Goal: Information Seeking & Learning: Learn about a topic

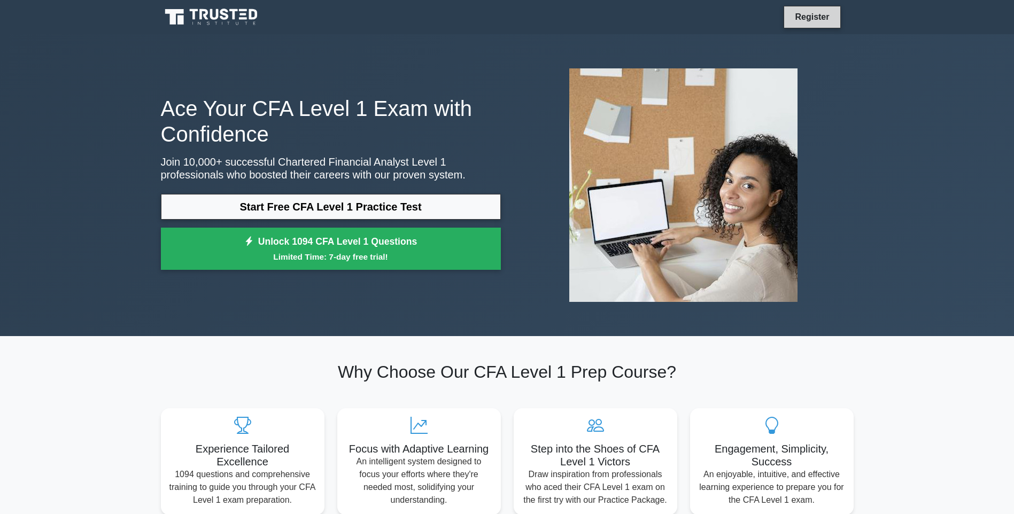
click at [815, 12] on link "Register" at bounding box center [812, 16] width 47 height 13
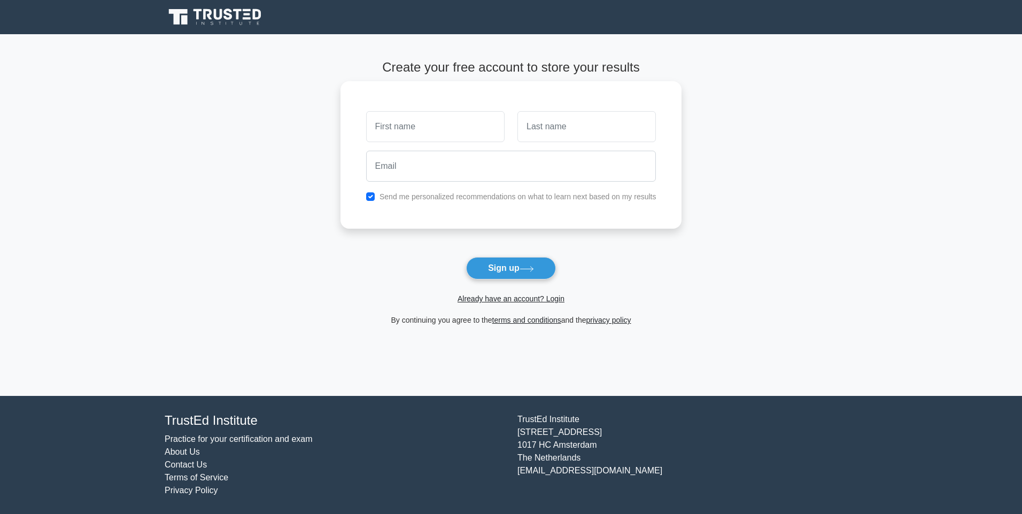
click at [428, 124] on input "text" at bounding box center [435, 126] width 138 height 31
click at [522, 296] on link "Already have an account? Login" at bounding box center [511, 299] width 107 height 9
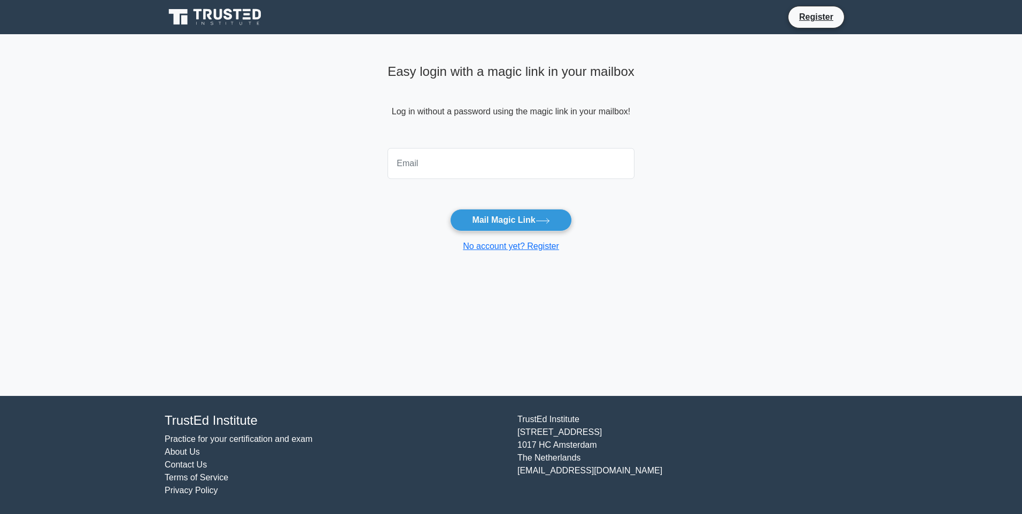
click at [435, 165] on input "email" at bounding box center [511, 163] width 247 height 31
type input "kuleriakunal@gmail.com"
click at [516, 220] on button "Mail Magic Link" at bounding box center [510, 220] width 121 height 22
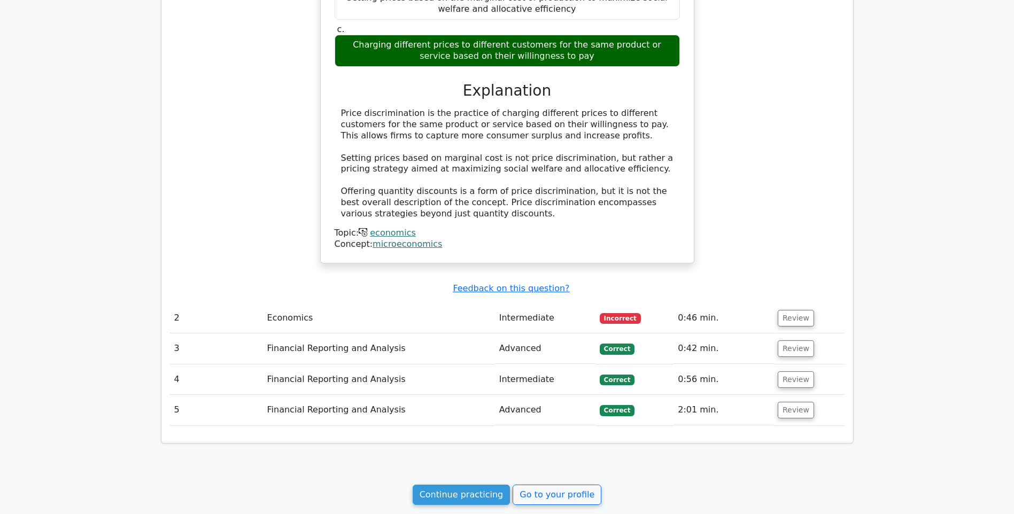
scroll to position [846, 0]
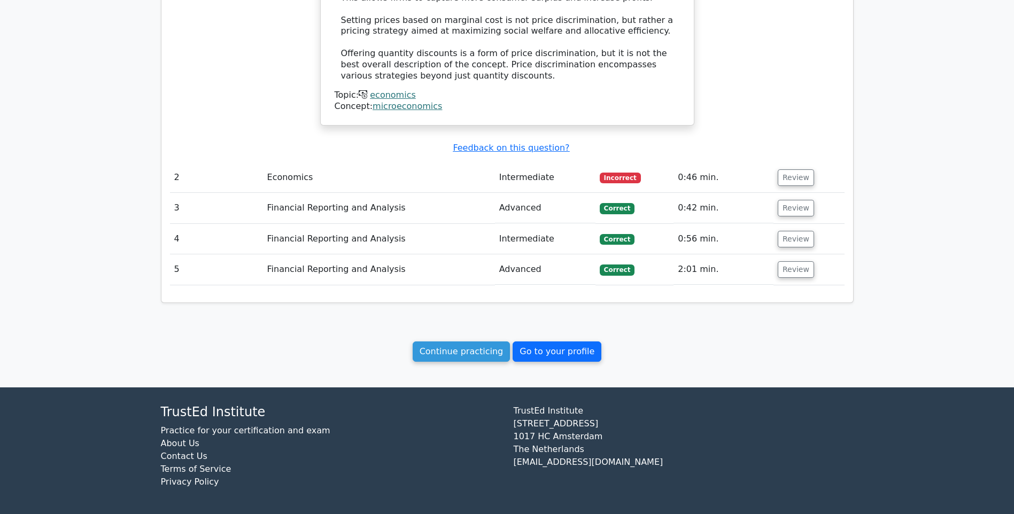
click at [549, 349] on link "Go to your profile" at bounding box center [557, 352] width 89 height 20
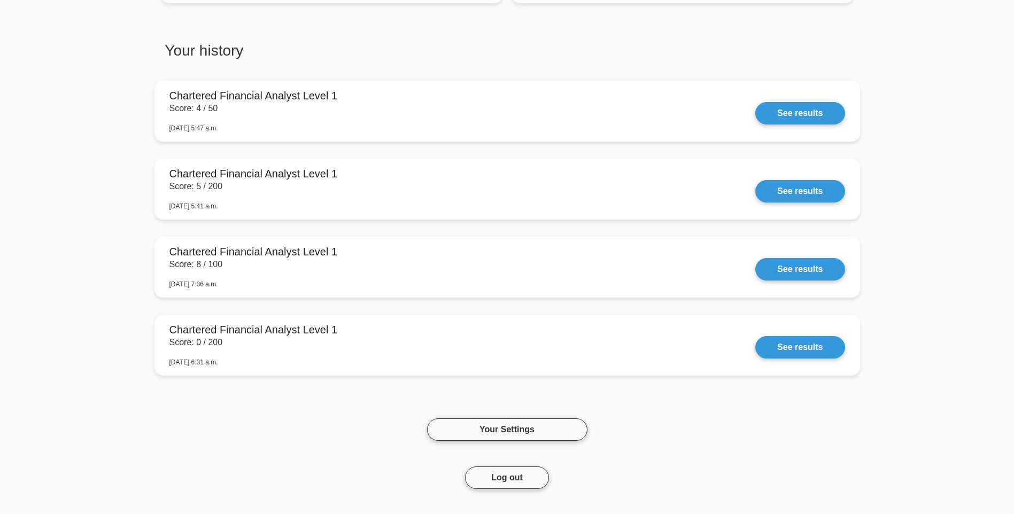
scroll to position [642, 0]
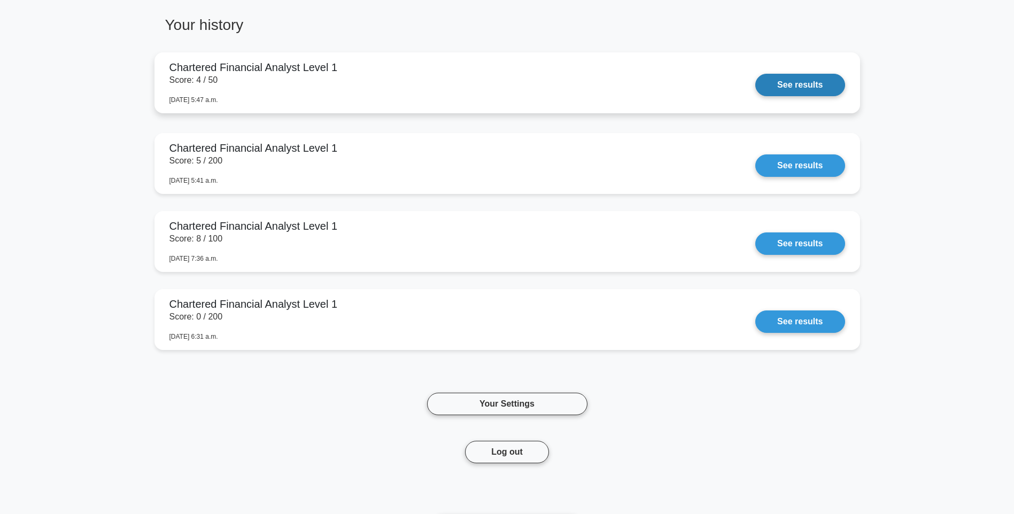
click at [814, 84] on link "See results" at bounding box center [799, 85] width 89 height 22
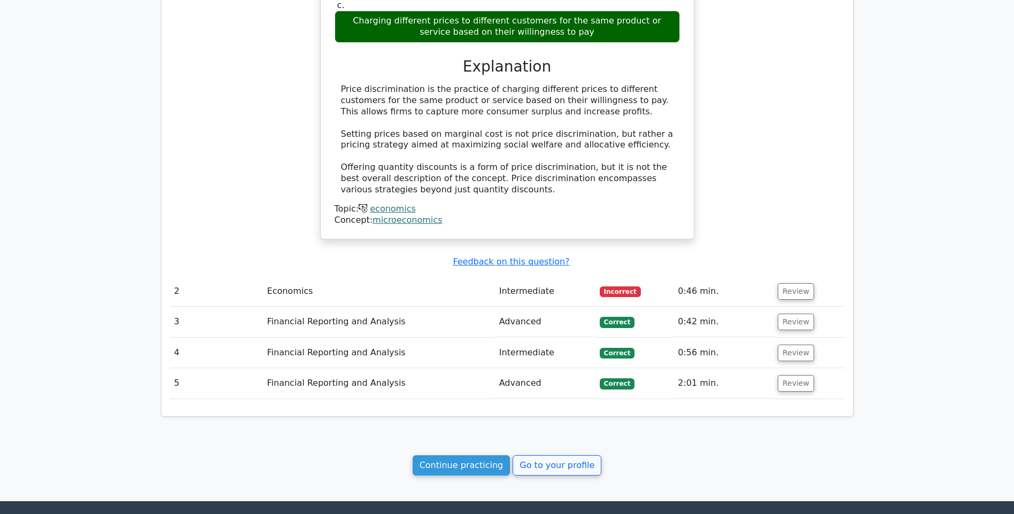
scroll to position [748, 0]
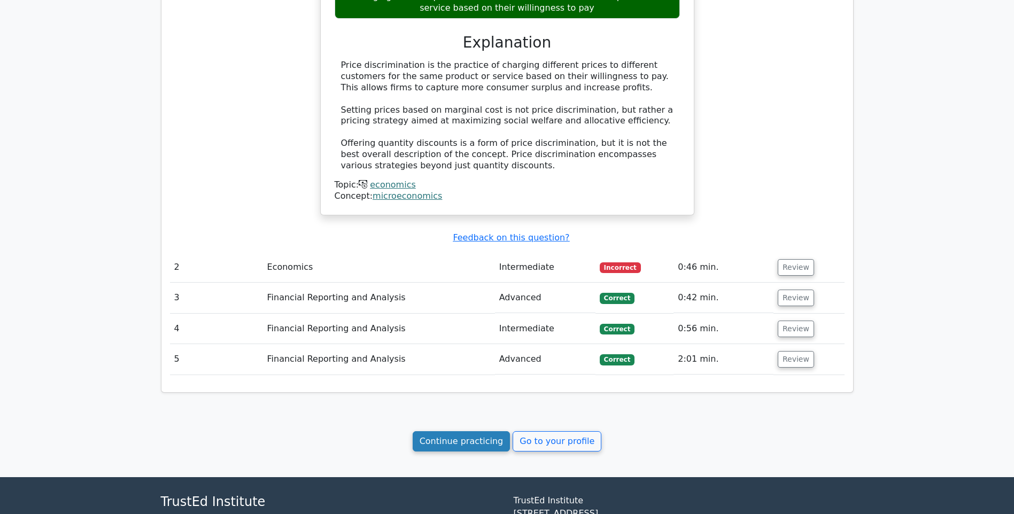
click at [483, 444] on link "Continue practicing" at bounding box center [462, 441] width 98 height 20
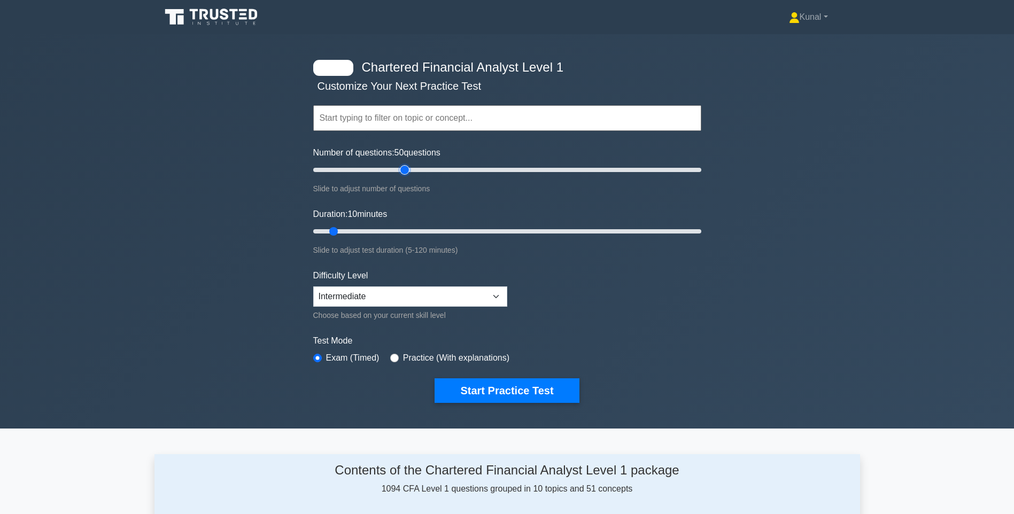
drag, startPoint x: 328, startPoint y: 171, endPoint x: 405, endPoint y: 196, distance: 81.0
type input "50"
click at [405, 176] on input "Number of questions: 50 questions" at bounding box center [507, 170] width 388 height 13
drag, startPoint x: 335, startPoint y: 230, endPoint x: 466, endPoint y: 234, distance: 131.6
type input "50"
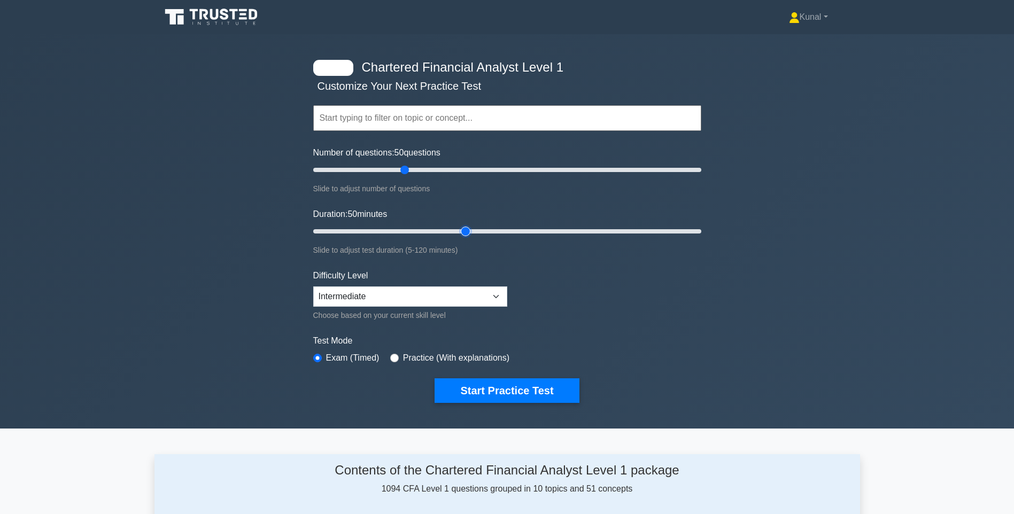
click at [466, 234] on input "Duration: 50 minutes" at bounding box center [507, 231] width 388 height 13
click at [377, 302] on select "Beginner Intermediate Expert" at bounding box center [410, 297] width 194 height 20
select select "expert"
click at [313, 287] on select "Beginner Intermediate Expert" at bounding box center [410, 297] width 194 height 20
click at [501, 393] on button "Start Practice Test" at bounding box center [507, 391] width 144 height 25
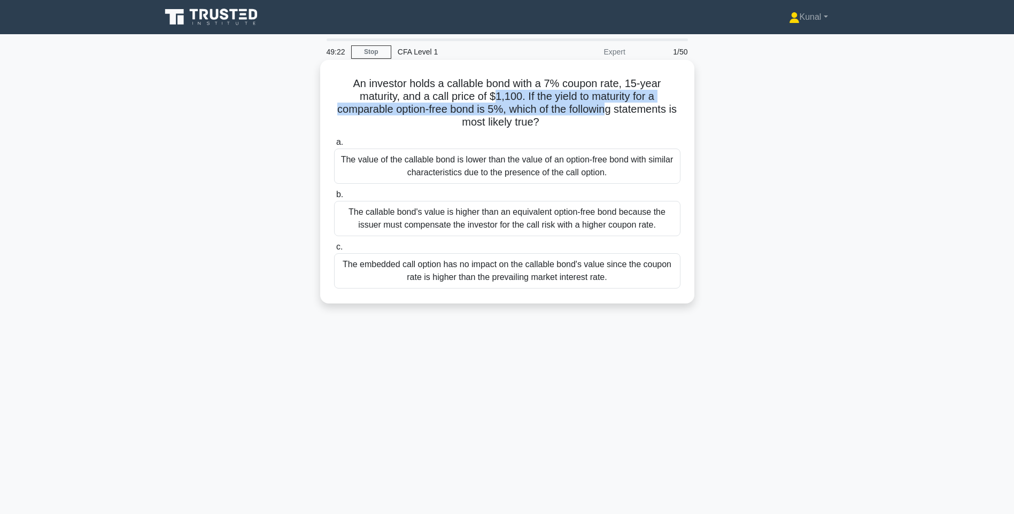
drag, startPoint x: 495, startPoint y: 97, endPoint x: 615, endPoint y: 106, distance: 120.1
click at [615, 106] on h5 "An investor holds a callable bond with a 7% coupon rate, 15-year maturity, and …" at bounding box center [507, 103] width 349 height 52
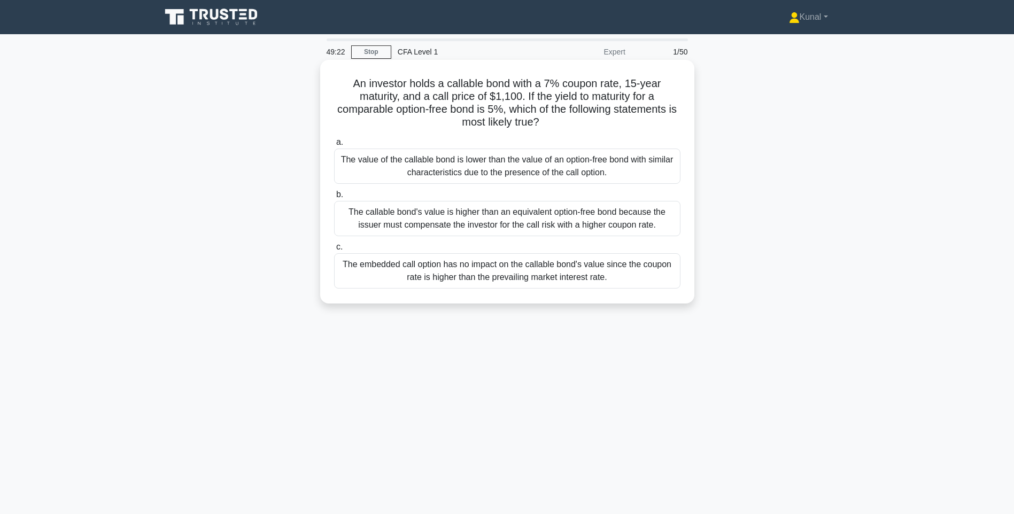
drag, startPoint x: 615, startPoint y: 106, endPoint x: 548, endPoint y: 127, distance: 70.2
click at [548, 127] on icon ".spinner_0XTQ{transform-origin:center;animation:spinner_y6GP .75s linear infini…" at bounding box center [545, 123] width 13 height 13
click at [541, 225] on div "The callable bond's value is higher than an equivalent option-free bond because…" at bounding box center [507, 218] width 346 height 35
click at [334, 198] on input "b. The callable bond's value is higher than an equivalent option-free bond beca…" at bounding box center [334, 194] width 0 height 7
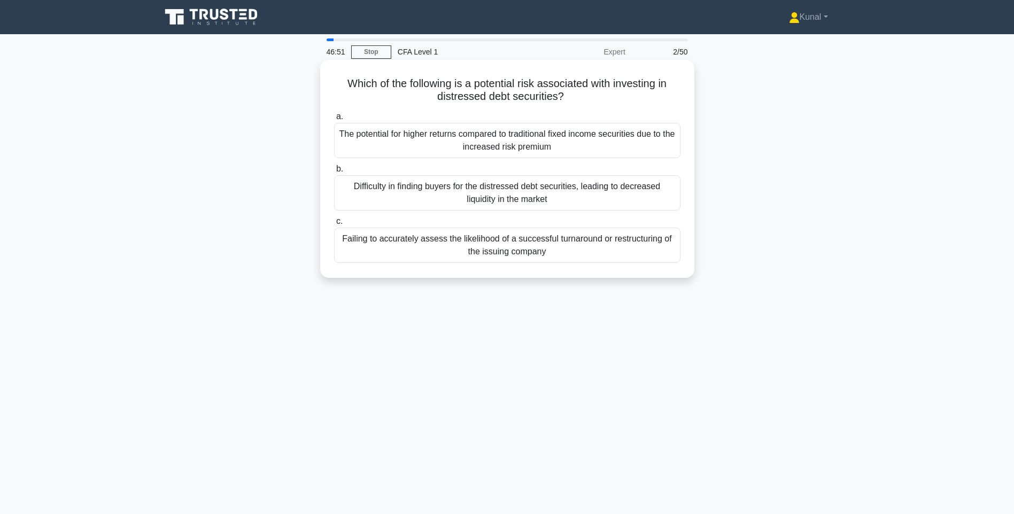
click at [473, 245] on div "Failing to accurately assess the likelihood of a successful turnaround or restr…" at bounding box center [507, 245] width 346 height 35
click at [334, 225] on input "c. Failing to accurately assess the likelihood of a successful turnaround or re…" at bounding box center [334, 221] width 0 height 7
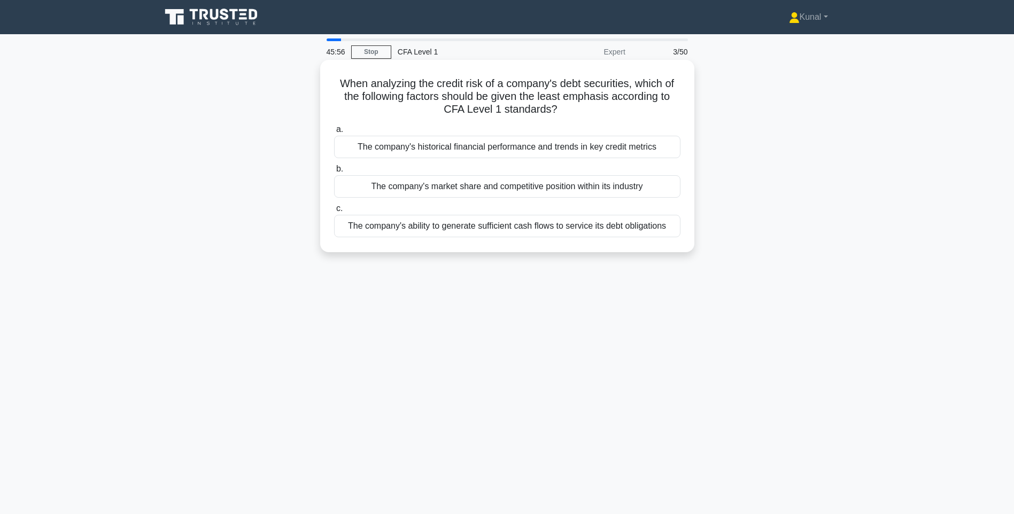
click at [477, 186] on div "The company's market share and competitive position within its industry" at bounding box center [507, 186] width 346 height 22
click at [334, 173] on input "b. The company's market share and competitive position within its industry" at bounding box center [334, 169] width 0 height 7
click at [474, 187] on div "The portfolio's total risk as measured by its standard deviation of returns" at bounding box center [507, 186] width 346 height 22
click at [334, 173] on input "b. The portfolio's total risk as measured by its standard deviation of returns" at bounding box center [334, 169] width 0 height 7
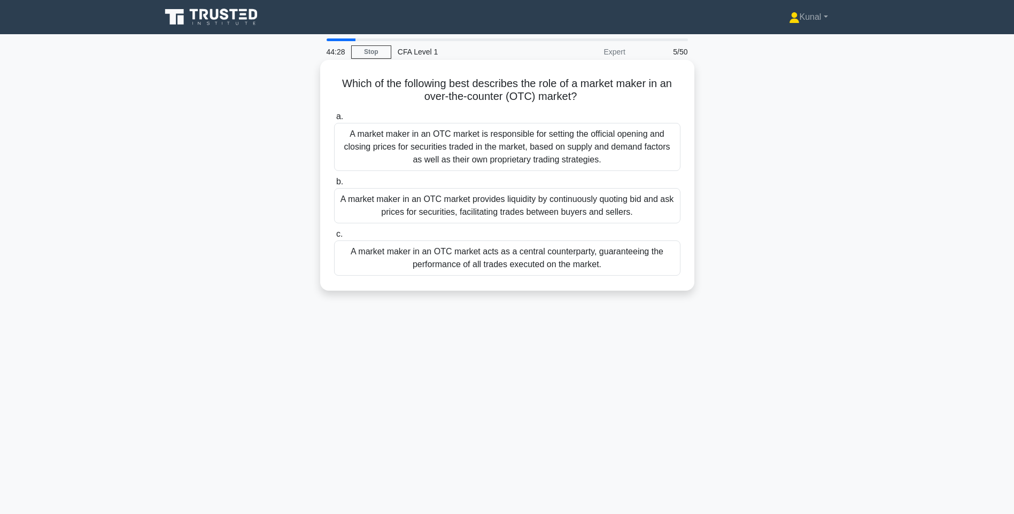
click at [475, 210] on div "A market maker in an OTC market provides liquidity by continuously quoting bid …" at bounding box center [507, 205] width 346 height 35
click at [334, 186] on input "b. A market maker in an OTC market provides liquidity by continuously quoting b…" at bounding box center [334, 182] width 0 height 7
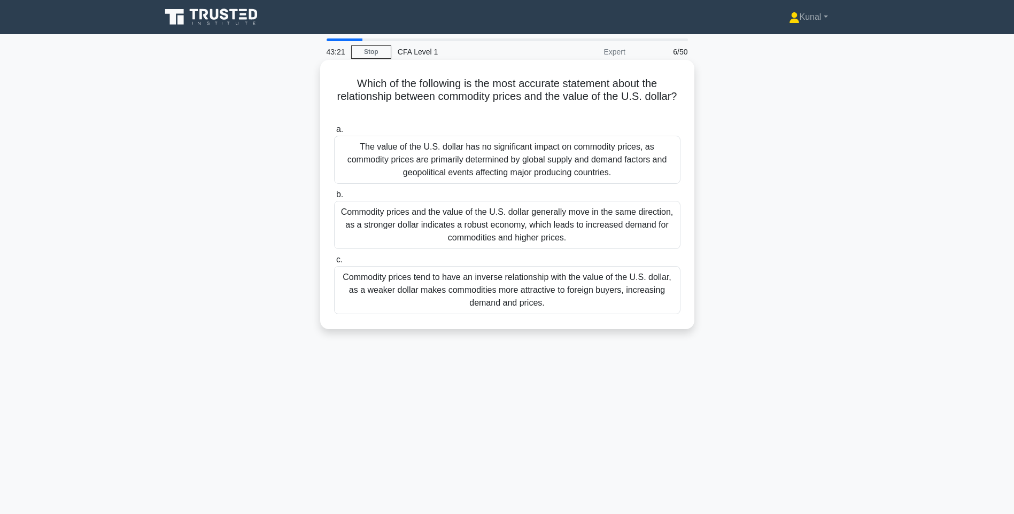
click at [388, 294] on div "Commodity prices tend to have an inverse relationship with the value of the U.S…" at bounding box center [507, 290] width 346 height 48
click at [334, 264] on input "c. Commodity prices tend to have an inverse relationship with the value of the …" at bounding box center [334, 260] width 0 height 7
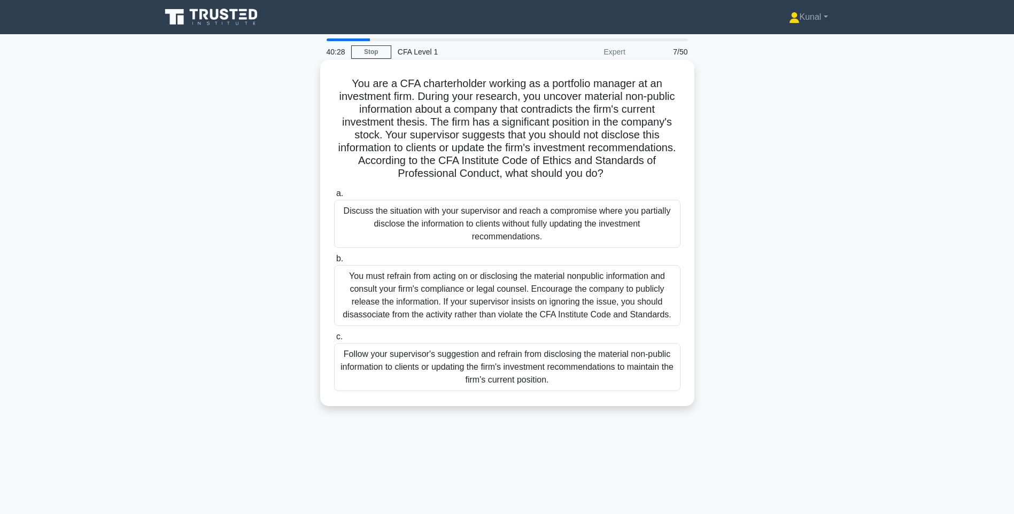
click at [375, 284] on div "You must refrain from acting on or disclosing the material nonpublic informatio…" at bounding box center [507, 295] width 346 height 61
click at [334, 263] on input "b. You must refrain from acting on or disclosing the material nonpublic informa…" at bounding box center [334, 259] width 0 height 7
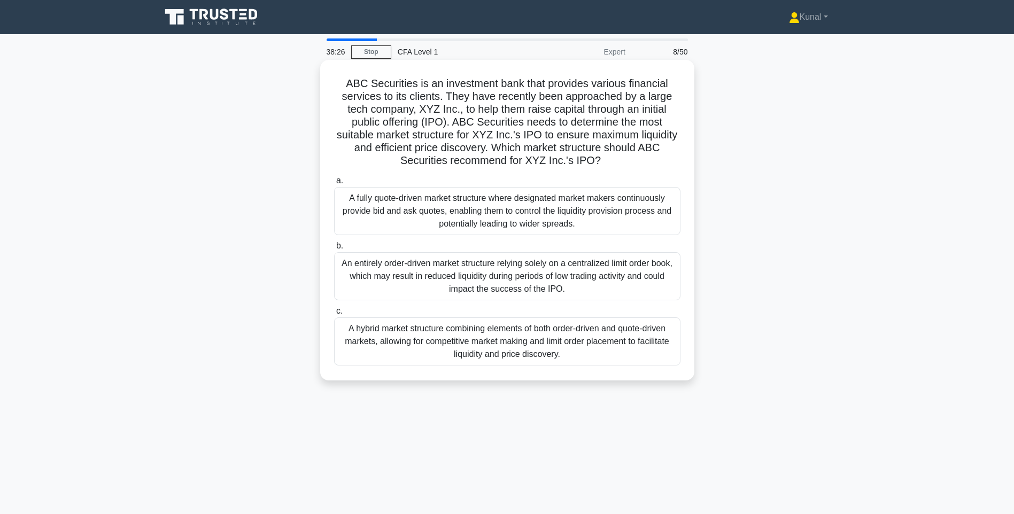
click at [530, 214] on div "A fully quote-driven market structure where designated market makers continuous…" at bounding box center [507, 211] width 346 height 48
click at [334, 184] on input "a. A fully quote-driven market structure where designated market makers continu…" at bounding box center [334, 181] width 0 height 7
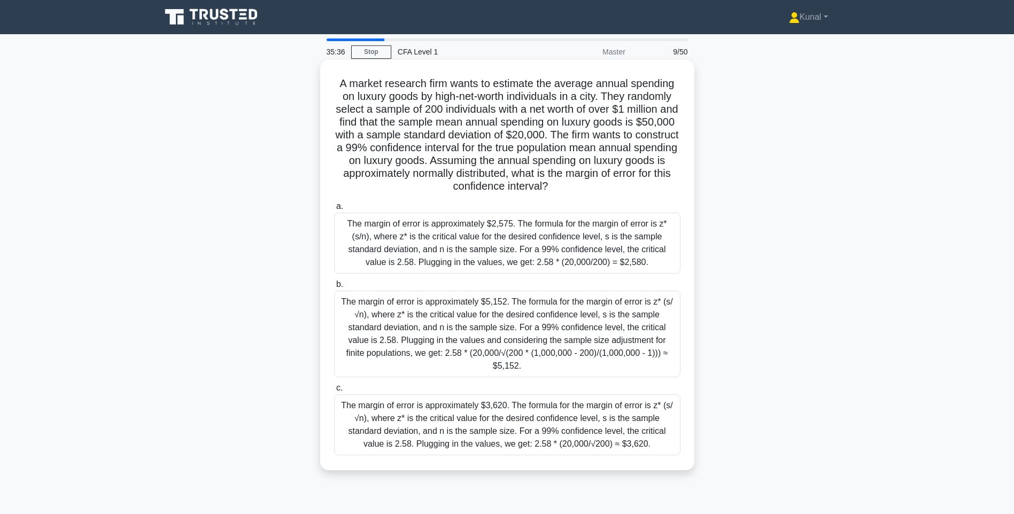
click at [581, 403] on div "The margin of error is approximately $3,620. The formula for the margin of erro…" at bounding box center [507, 425] width 346 height 61
click at [334, 392] on input "c. The margin of error is approximately $3,620. The formula for the margin of e…" at bounding box center [334, 388] width 0 height 7
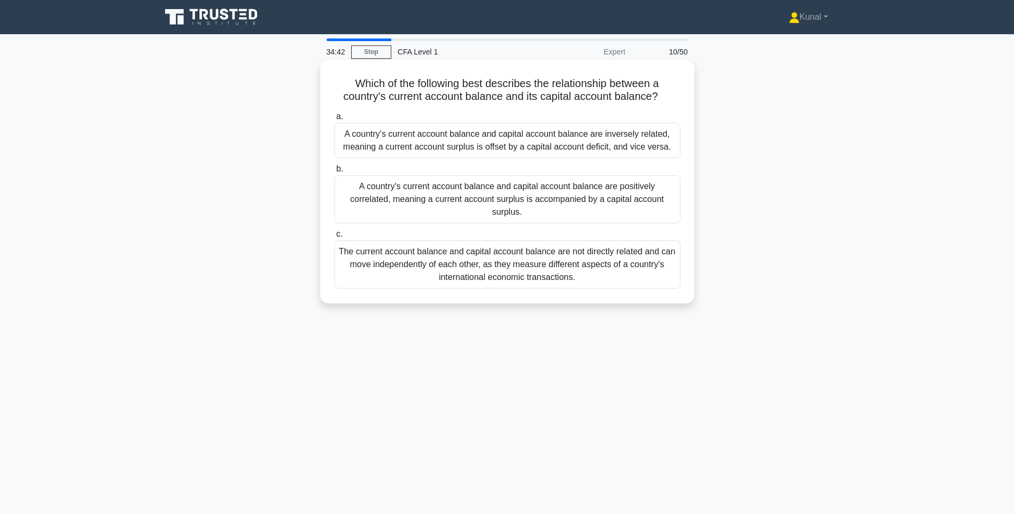
click at [529, 258] on div "The current account balance and capital account balance are not directly relate…" at bounding box center [507, 265] width 346 height 48
click at [334, 238] on input "c. The current account balance and capital account balance are not directly rel…" at bounding box center [334, 234] width 0 height 7
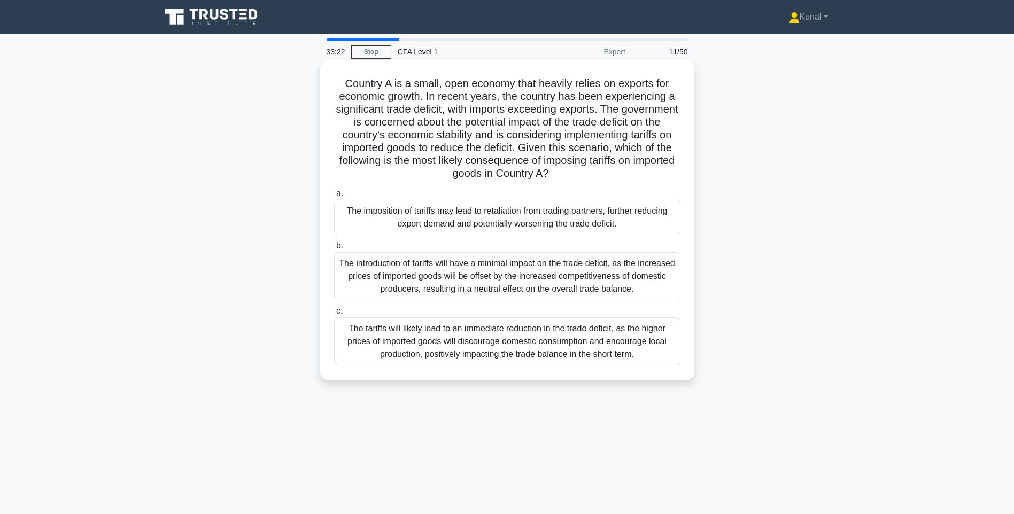
click at [447, 348] on div "The tariffs will likely lead to an immediate reduction in the trade deficit, as…" at bounding box center [507, 342] width 346 height 48
click at [334, 315] on input "c. The tariffs will likely lead to an immediate reduction in the trade deficit,…" at bounding box center [334, 311] width 0 height 7
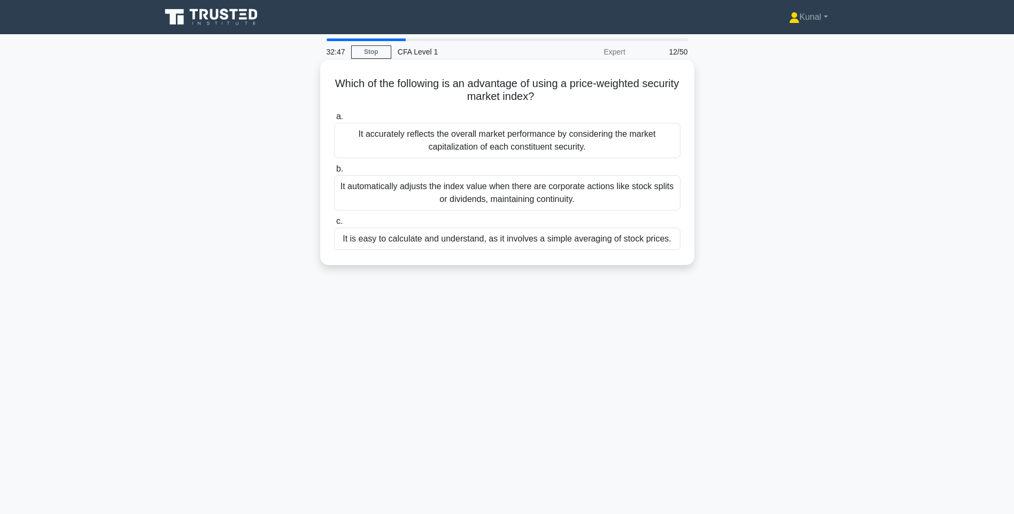
click at [535, 240] on div "It is easy to calculate and understand, as it involves a simple averaging of st…" at bounding box center [507, 239] width 346 height 22
drag, startPoint x: 535, startPoint y: 240, endPoint x: 431, endPoint y: 237, distance: 103.8
click at [431, 237] on div "It is easy to calculate and understand, as it involves a simple averaging of st…" at bounding box center [507, 239] width 346 height 22
click at [334, 225] on input "c. It is easy to calculate and understand, as it involves a simple averaging of…" at bounding box center [334, 221] width 0 height 7
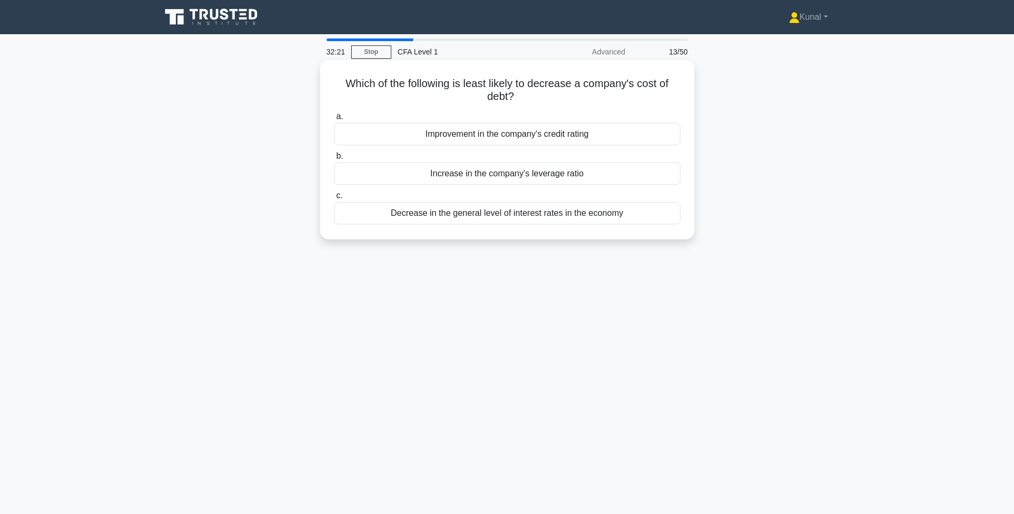
click at [520, 174] on div "Increase in the company's leverage ratio" at bounding box center [507, 174] width 346 height 22
click at [334, 160] on input "b. Increase in the company's leverage ratio" at bounding box center [334, 156] width 0 height 7
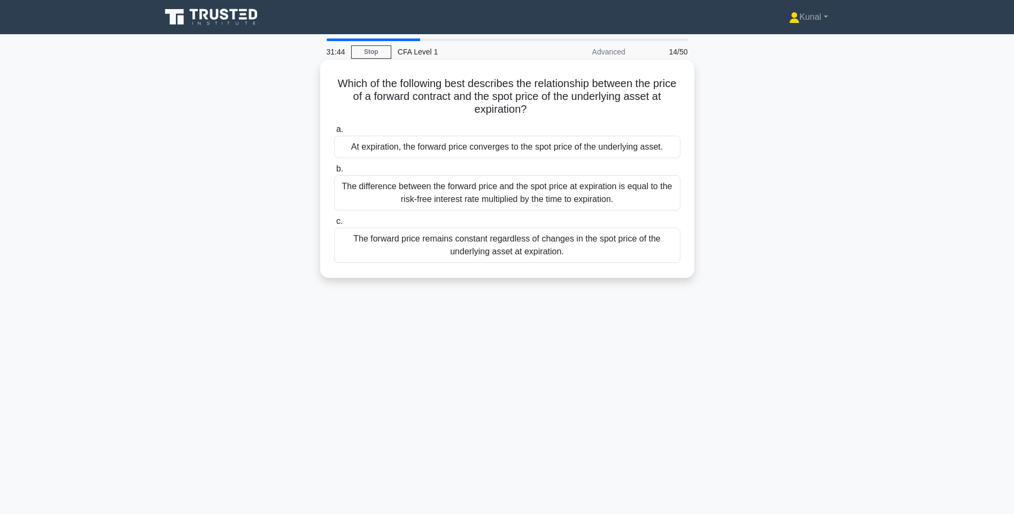
click at [483, 149] on div "At expiration, the forward price converges to the spot price of the underlying …" at bounding box center [507, 147] width 346 height 22
click at [334, 133] on input "a. At expiration, the forward price converges to the spot price of the underlyi…" at bounding box center [334, 129] width 0 height 7
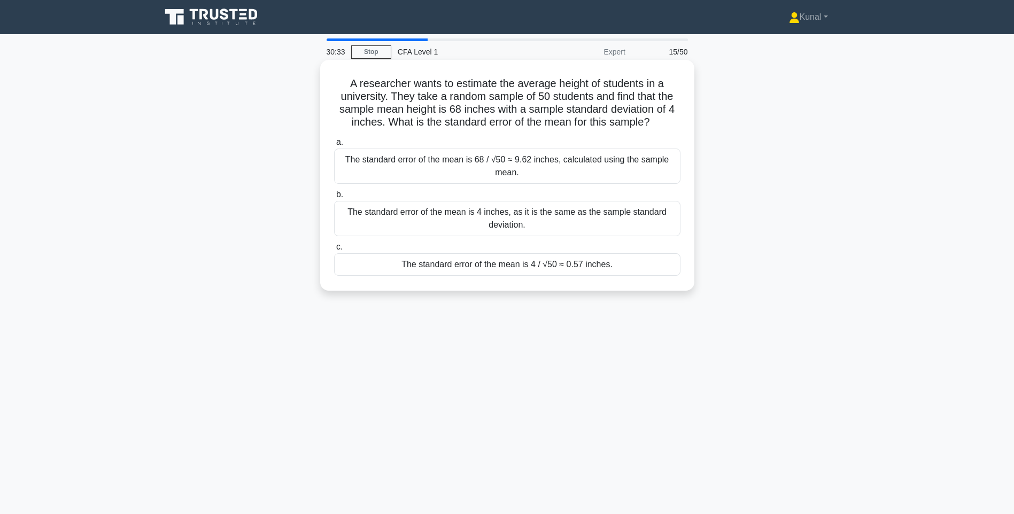
click at [526, 267] on div "The standard error of the mean is 4 / √50 ≈ 0.57 inches." at bounding box center [507, 264] width 346 height 22
click at [334, 251] on input "c. The standard error of the mean is 4 / √50 ≈ 0.57 inches." at bounding box center [334, 247] width 0 height 7
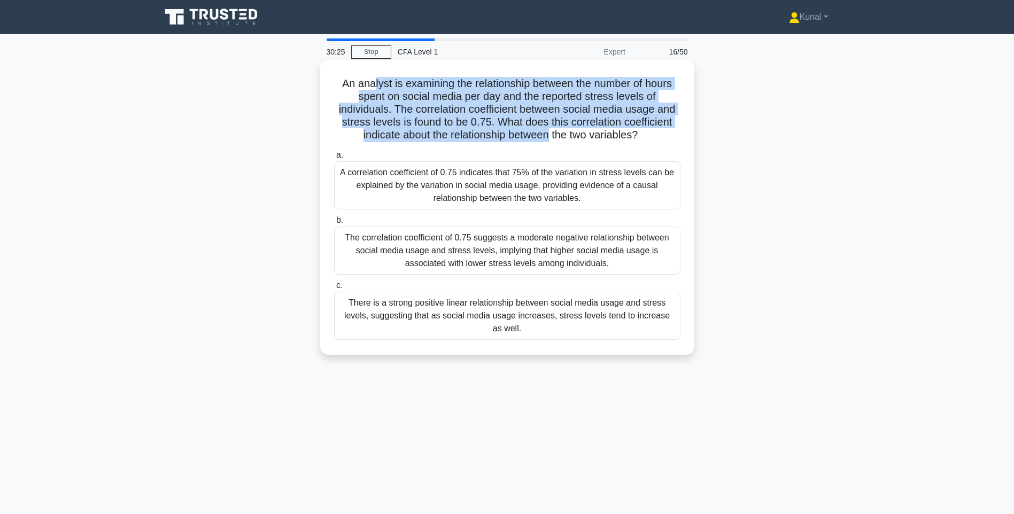
drag, startPoint x: 370, startPoint y: 90, endPoint x: 548, endPoint y: 137, distance: 184.1
click at [548, 137] on h5 "An analyst is examining the relationship between the number of hours spent on s…" at bounding box center [507, 109] width 349 height 65
click at [451, 122] on h5 "An analyst is examining the relationship between the number of hours spent on s…" at bounding box center [507, 109] width 349 height 65
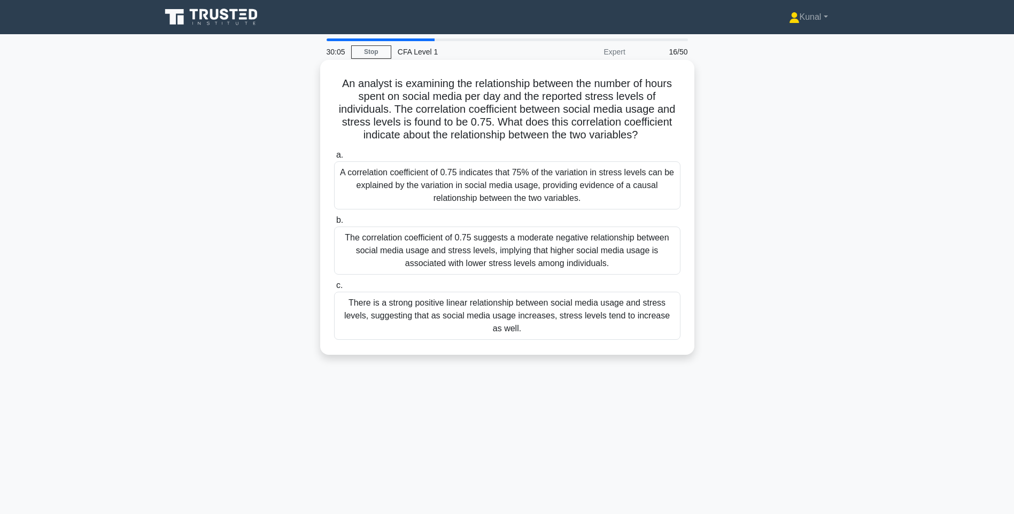
click at [492, 200] on div "A correlation coefficient of 0.75 indicates that 75% of the variation in stress…" at bounding box center [507, 185] width 346 height 48
click at [334, 159] on input "a. A correlation coefficient of 0.75 indicates that 75% of the variation in str…" at bounding box center [334, 155] width 0 height 7
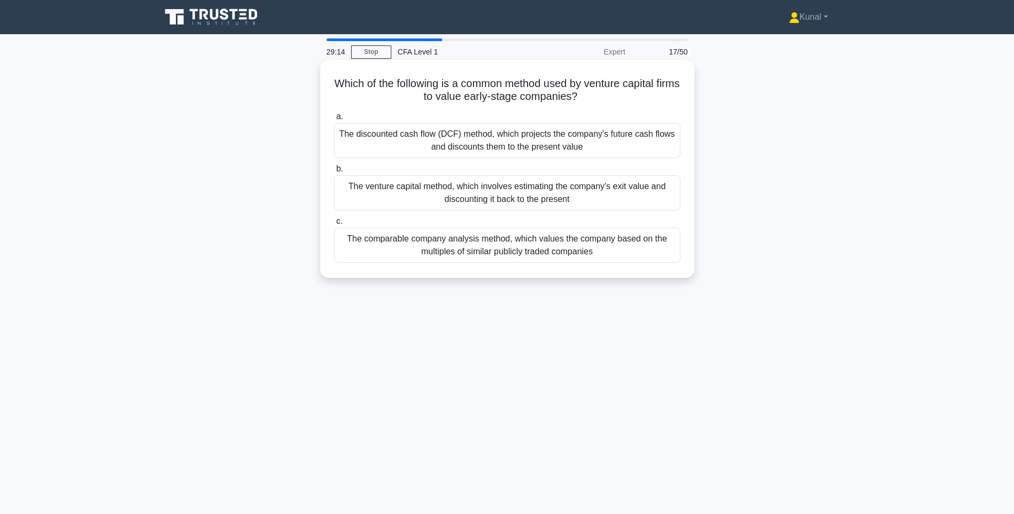
click at [510, 134] on div "The discounted cash flow (DCF) method, which projects the company's future cash…" at bounding box center [507, 140] width 346 height 35
click at [334, 120] on input "a. The discounted cash flow (DCF) method, which projects the company's future c…" at bounding box center [334, 116] width 0 height 7
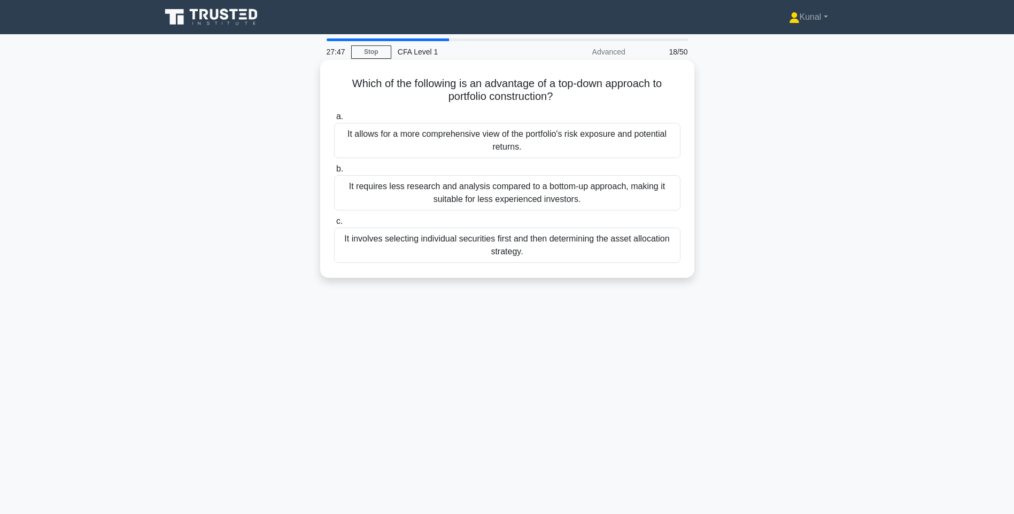
click at [516, 183] on div "It requires less research and analysis compared to a bottom-up approach, making…" at bounding box center [507, 192] width 346 height 35
click at [334, 173] on input "b. It requires less research and analysis compared to a bottom-up approach, mak…" at bounding box center [334, 169] width 0 height 7
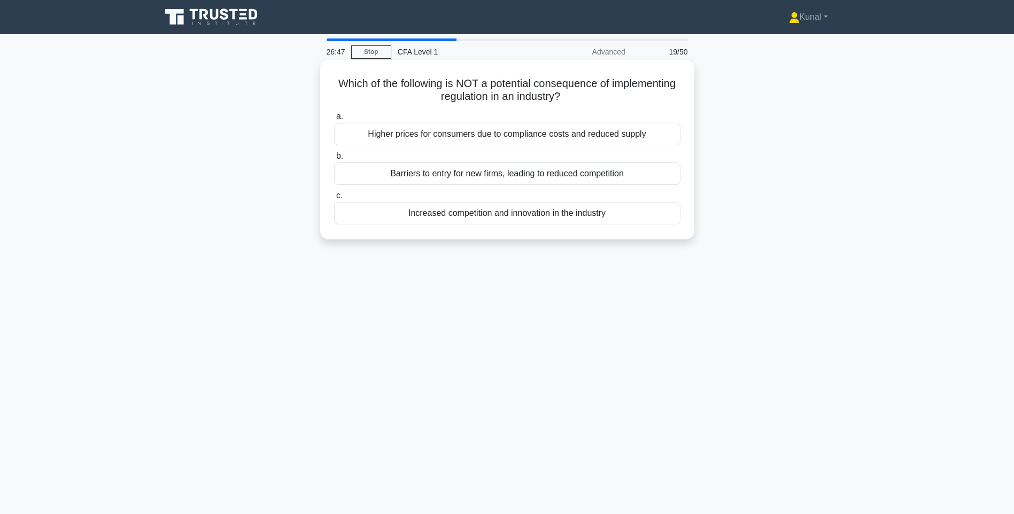
click at [483, 135] on div "Higher prices for consumers due to compliance costs and reduced supply" at bounding box center [507, 134] width 346 height 22
click at [334, 120] on input "a. Higher prices for consumers due to compliance costs and reduced supply" at bounding box center [334, 116] width 0 height 7
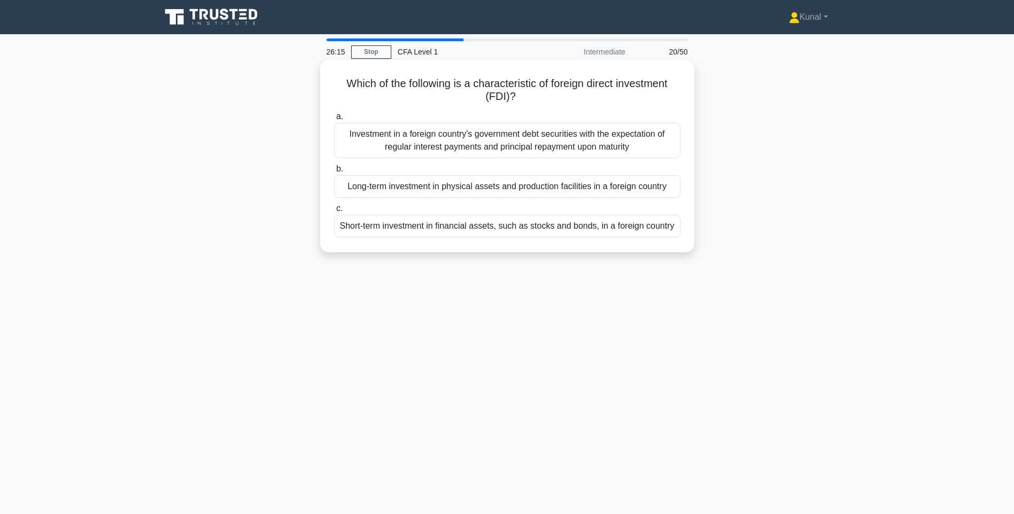
click at [535, 231] on div "Short-term investment in financial assets, such as stocks and bonds, in a forei…" at bounding box center [507, 226] width 346 height 22
click at [334, 212] on input "c. Short-term investment in financial assets, such as stocks and bonds, in a fo…" at bounding box center [334, 208] width 0 height 7
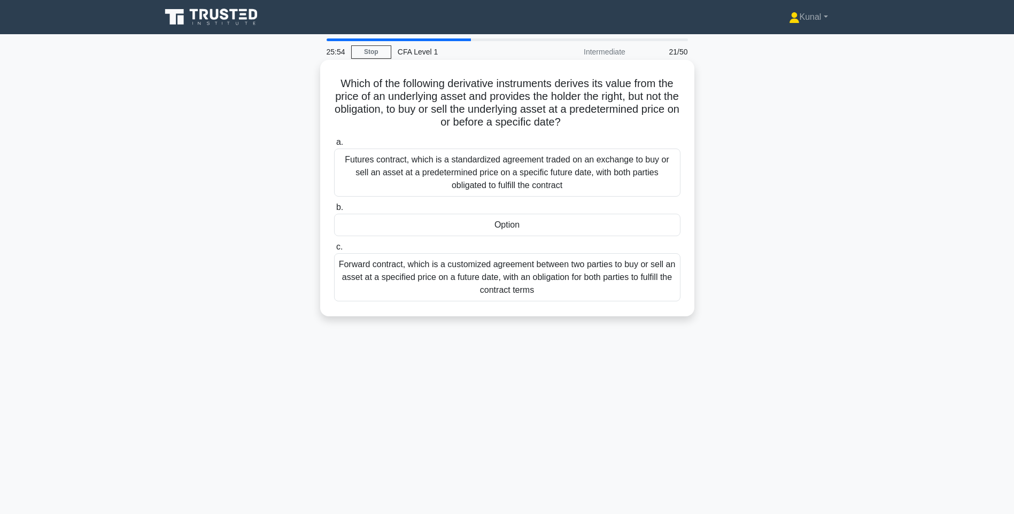
drag, startPoint x: 373, startPoint y: 79, endPoint x: 610, endPoint y: 118, distance: 240.1
click at [610, 118] on h5 "Which of the following derivative instruments derives its value from the price …" at bounding box center [507, 103] width 349 height 52
click at [265, 134] on div "Which of the following derivative instruments derives its value from the price …" at bounding box center [508, 197] width 706 height 269
click at [490, 227] on div "Option" at bounding box center [507, 225] width 346 height 22
click at [334, 211] on input "b. Option" at bounding box center [334, 207] width 0 height 7
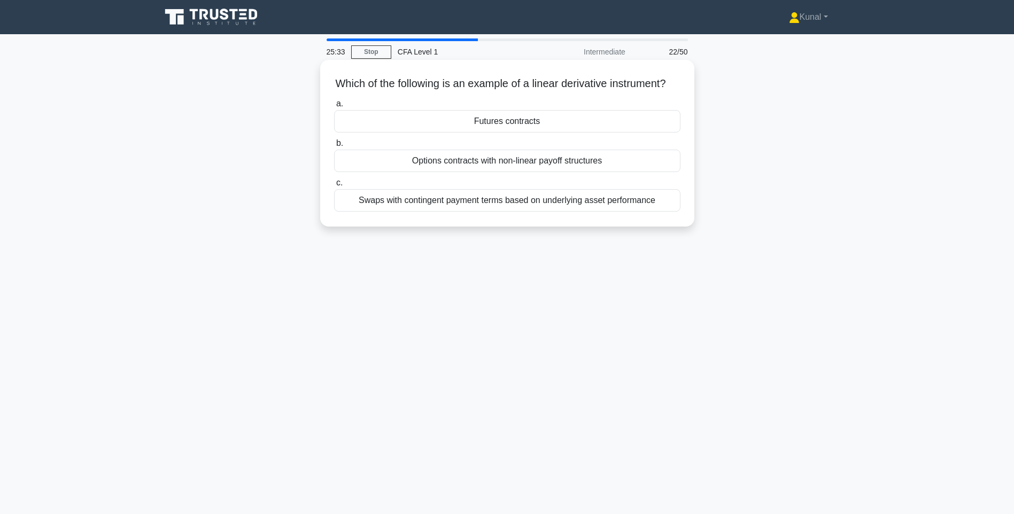
click at [489, 133] on div "Futures contracts" at bounding box center [507, 121] width 346 height 22
click at [334, 107] on input "a. Futures contracts" at bounding box center [334, 104] width 0 height 7
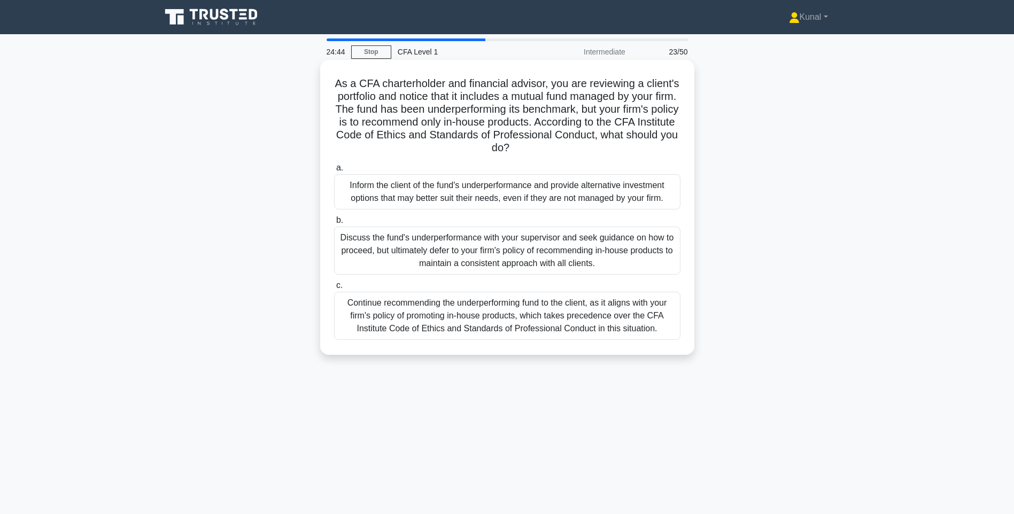
click at [464, 248] on div "Discuss the fund's underperformance with your supervisor and seek guidance on h…" at bounding box center [507, 251] width 346 height 48
click at [334, 224] on input "b. Discuss the fund's underperformance with your supervisor and seek guidance o…" at bounding box center [334, 220] width 0 height 7
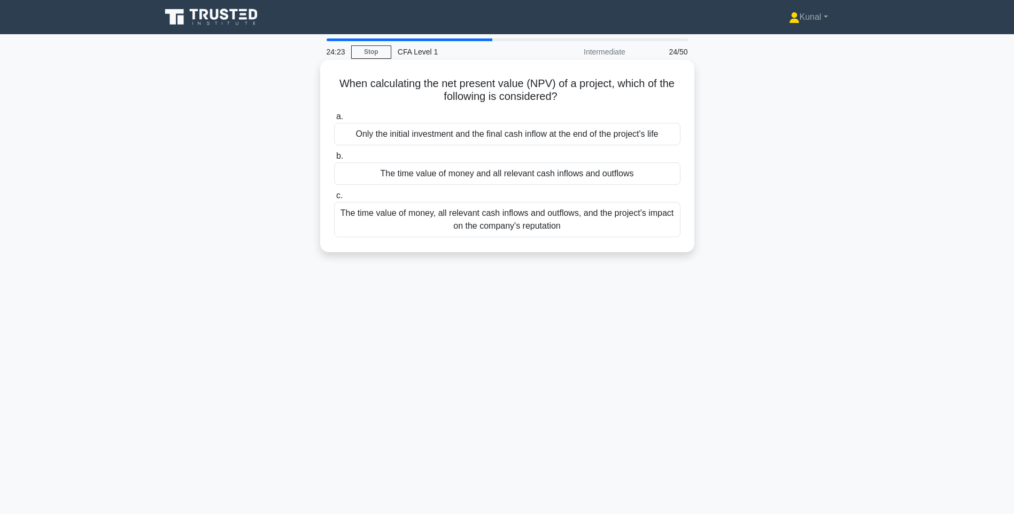
click at [508, 172] on div "The time value of money and all relevant cash inflows and outflows" at bounding box center [507, 174] width 346 height 22
click at [334, 160] on input "b. The time value of money and all relevant cash inflows and outflows" at bounding box center [334, 156] width 0 height 7
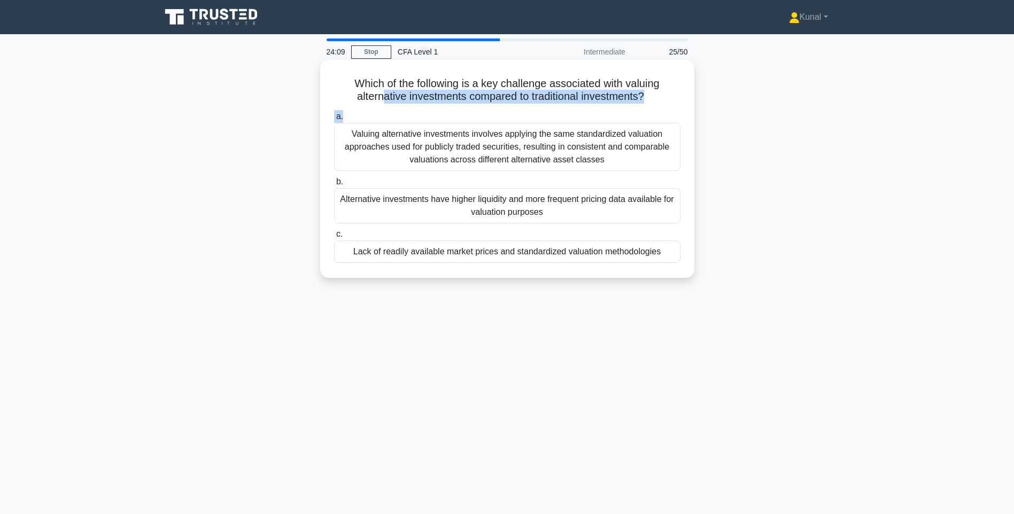
drag, startPoint x: 380, startPoint y: 94, endPoint x: 640, endPoint y: 107, distance: 260.7
click at [640, 107] on div "Which of the following is a key challenge associated with valuing alternative i…" at bounding box center [508, 169] width 366 height 210
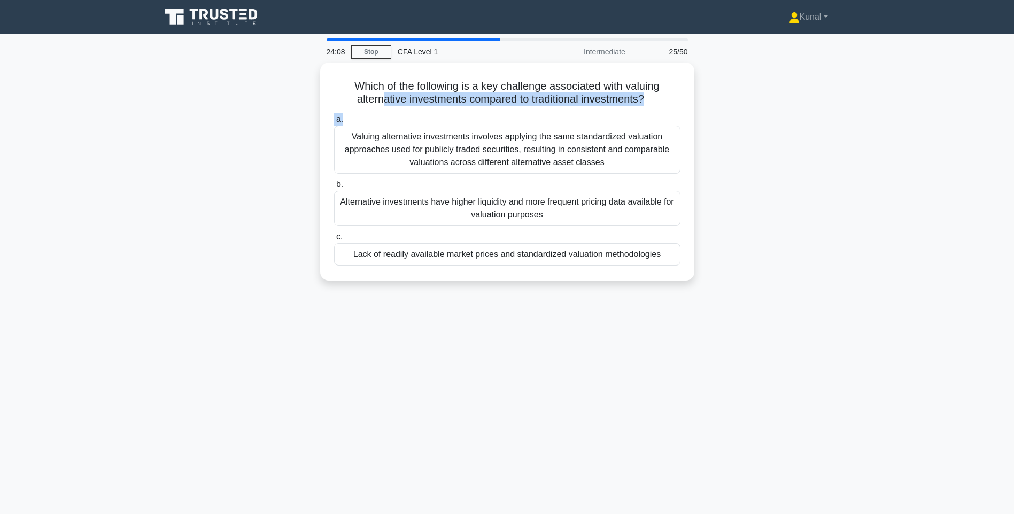
click at [197, 122] on div "Which of the following is a key challenge associated with valuing alternative i…" at bounding box center [508, 178] width 706 height 231
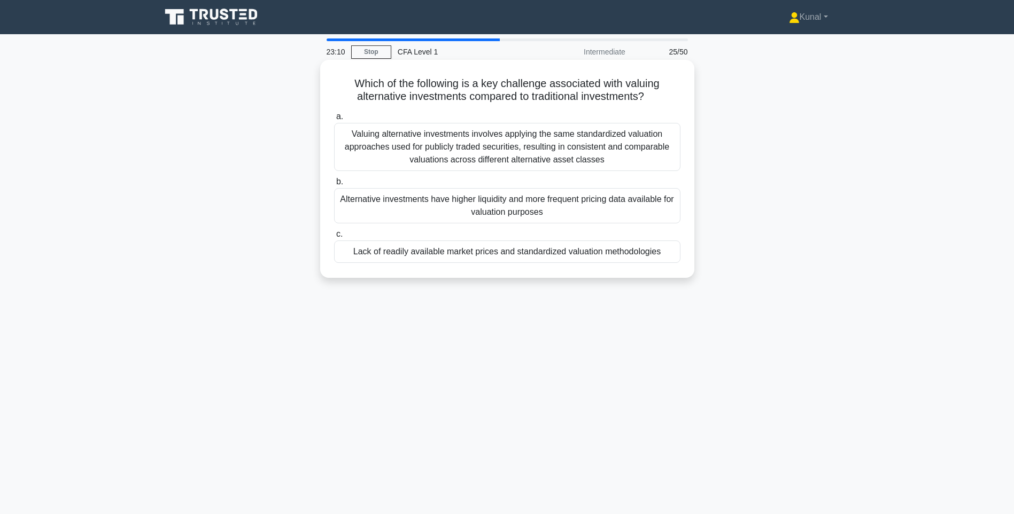
click at [383, 141] on div "Valuing alternative investments involves applying the same standardized valuati…" at bounding box center [507, 147] width 346 height 48
click at [334, 120] on input "a. Valuing alternative investments involves applying the same standardized valu…" at bounding box center [334, 116] width 0 height 7
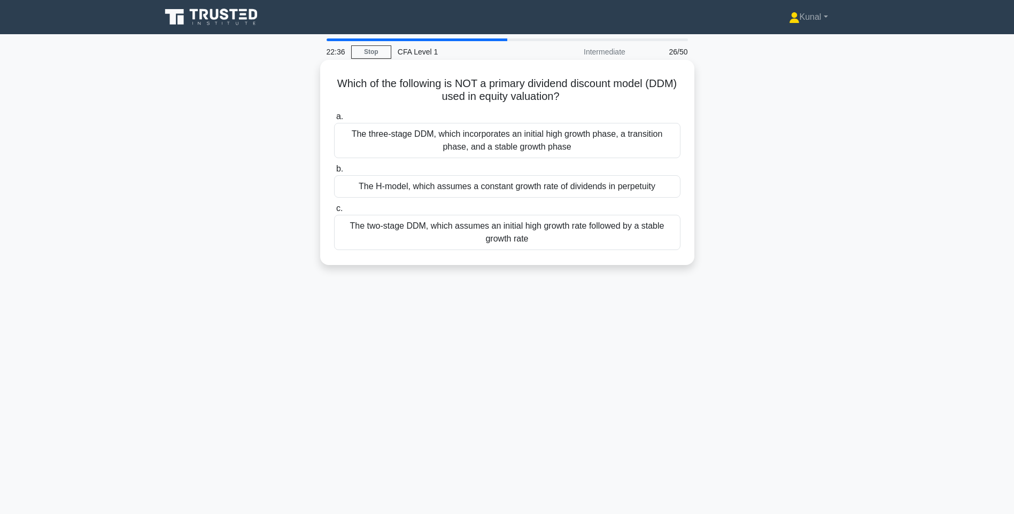
click at [426, 135] on div "The three-stage DDM, which incorporates an initial high growth phase, a transit…" at bounding box center [507, 140] width 346 height 35
click at [334, 120] on input "a. The three-stage DDM, which incorporates an initial high growth phase, a tran…" at bounding box center [334, 116] width 0 height 7
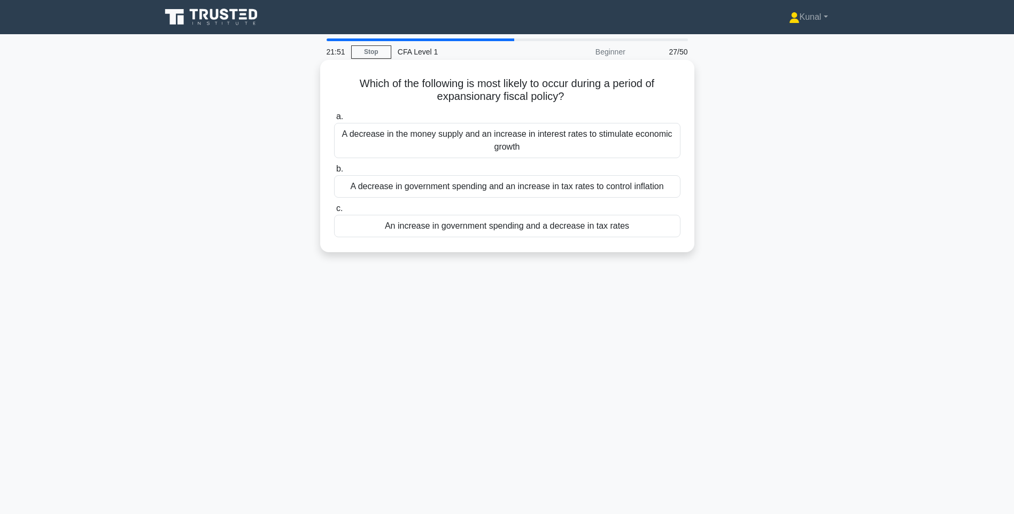
click at [474, 225] on div "An increase in government spending and a decrease in tax rates" at bounding box center [507, 226] width 346 height 22
click at [334, 212] on input "c. An increase in government spending and a decrease in tax rates" at bounding box center [334, 208] width 0 height 7
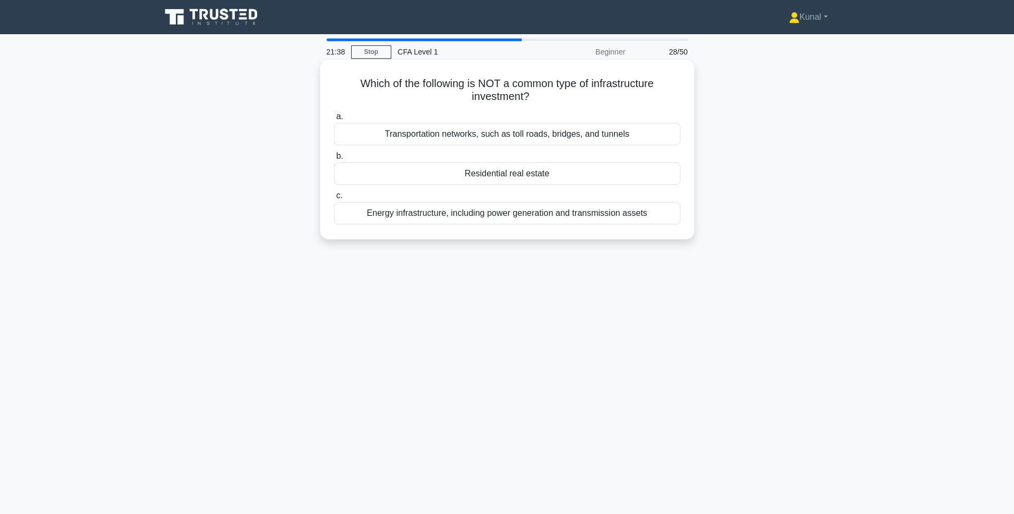
click at [512, 176] on div "Residential real estate" at bounding box center [507, 174] width 346 height 22
click at [334, 160] on input "b. Residential real estate" at bounding box center [334, 156] width 0 height 7
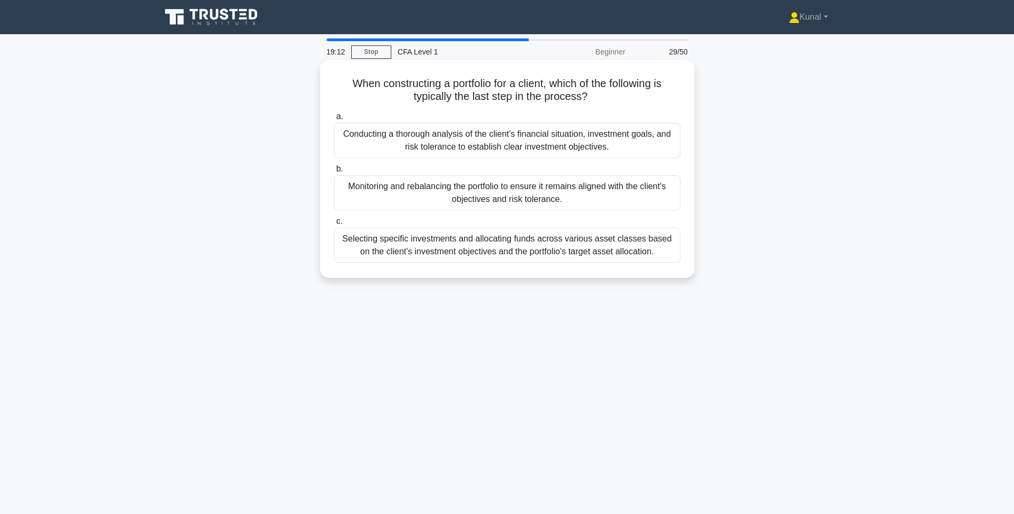
click at [512, 194] on div "Monitoring and rebalancing the portfolio to ensure it remains aligned with the …" at bounding box center [507, 192] width 346 height 35
click at [334, 173] on input "b. Monitoring and rebalancing the portfolio to ensure it remains aligned with t…" at bounding box center [334, 169] width 0 height 7
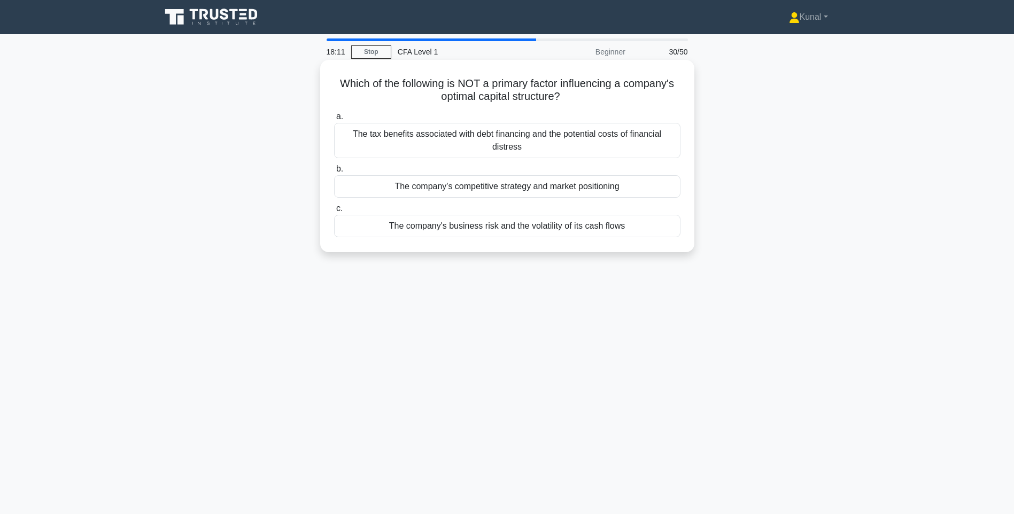
click at [469, 187] on div "The company's competitive strategy and market positioning" at bounding box center [507, 186] width 346 height 22
click at [334, 173] on input "b. The company's competitive strategy and market positioning" at bounding box center [334, 169] width 0 height 7
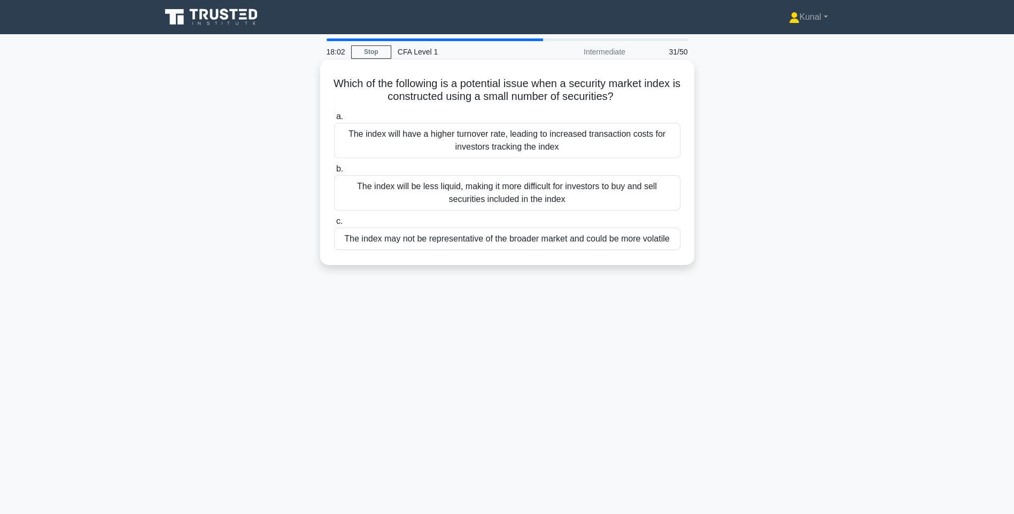
drag, startPoint x: 367, startPoint y: 83, endPoint x: 635, endPoint y: 94, distance: 268.1
click at [635, 94] on h5 "Which of the following is a potential issue when a security market index is con…" at bounding box center [507, 90] width 349 height 27
click at [439, 102] on h5 "Which of the following is a potential issue when a security market index is con…" at bounding box center [507, 90] width 349 height 27
click at [528, 240] on div "The index may not be representative of the broader market and could be more vol…" at bounding box center [507, 239] width 346 height 22
click at [370, 242] on div "The index may not be representative of the broader market and could be more vol…" at bounding box center [507, 239] width 346 height 22
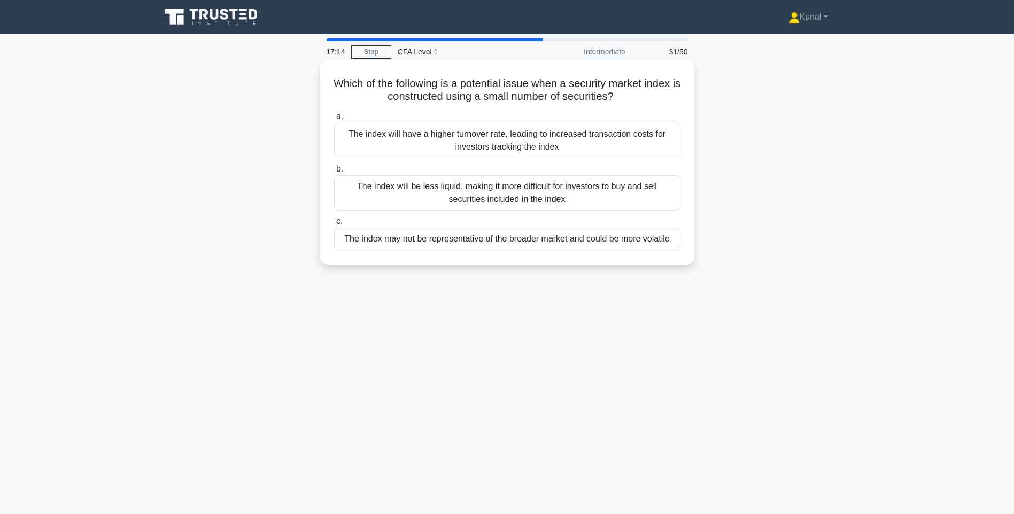
click at [334, 225] on input "c. The index may not be representative of the broader market and could be more …" at bounding box center [334, 221] width 0 height 7
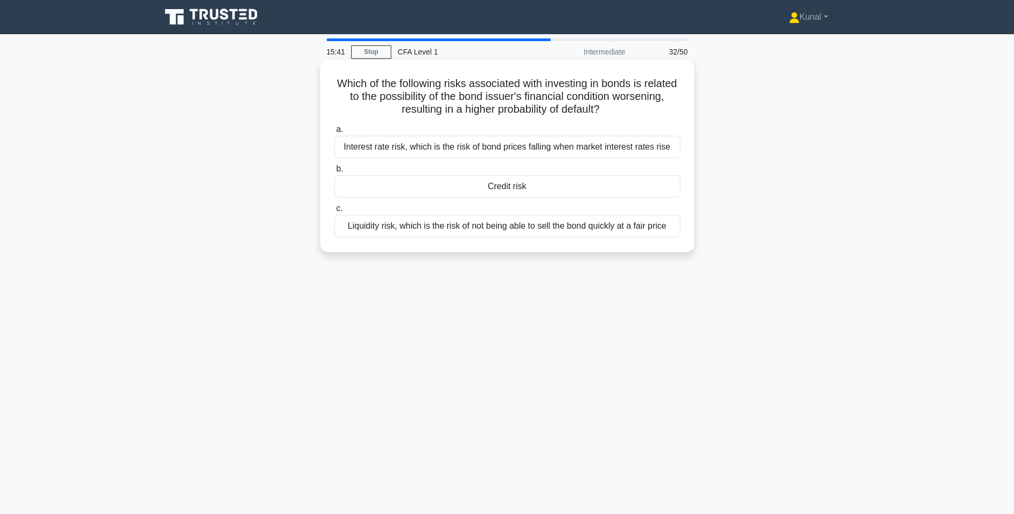
click at [503, 190] on div "Credit risk" at bounding box center [507, 186] width 346 height 22
click at [334, 173] on input "b. Credit risk" at bounding box center [334, 169] width 0 height 7
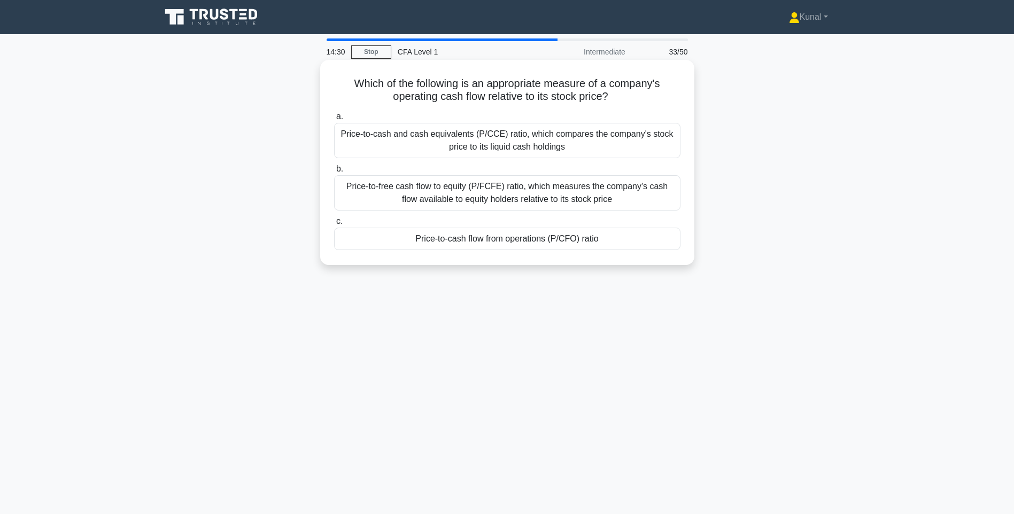
click at [558, 241] on div "Price-to-cash flow from operations (P/CFO) ratio" at bounding box center [507, 239] width 346 height 22
click at [334, 225] on input "c. Price-to-cash flow from operations (P/CFO) ratio" at bounding box center [334, 221] width 0 height 7
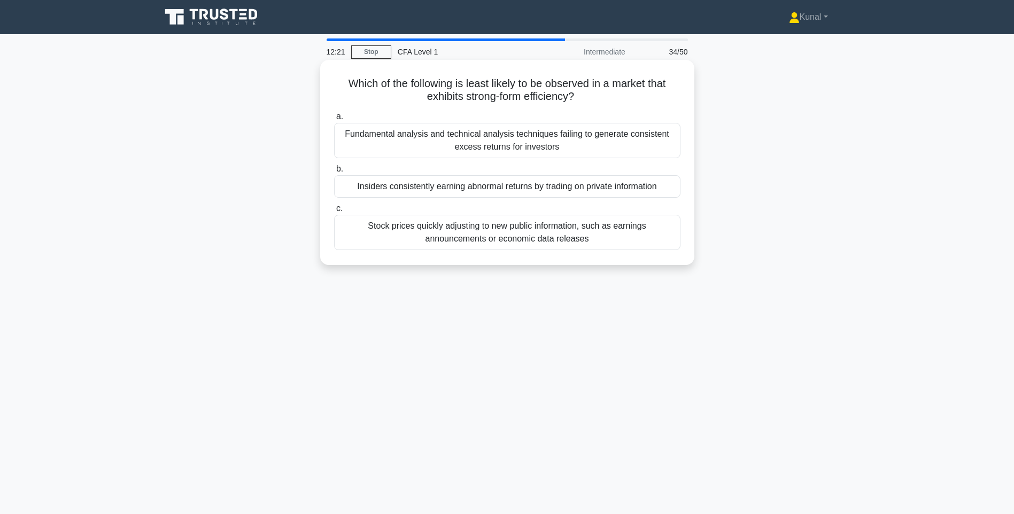
click at [410, 189] on div "Insiders consistently earning abnormal returns by trading on private information" at bounding box center [507, 186] width 346 height 22
click at [334, 173] on input "b. Insiders consistently earning abnormal returns by trading on private informa…" at bounding box center [334, 169] width 0 height 7
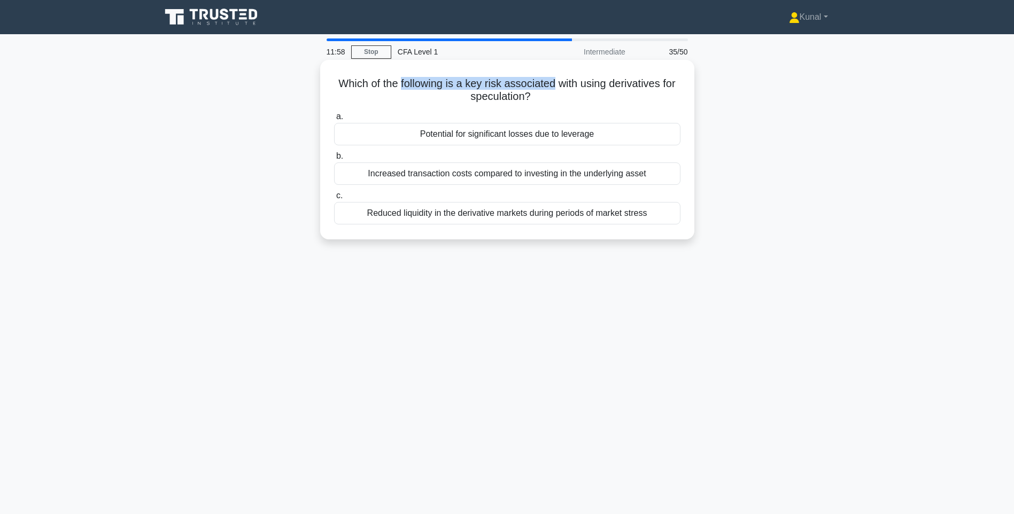
drag, startPoint x: 397, startPoint y: 83, endPoint x: 554, endPoint y: 88, distance: 157.3
click at [554, 88] on h5 "Which of the following is a key risk associated with using derivatives for spec…" at bounding box center [507, 90] width 349 height 27
drag, startPoint x: 554, startPoint y: 88, endPoint x: 536, endPoint y: 91, distance: 18.9
click at [536, 91] on h5 "Which of the following is a key risk associated with using derivatives for spec…" at bounding box center [507, 90] width 349 height 27
click at [338, 85] on h5 "Which of the following is a key risk associated with using derivatives for spec…" at bounding box center [507, 90] width 349 height 27
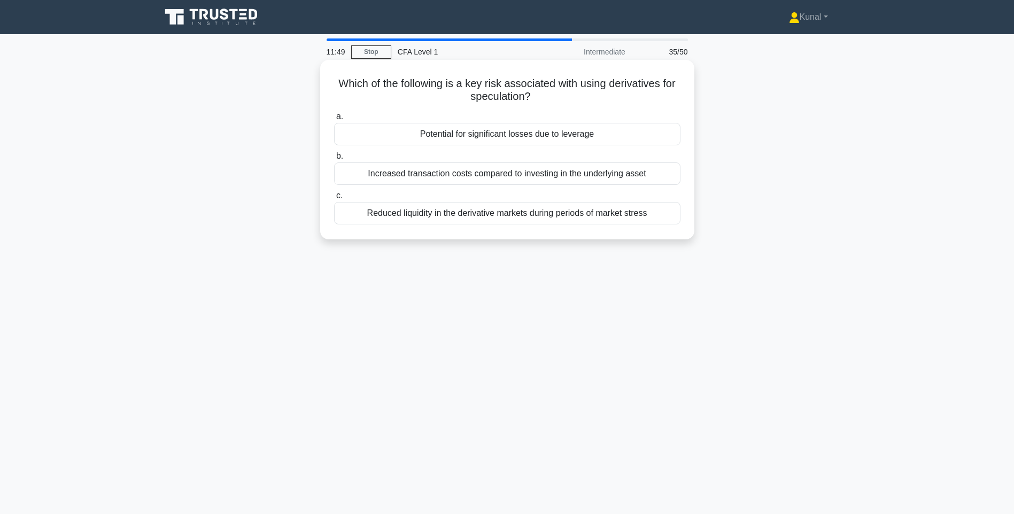
drag, startPoint x: 333, startPoint y: 83, endPoint x: 547, endPoint y: 93, distance: 214.6
click at [547, 93] on h5 "Which of the following is a key risk associated with using derivatives for spec…" at bounding box center [507, 90] width 349 height 27
click at [460, 84] on h5 "Which of the following is a key risk associated with using derivatives for spec…" at bounding box center [507, 90] width 349 height 27
click at [527, 135] on div "Potential for significant losses due to leverage" at bounding box center [507, 134] width 346 height 22
click at [334, 120] on input "a. Potential for significant losses due to leverage" at bounding box center [334, 116] width 0 height 7
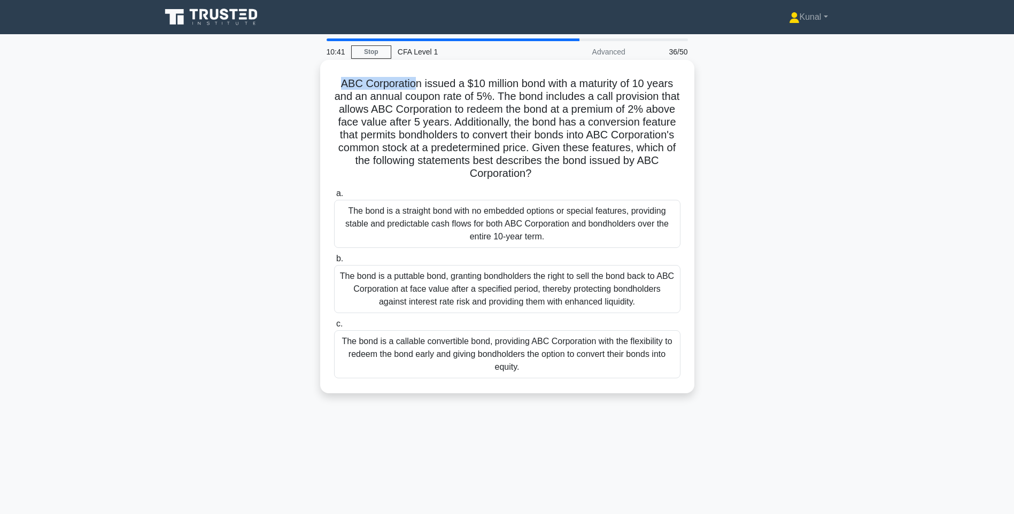
drag, startPoint x: 339, startPoint y: 83, endPoint x: 411, endPoint y: 86, distance: 71.7
click at [411, 86] on h5 "ABC Corporation issued a $10 million bond with a maturity of 10 years and an an…" at bounding box center [507, 129] width 349 height 104
drag, startPoint x: 411, startPoint y: 86, endPoint x: 372, endPoint y: 85, distance: 39.6
click at [372, 85] on h5 "ABC Corporation issued a $10 million bond with a maturity of 10 years and an an…" at bounding box center [507, 129] width 349 height 104
click at [503, 298] on div "The bond is a puttable bond, granting bondholders the right to sell the bond ba…" at bounding box center [507, 289] width 346 height 48
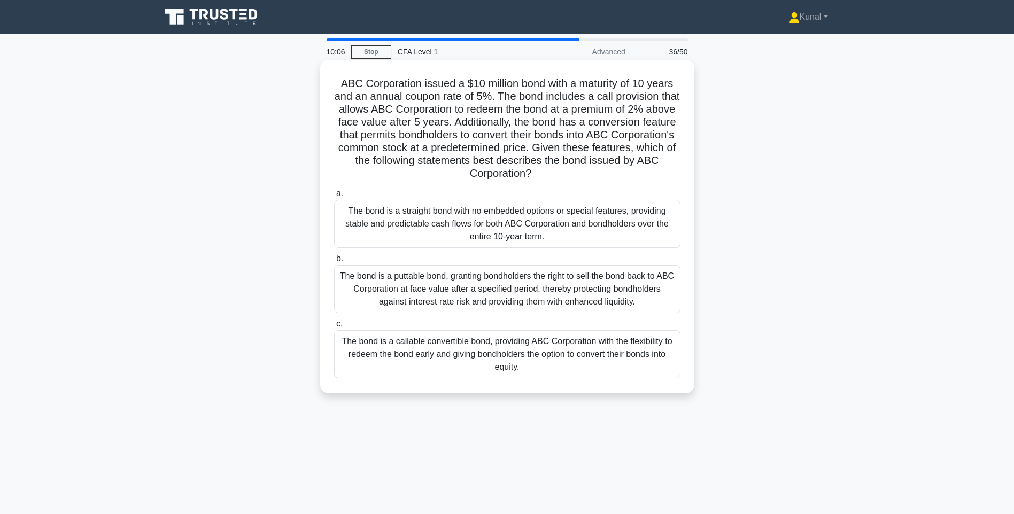
click at [334, 263] on input "b. The bond is a puttable bond, granting bondholders the right to sell the bond…" at bounding box center [334, 259] width 0 height 7
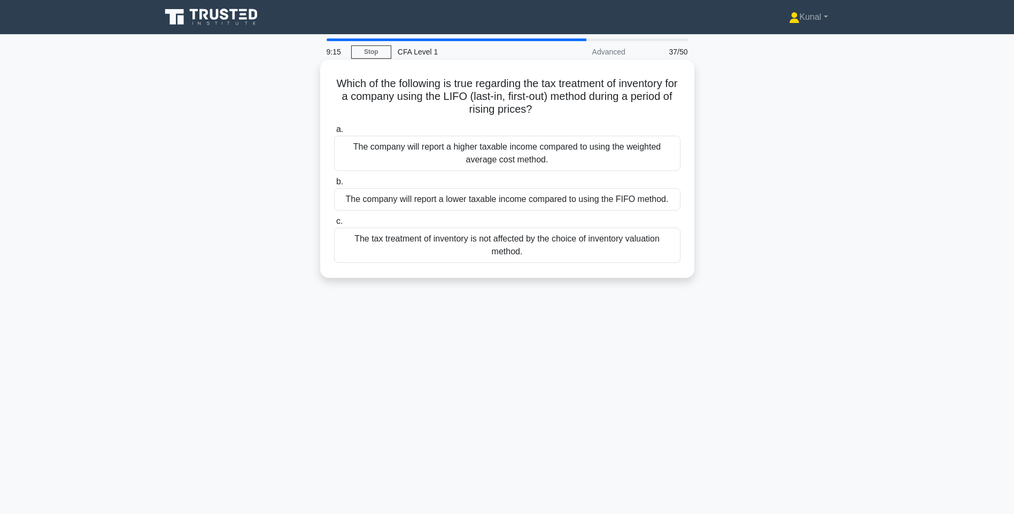
click at [498, 195] on div "The company will report a lower taxable income compared to using the FIFO metho…" at bounding box center [507, 199] width 346 height 22
click at [334, 186] on input "b. The company will report a lower taxable income compared to using the FIFO me…" at bounding box center [334, 182] width 0 height 7
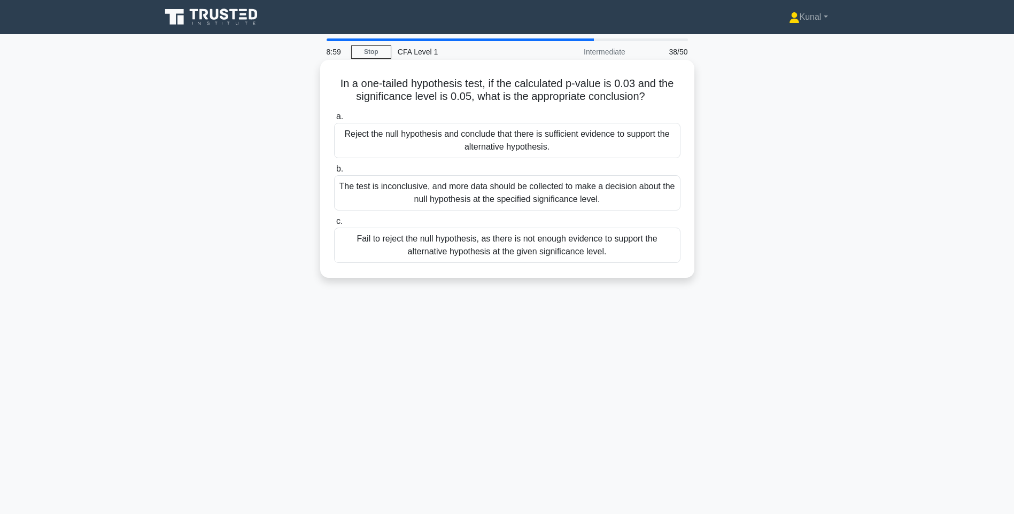
click at [553, 237] on div "Fail to reject the null hypothesis, as there is not enough evidence to support …" at bounding box center [507, 245] width 346 height 35
click at [334, 225] on input "c. Fail to reject the null hypothesis, as there is not enough evidence to suppo…" at bounding box center [334, 221] width 0 height 7
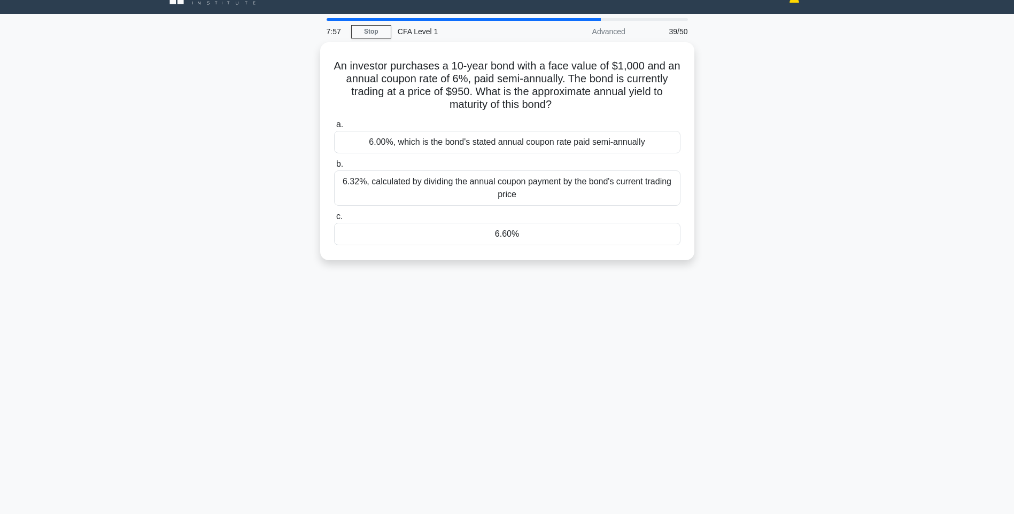
scroll to position [21, 0]
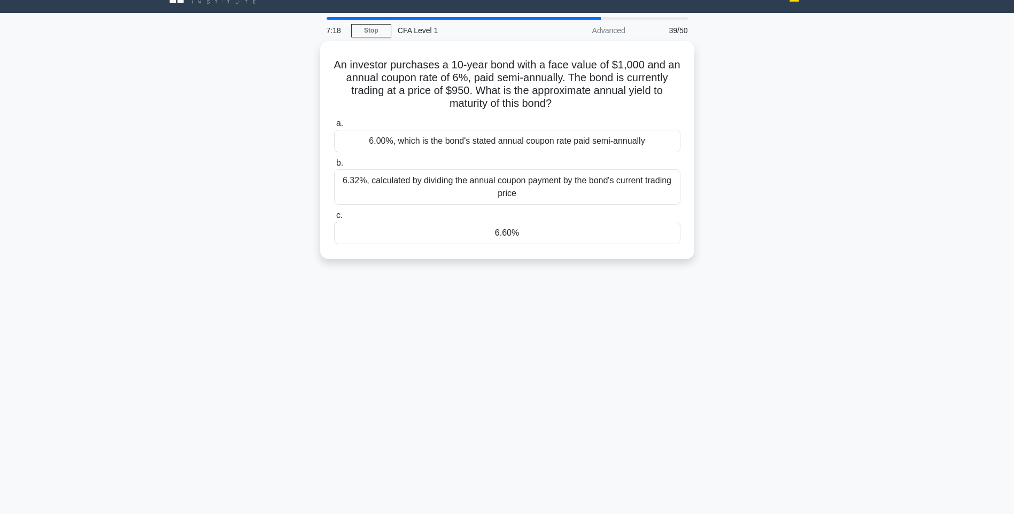
click at [185, 74] on div "An investor purchases a 10-year bond with a face value of $1,000 and an annual …" at bounding box center [508, 156] width 706 height 231
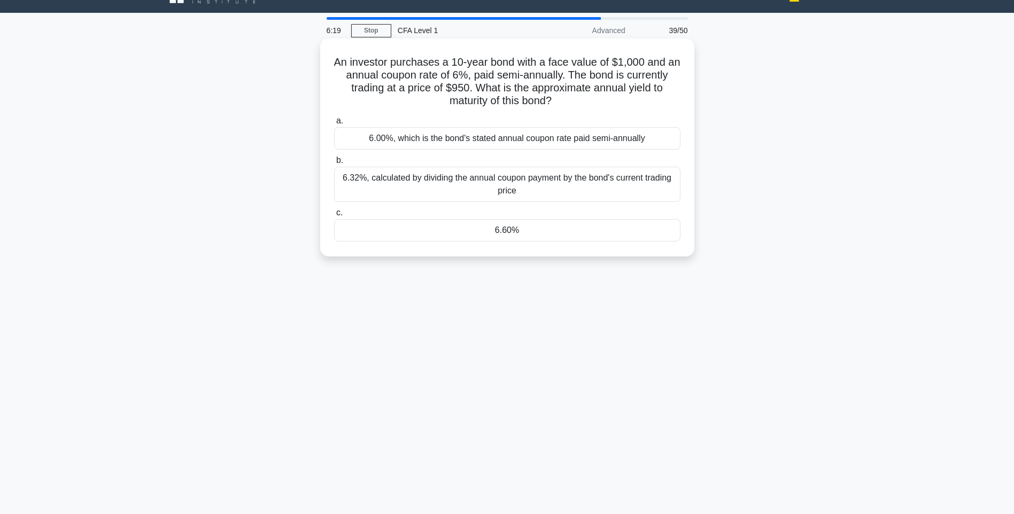
scroll to position [0, 0]
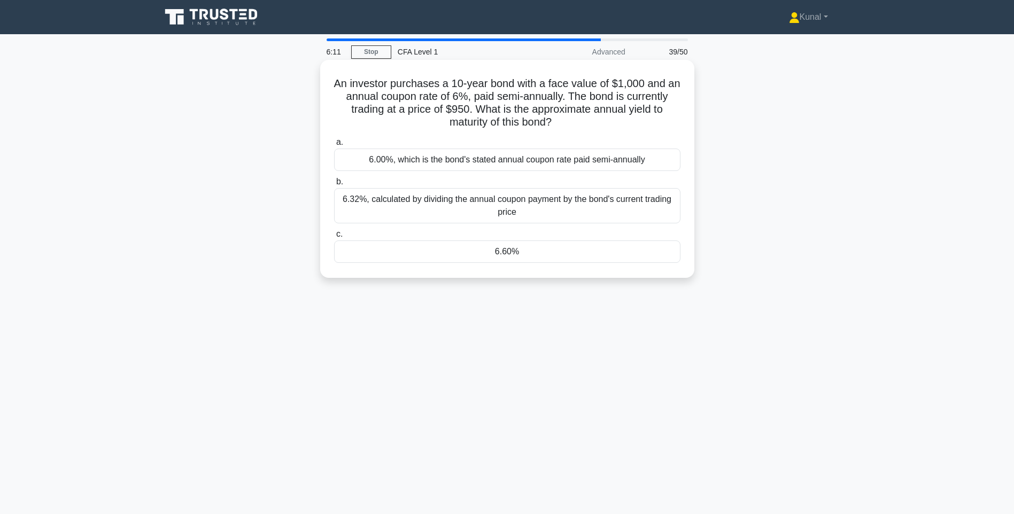
click at [520, 254] on div "6.60%" at bounding box center [507, 252] width 346 height 22
click at [334, 238] on input "c. 6.60%" at bounding box center [334, 234] width 0 height 7
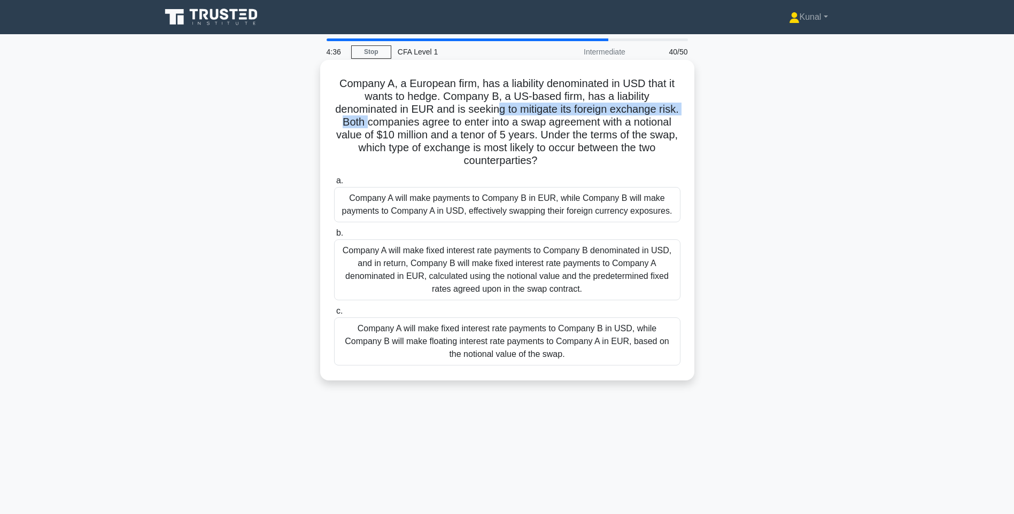
drag, startPoint x: 509, startPoint y: 109, endPoint x: 396, endPoint y: 128, distance: 114.9
click at [396, 128] on h5 "Company A, a European firm, has a liability denominated in USD that it wants to…" at bounding box center [507, 122] width 349 height 91
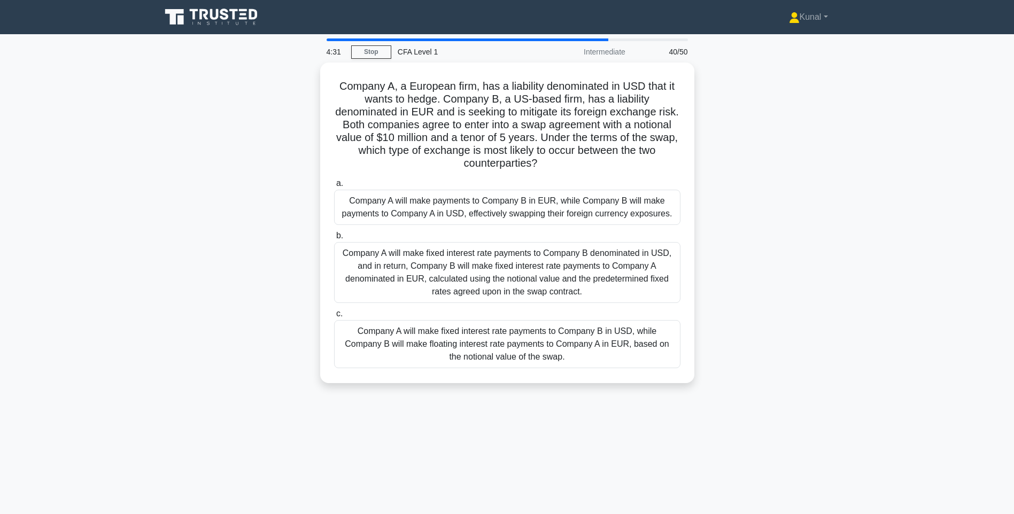
drag, startPoint x: 887, startPoint y: 287, endPoint x: 875, endPoint y: 286, distance: 12.3
click at [887, 287] on main "4:31 Stop CFA Level 1 Intermediate 40/50 Company A, a European firm, has a liab…" at bounding box center [507, 305] width 1014 height 543
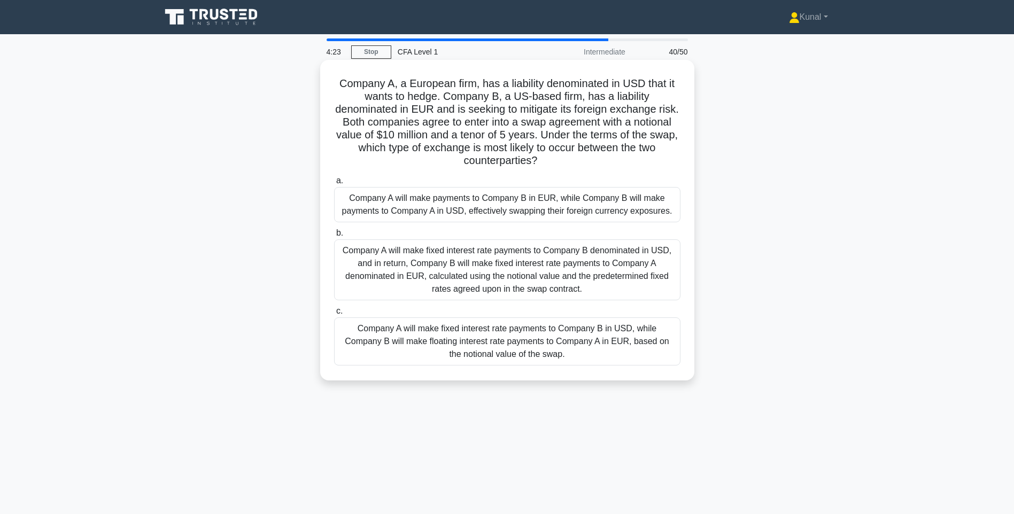
click at [506, 271] on div "Company A will make fixed interest rate payments to Company B denominated in US…" at bounding box center [507, 270] width 346 height 61
click at [334, 237] on input "b. Company A will make fixed interest rate payments to Company B denominated in…" at bounding box center [334, 233] width 0 height 7
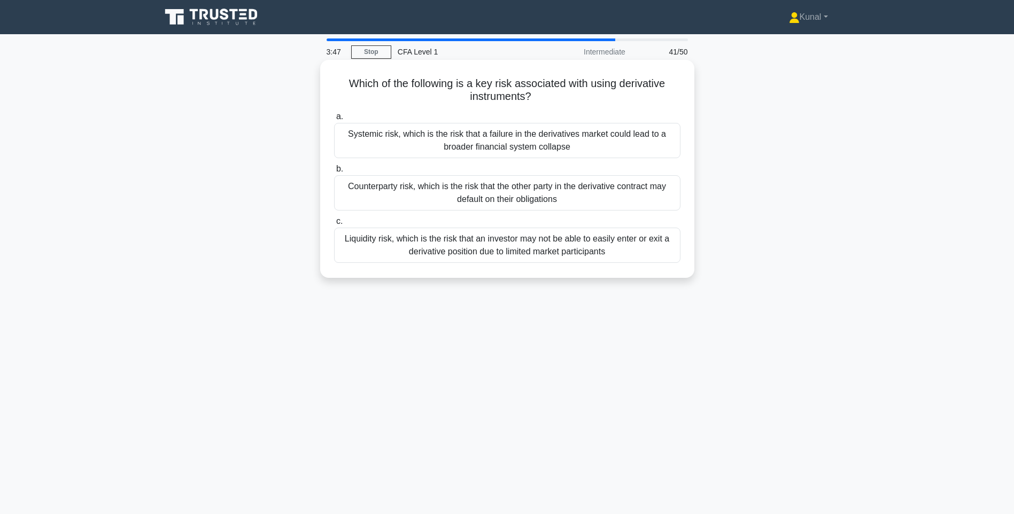
click at [421, 184] on div "Counterparty risk, which is the risk that the other party in the derivative con…" at bounding box center [507, 192] width 346 height 35
click at [334, 173] on input "b. Counterparty risk, which is the risk that the other party in the derivative …" at bounding box center [334, 169] width 0 height 7
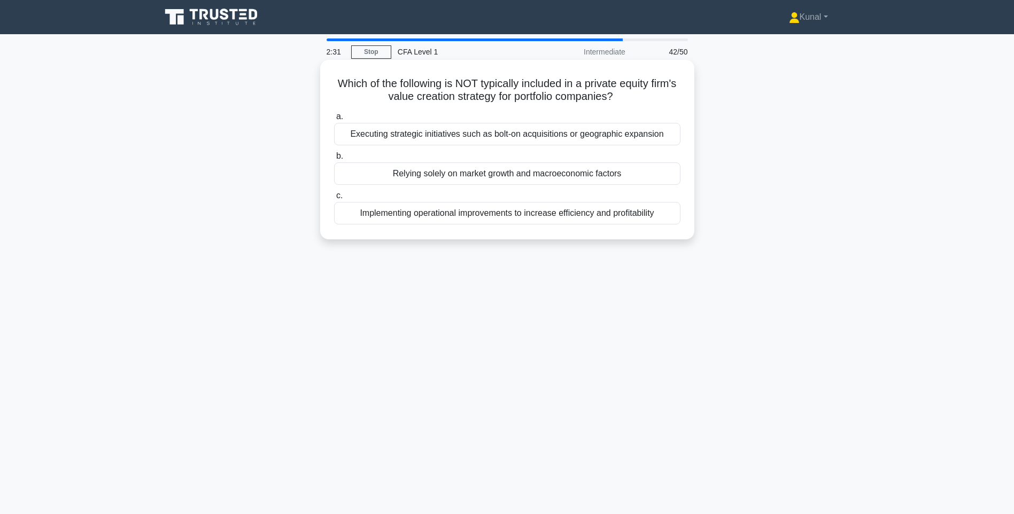
click at [472, 176] on div "Relying solely on market growth and macroeconomic factors" at bounding box center [507, 174] width 346 height 22
click at [334, 160] on input "b. Relying solely on market growth and macroeconomic factors" at bounding box center [334, 156] width 0 height 7
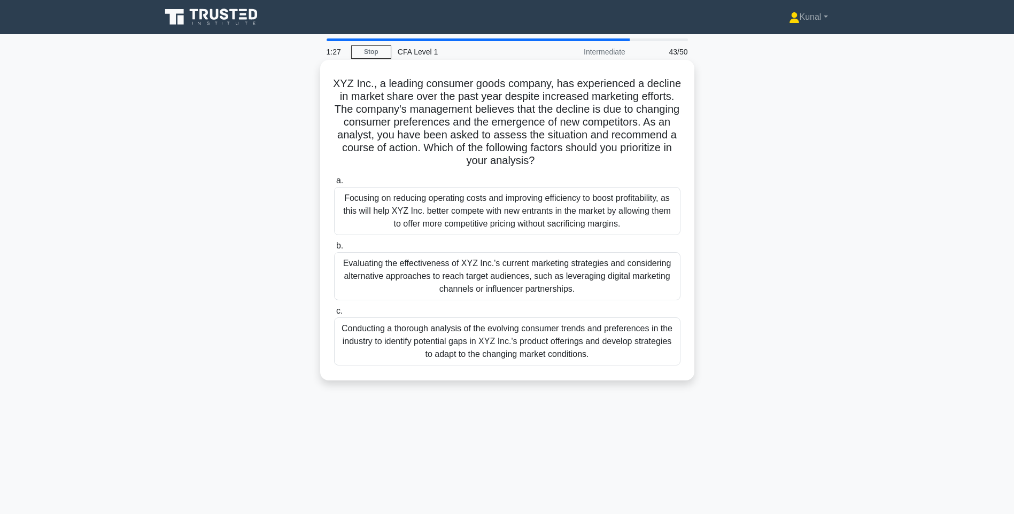
click at [366, 351] on div "Conducting a thorough analysis of the evolving consumer trends and preferences …" at bounding box center [507, 342] width 346 height 48
click at [334, 315] on input "c. Conducting a thorough analysis of the evolving consumer trends and preferenc…" at bounding box center [334, 311] width 0 height 7
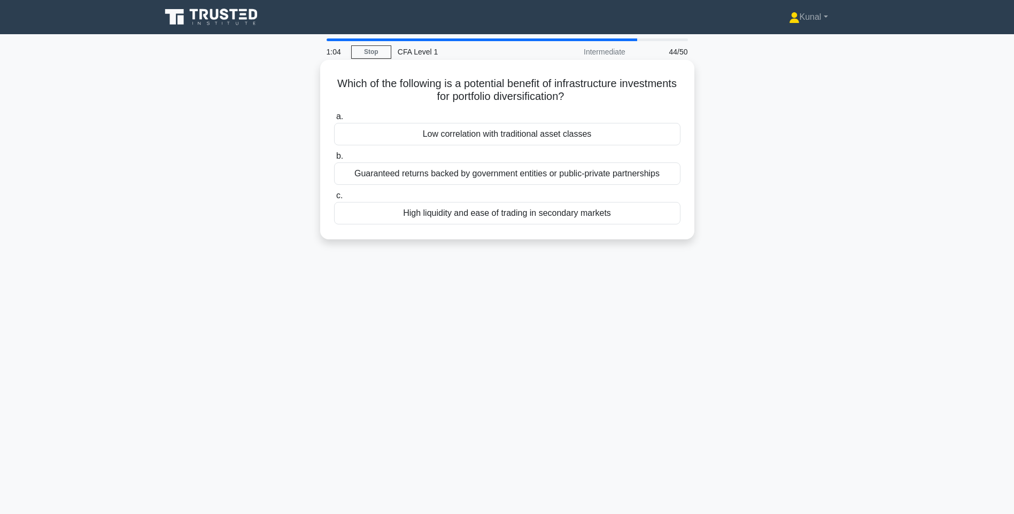
click at [506, 135] on div "Low correlation with traditional asset classes" at bounding box center [507, 134] width 346 height 22
click at [334, 120] on input "a. Low correlation with traditional asset classes" at bounding box center [334, 116] width 0 height 7
click at [510, 134] on div "Enterprise Value to EBITDA (EV/EBITDA)" at bounding box center [507, 134] width 346 height 22
click at [334, 120] on input "a. Enterprise Value to EBITDA (EV/EBITDA)" at bounding box center [334, 116] width 0 height 7
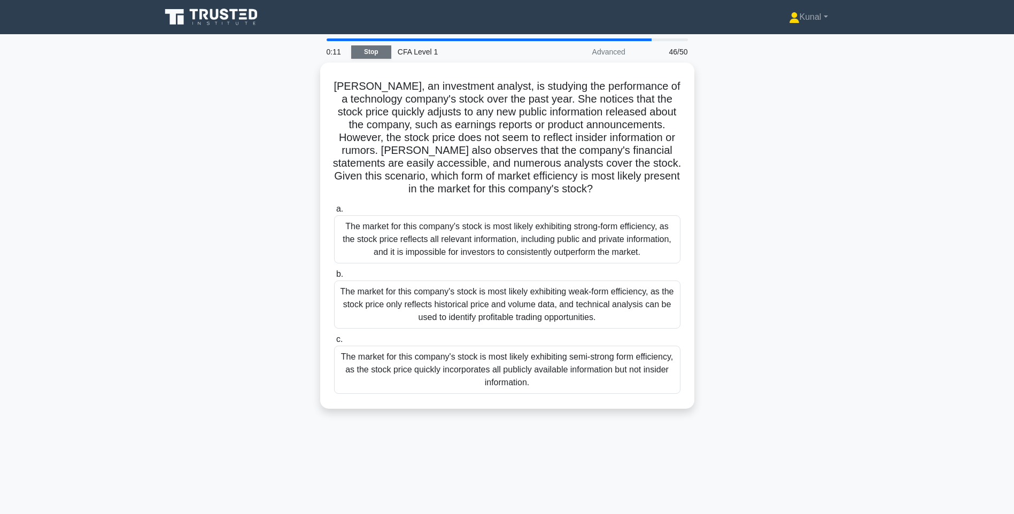
click at [379, 49] on link "Stop" at bounding box center [371, 51] width 40 height 13
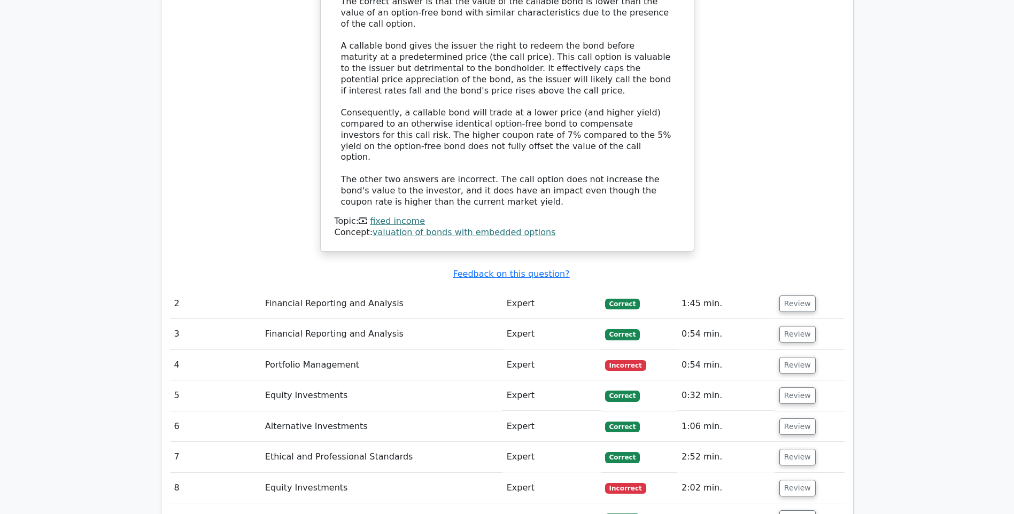
scroll to position [1016, 0]
click at [805, 295] on button "Review" at bounding box center [798, 303] width 36 height 17
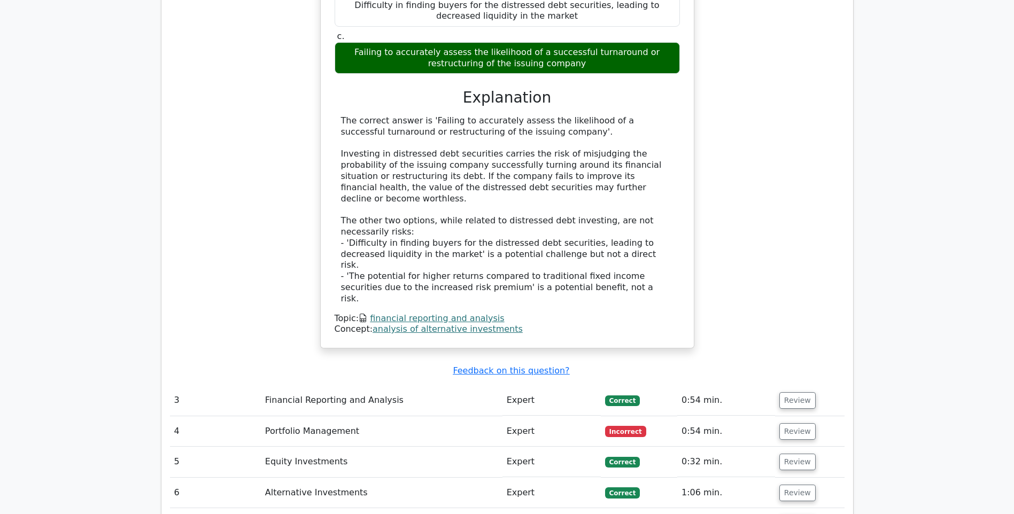
scroll to position [1550, 0]
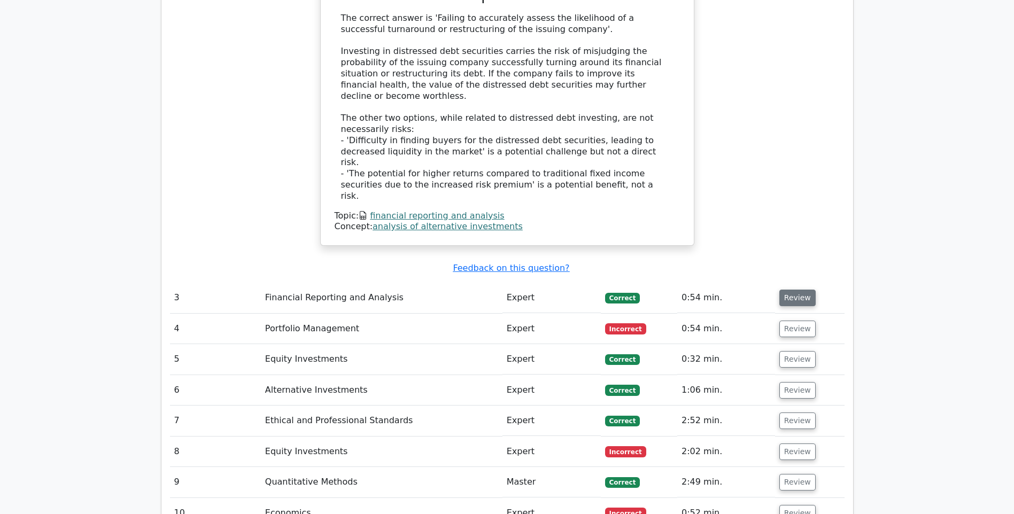
click at [801, 290] on button "Review" at bounding box center [798, 298] width 36 height 17
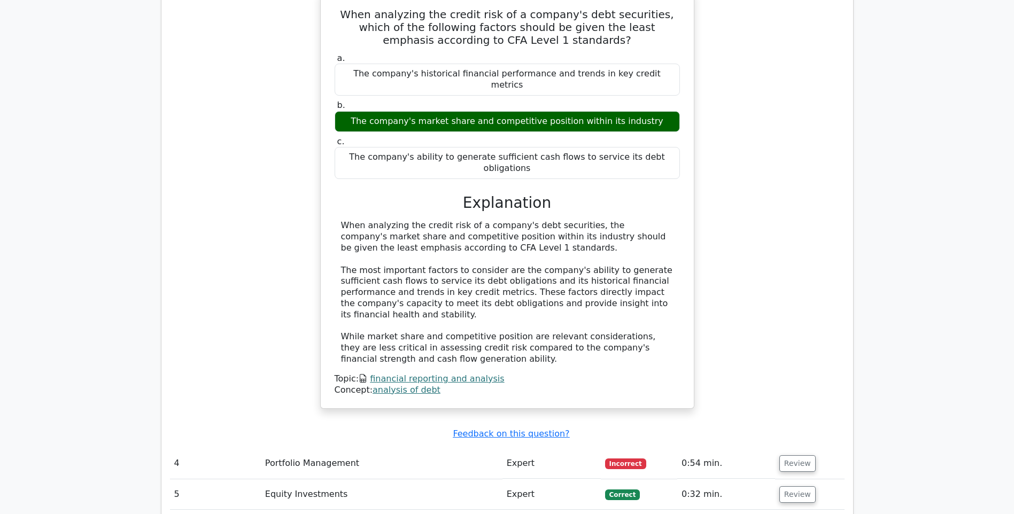
scroll to position [1925, 0]
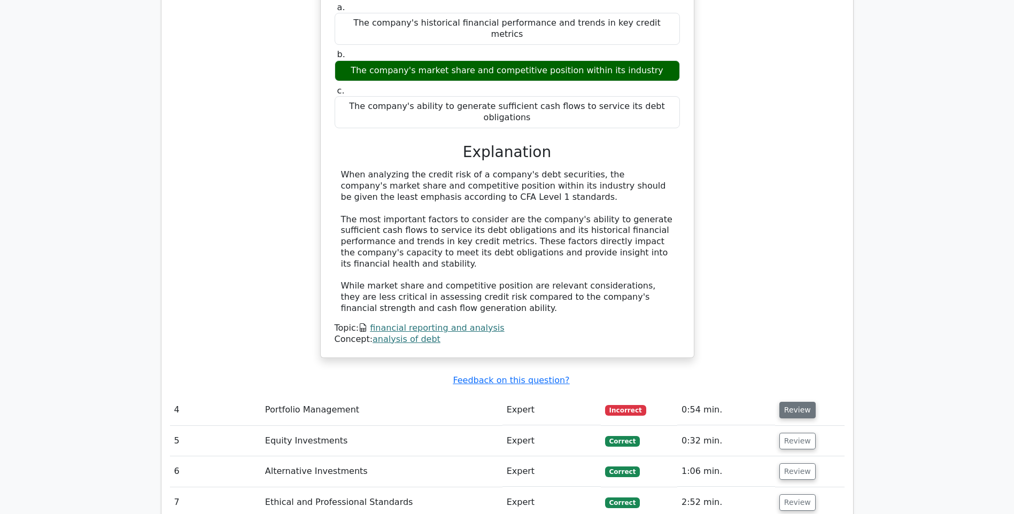
click at [805, 402] on button "Review" at bounding box center [798, 410] width 36 height 17
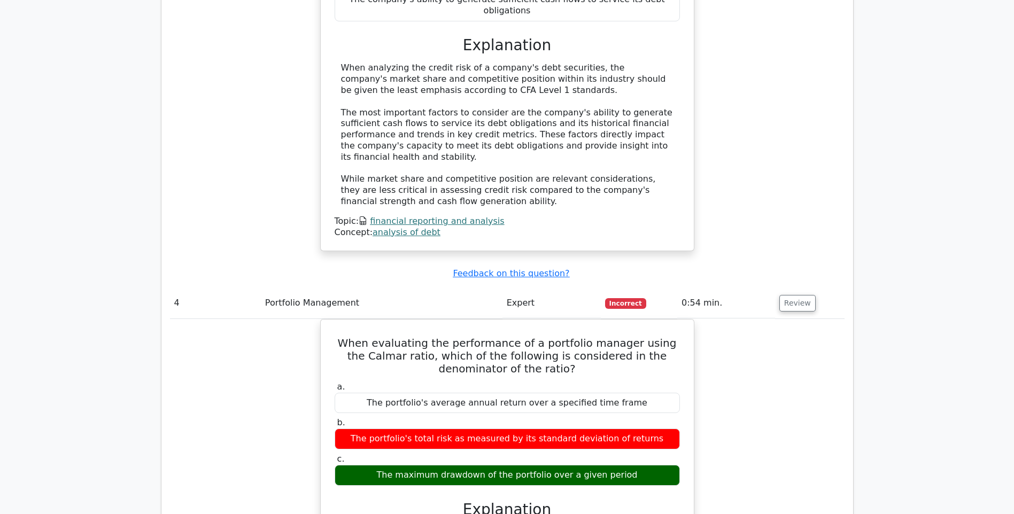
scroll to position [2085, 0]
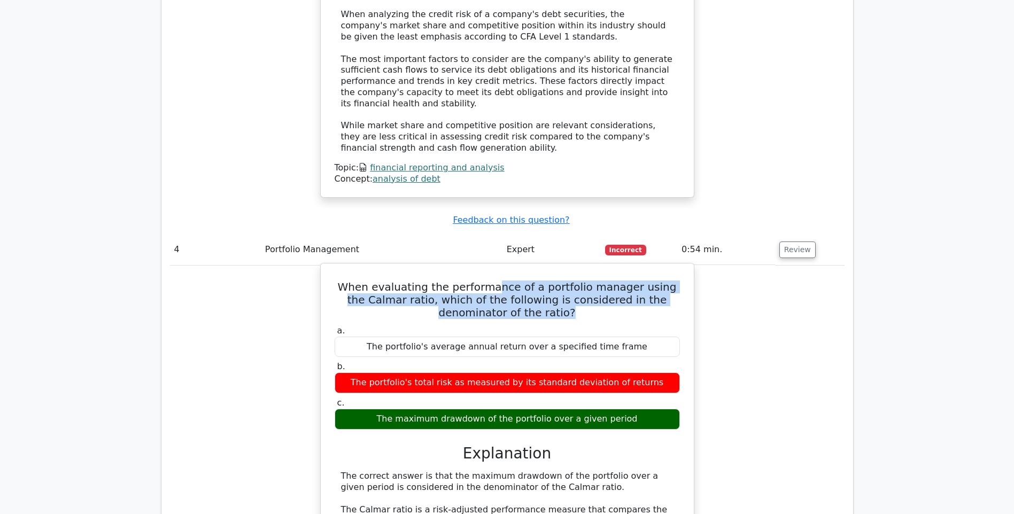
drag, startPoint x: 490, startPoint y: 194, endPoint x: 627, endPoint y: 213, distance: 138.3
click at [627, 281] on h5 "When evaluating the performance of a portfolio manager using the Calmar ratio, …" at bounding box center [508, 300] width 348 height 38
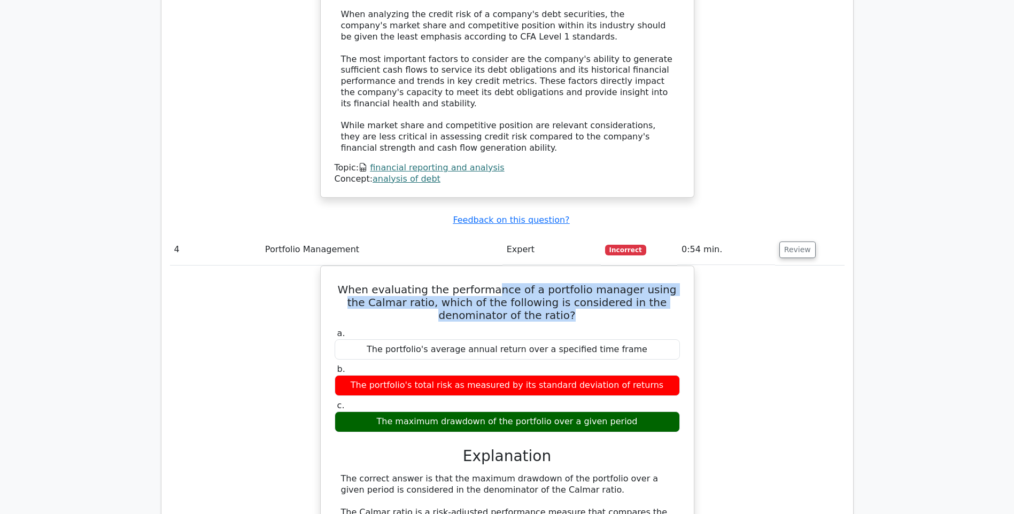
click at [226, 266] on div "When evaluating the performance of a portfolio manager using the Calmar ratio, …" at bounding box center [507, 471] width 675 height 410
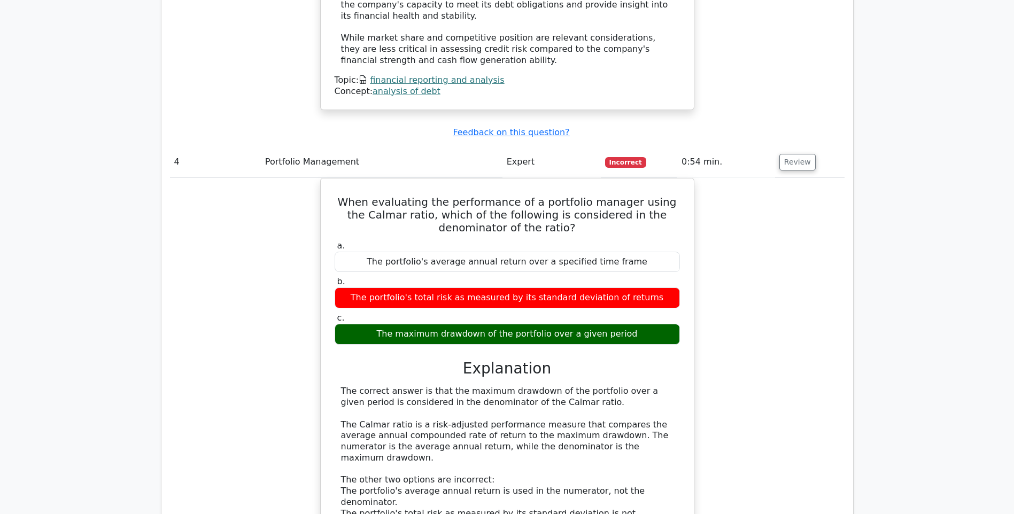
scroll to position [2192, 0]
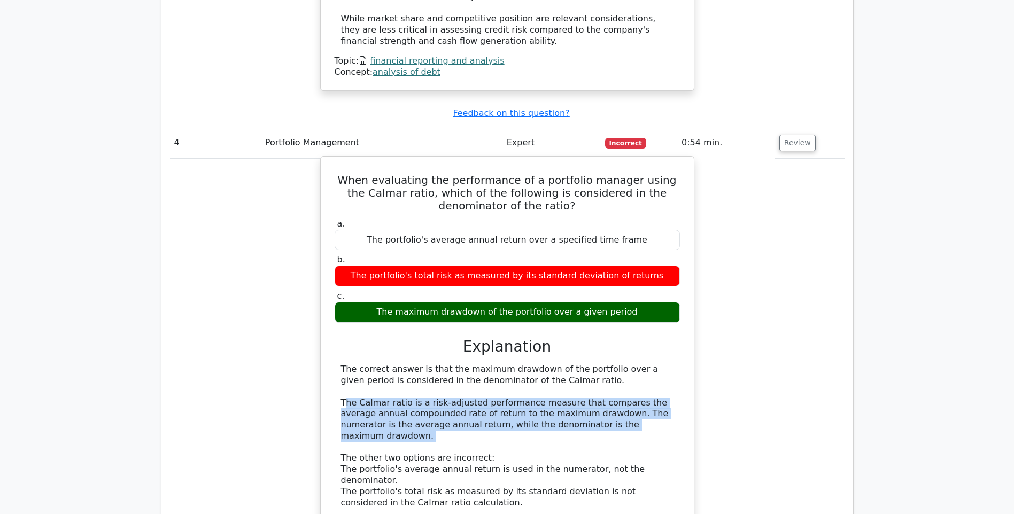
drag, startPoint x: 345, startPoint y: 303, endPoint x: 623, endPoint y: 333, distance: 279.1
click at [623, 364] on div "The correct answer is that the maximum drawdown of the portfolio over a given p…" at bounding box center [507, 436] width 333 height 144
click at [405, 364] on div "The correct answer is that the maximum drawdown of the portfolio over a given p…" at bounding box center [507, 436] width 333 height 144
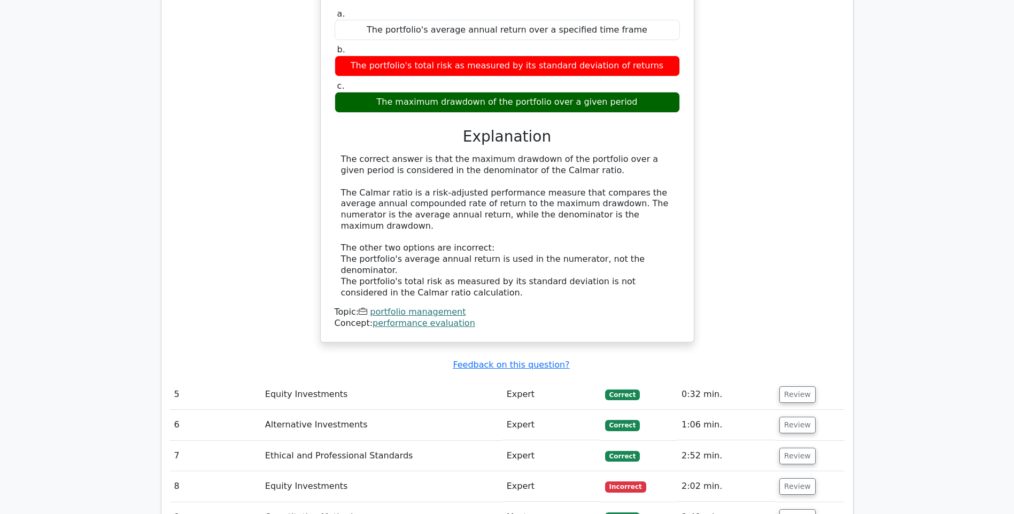
scroll to position [2406, 0]
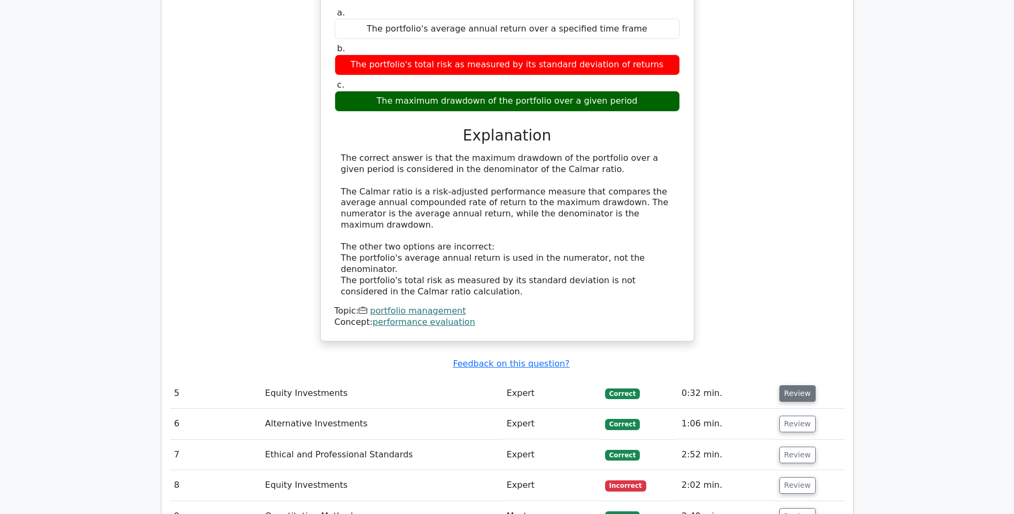
click at [805, 385] on button "Review" at bounding box center [798, 393] width 36 height 17
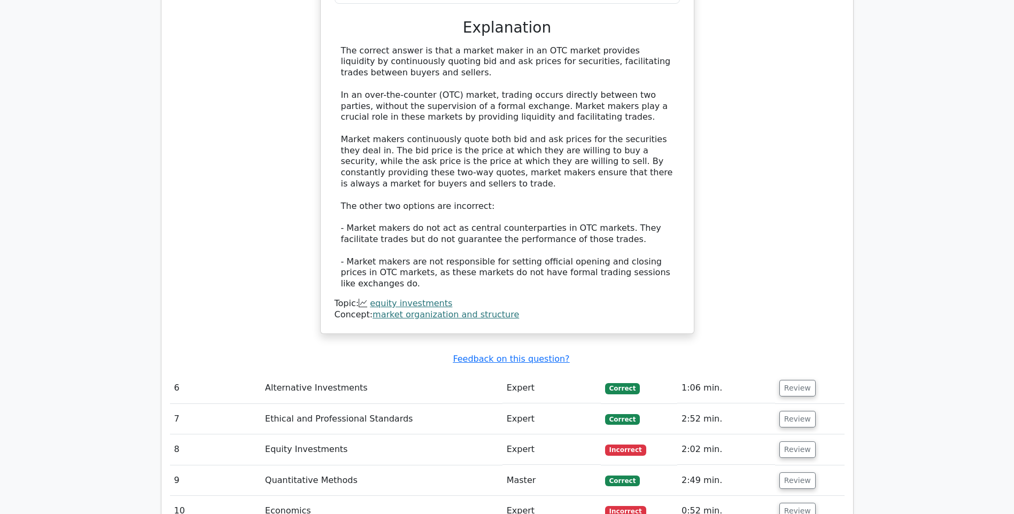
scroll to position [3047, 0]
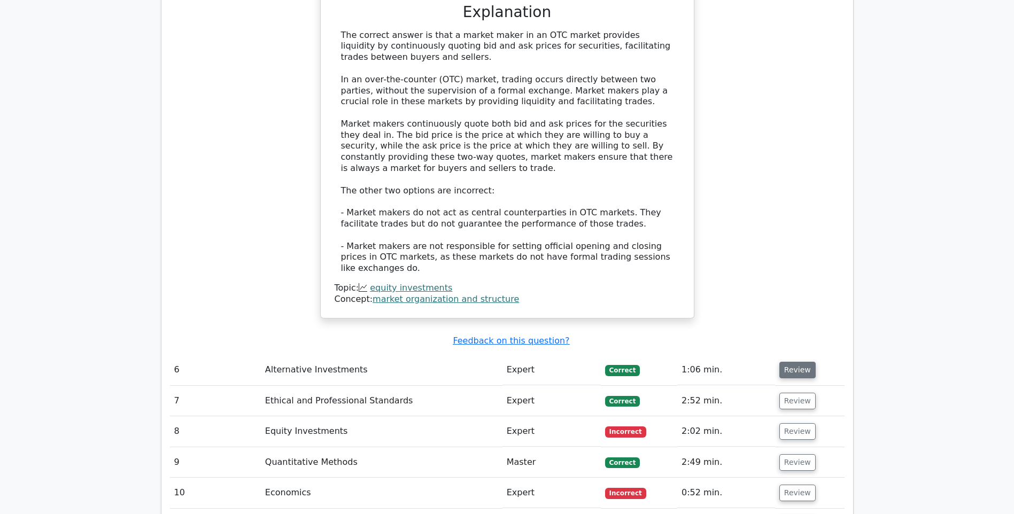
click at [787, 362] on button "Review" at bounding box center [798, 370] width 36 height 17
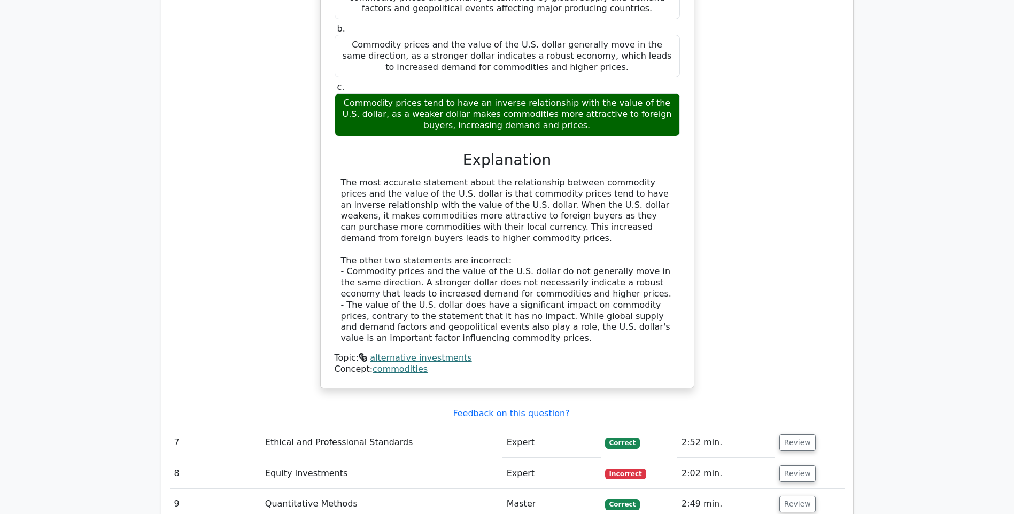
scroll to position [3529, 0]
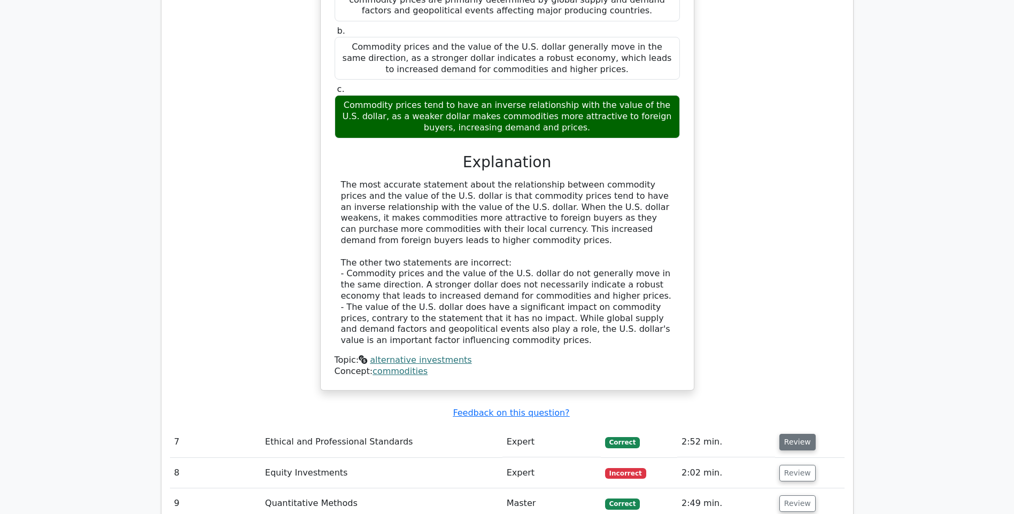
click at [789, 434] on button "Review" at bounding box center [798, 442] width 36 height 17
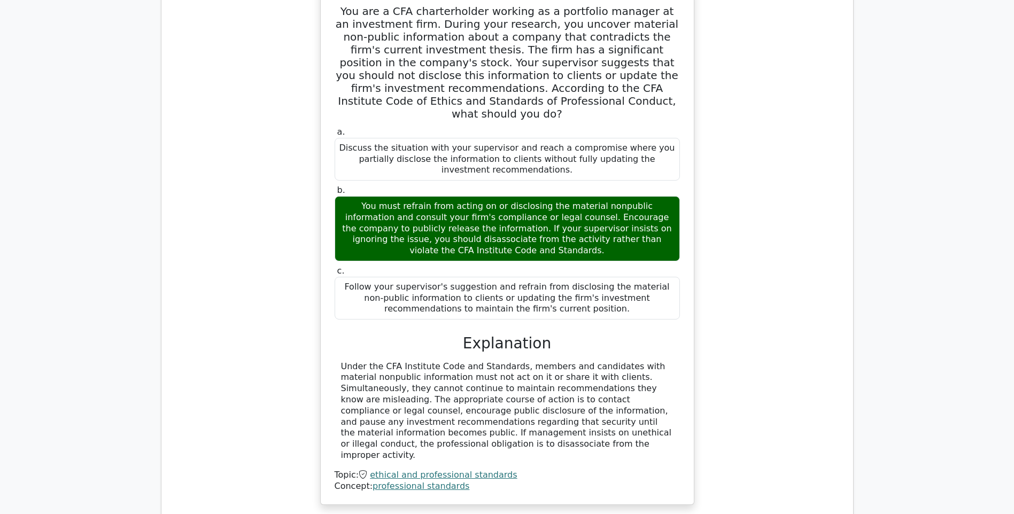
scroll to position [4063, 0]
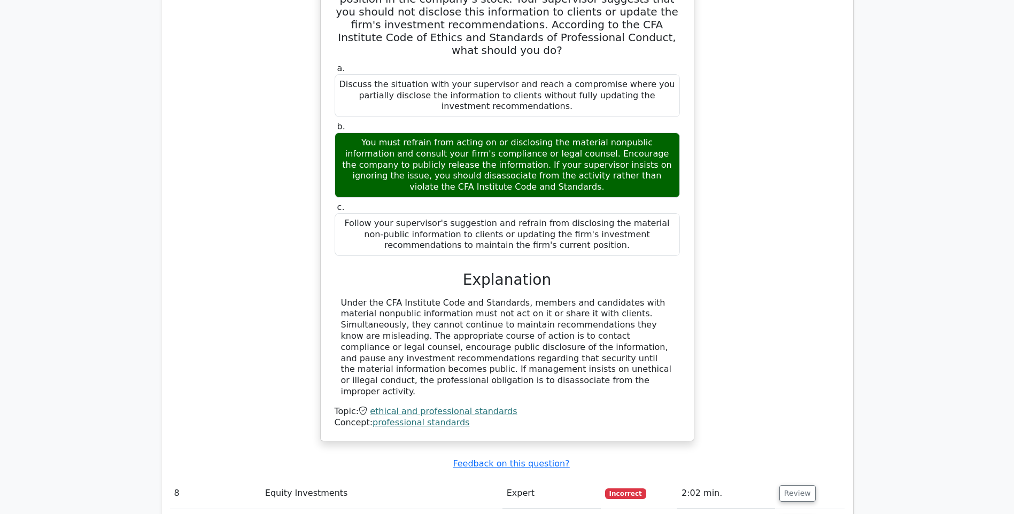
click at [798, 479] on td "Review" at bounding box center [810, 494] width 70 height 30
click at [796, 485] on button "Review" at bounding box center [798, 493] width 36 height 17
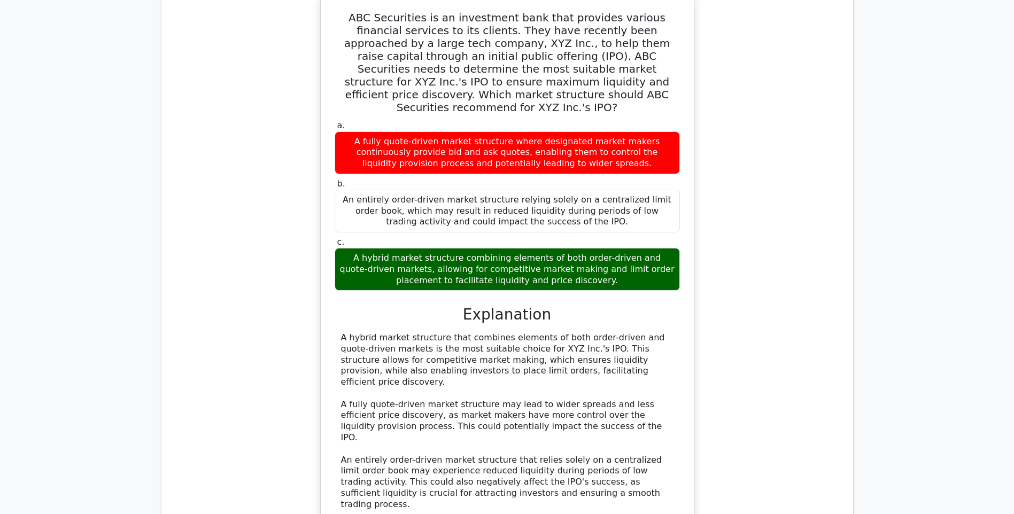
scroll to position [4598, 0]
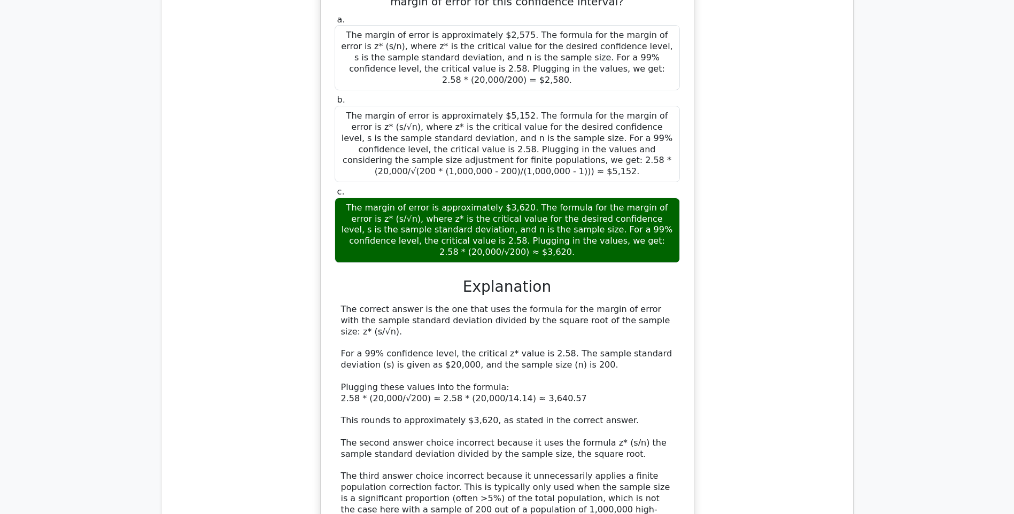
scroll to position [5346, 0]
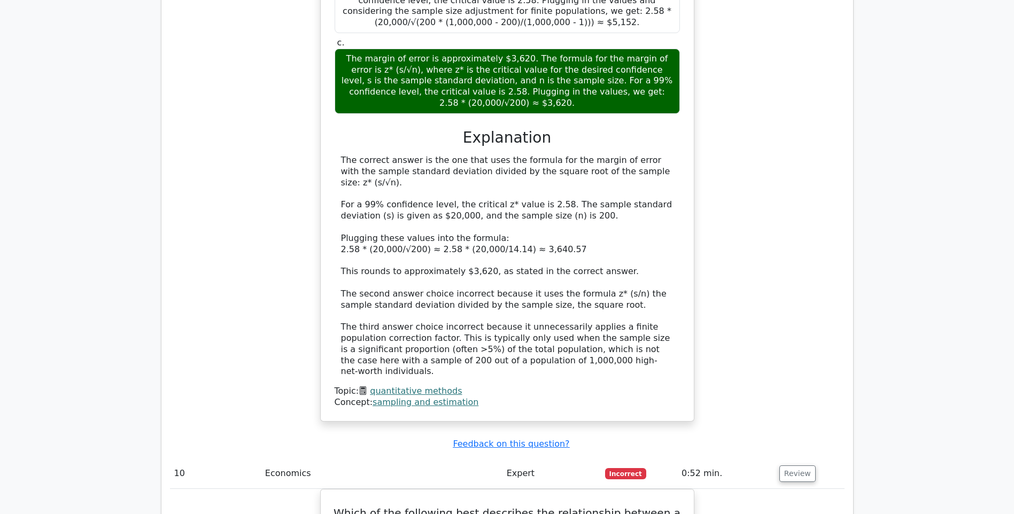
scroll to position [5507, 0]
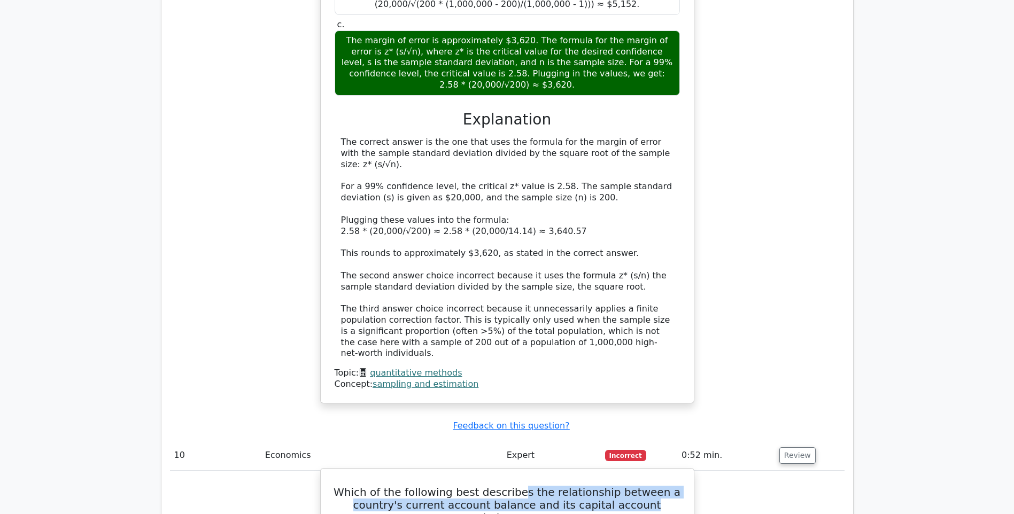
drag, startPoint x: 528, startPoint y: 184, endPoint x: 623, endPoint y: 204, distance: 97.2
click at [623, 486] on h5 "Which of the following best describes the relationship between a country's curr…" at bounding box center [508, 505] width 348 height 38
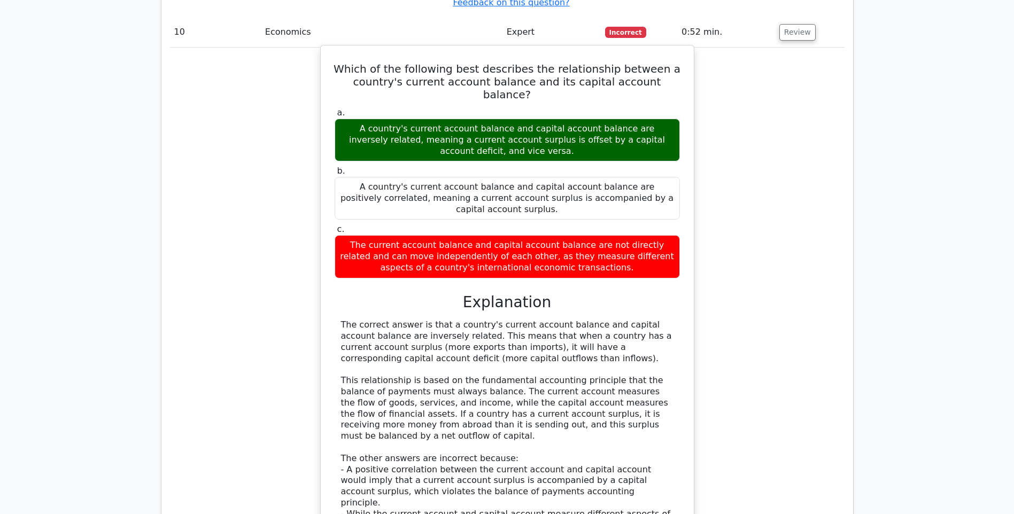
scroll to position [5935, 0]
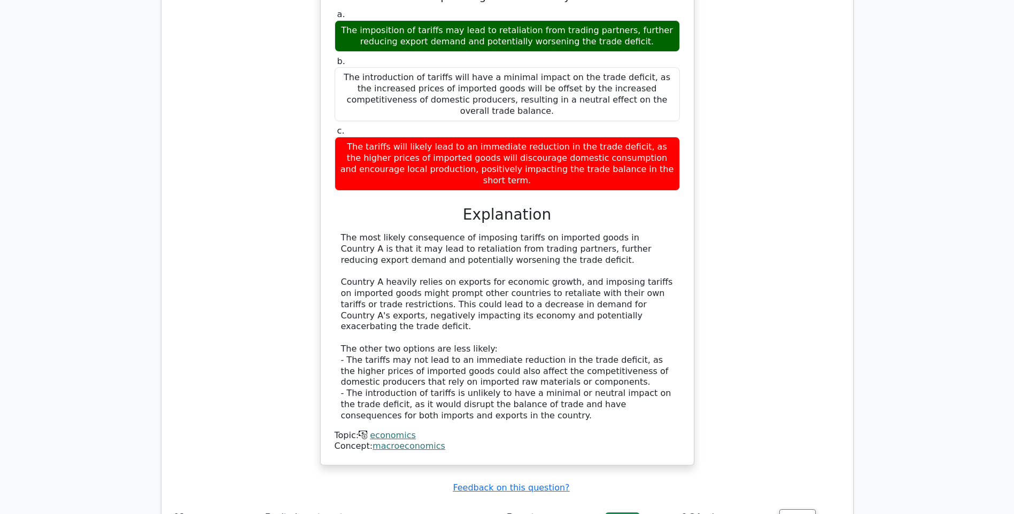
scroll to position [6736, 0]
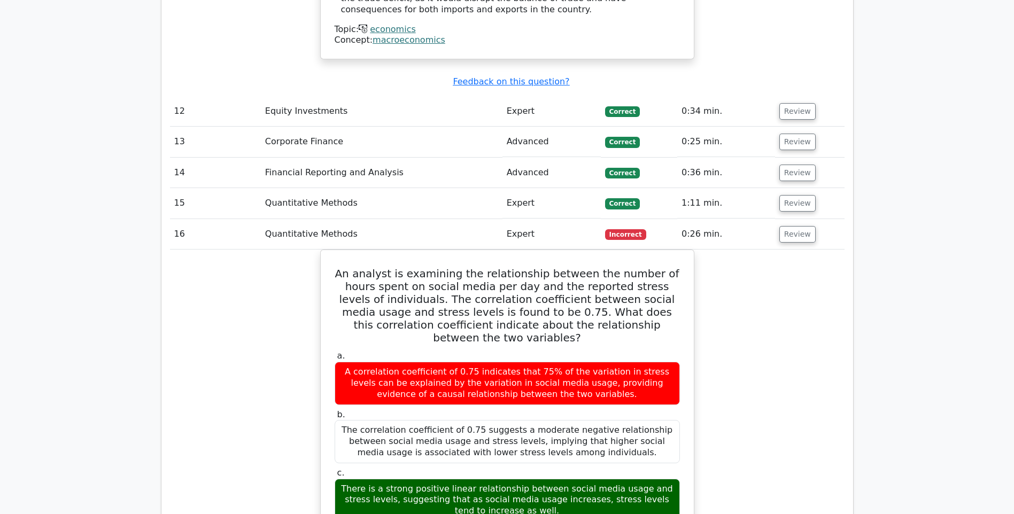
scroll to position [7164, 0]
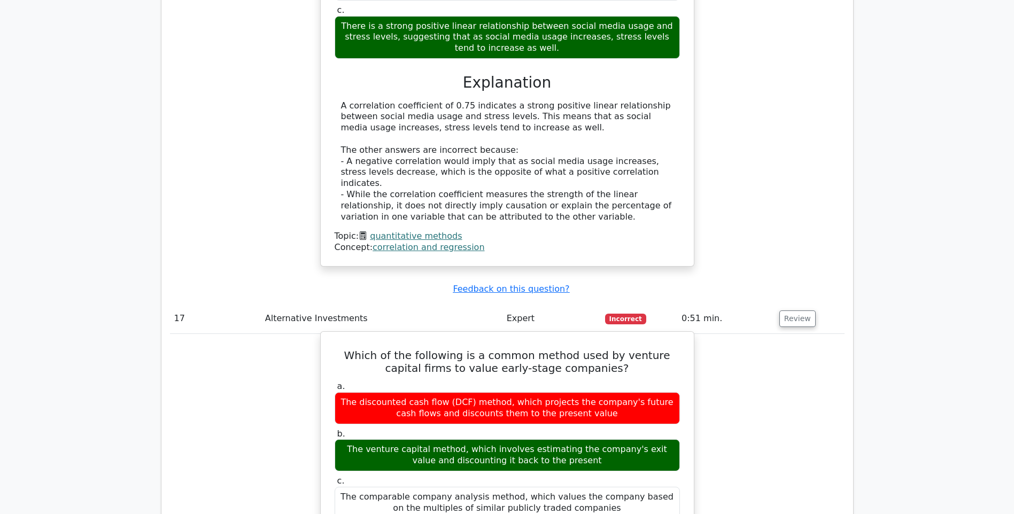
scroll to position [7592, 0]
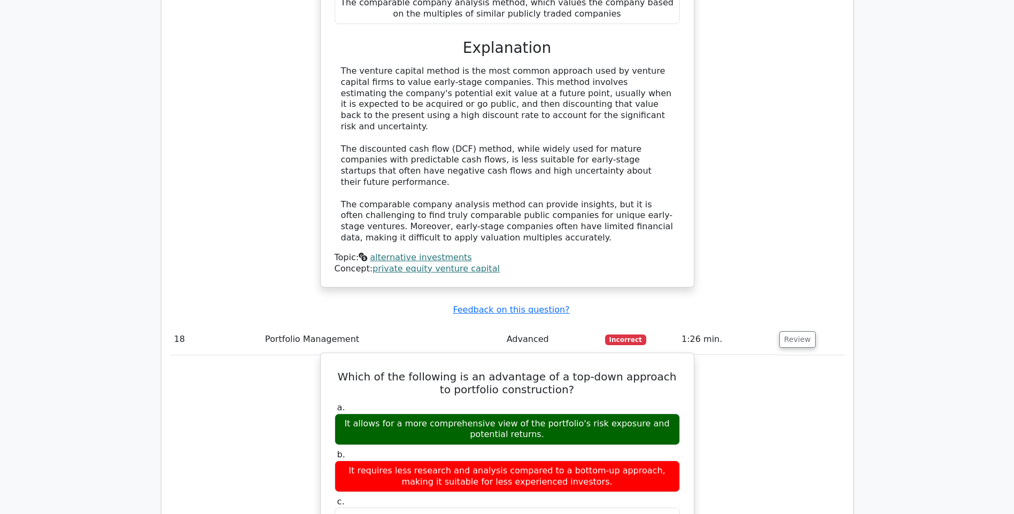
scroll to position [8127, 0]
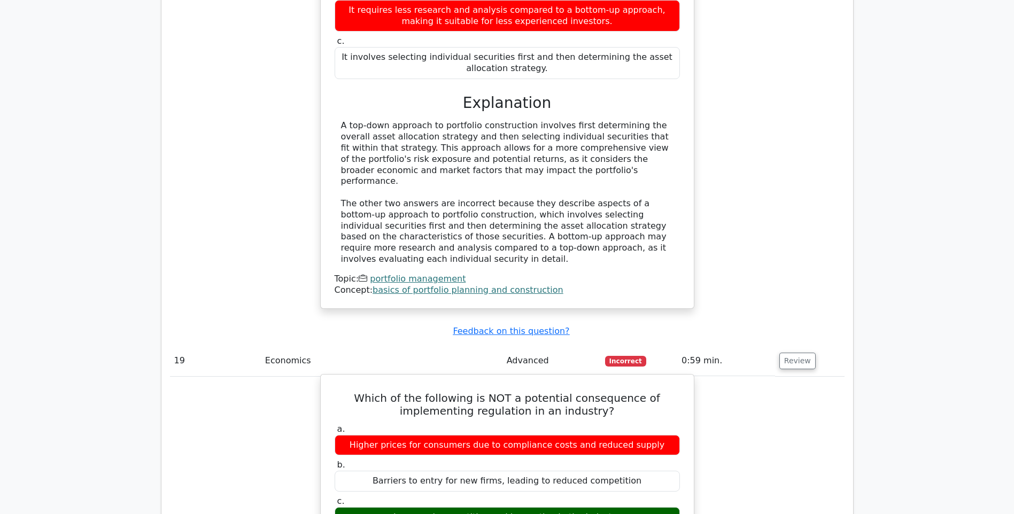
scroll to position [8554, 0]
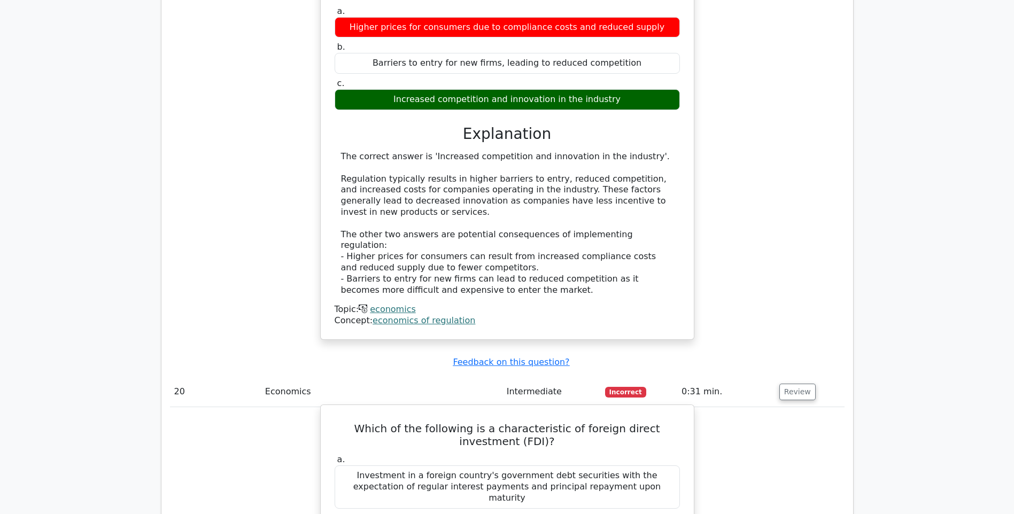
scroll to position [8982, 0]
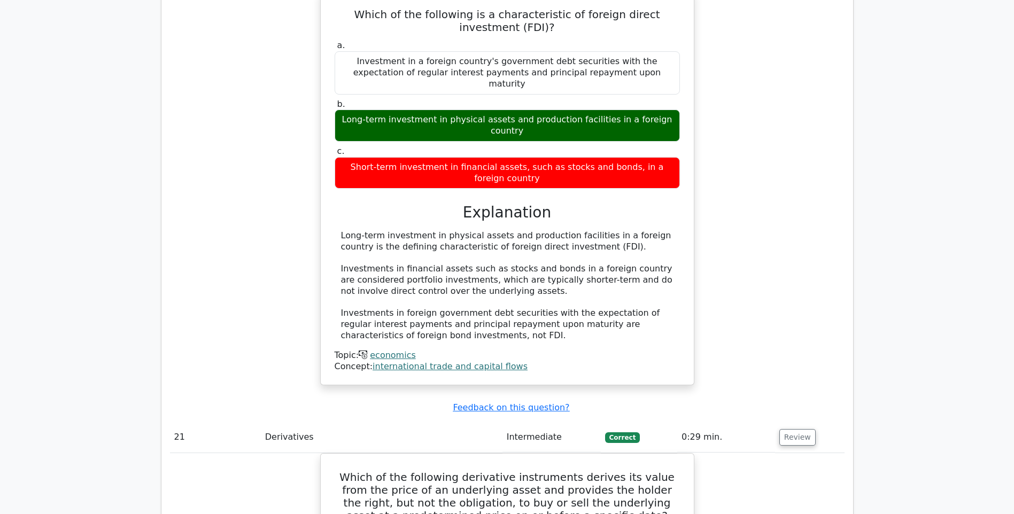
scroll to position [9463, 0]
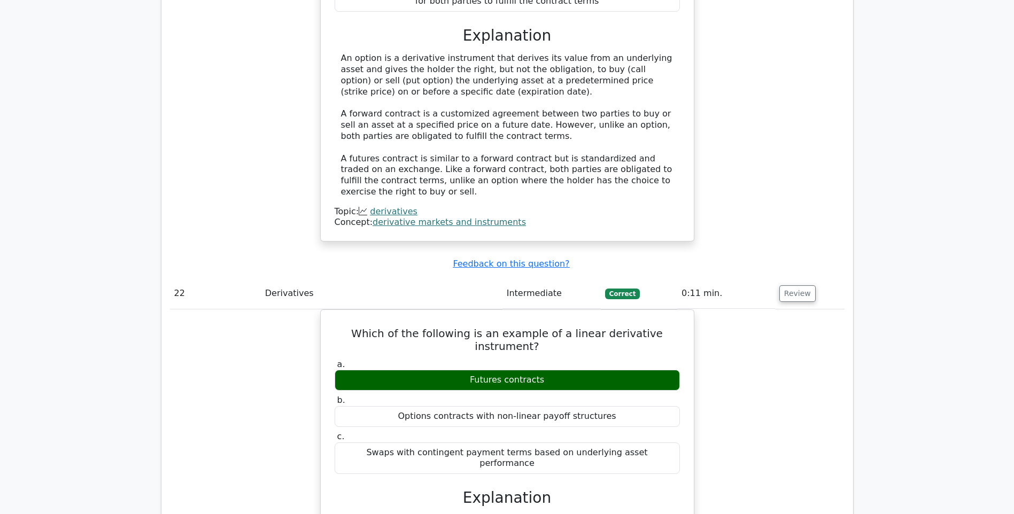
scroll to position [10051, 0]
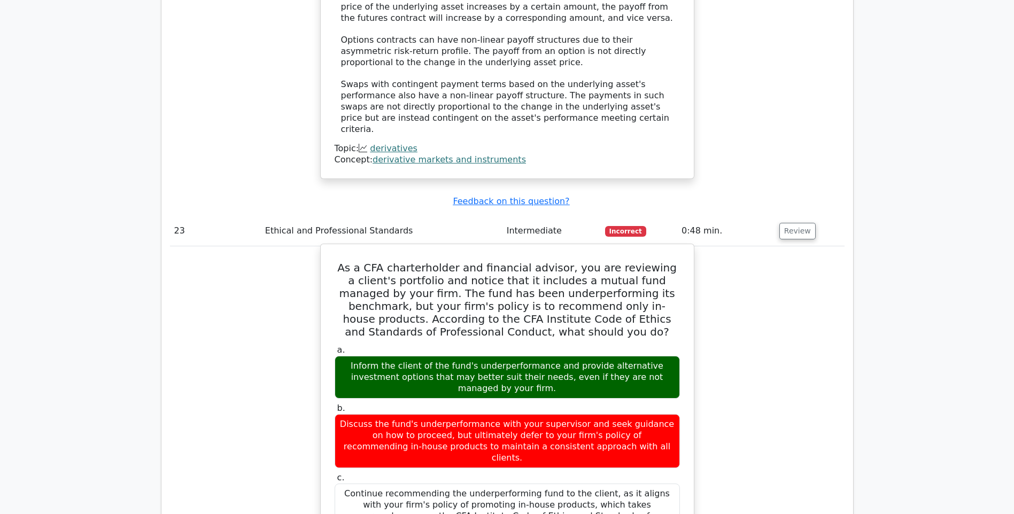
scroll to position [10639, 0]
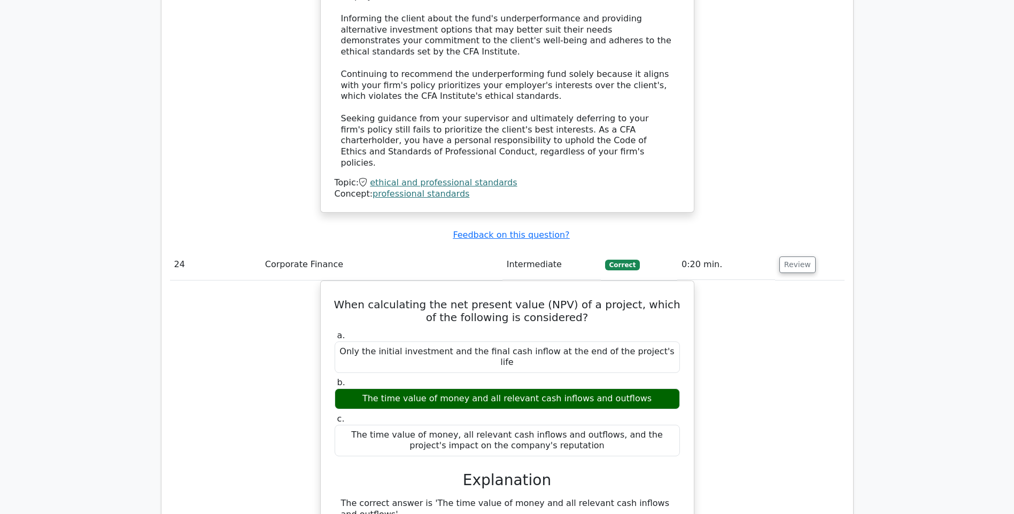
scroll to position [11281, 0]
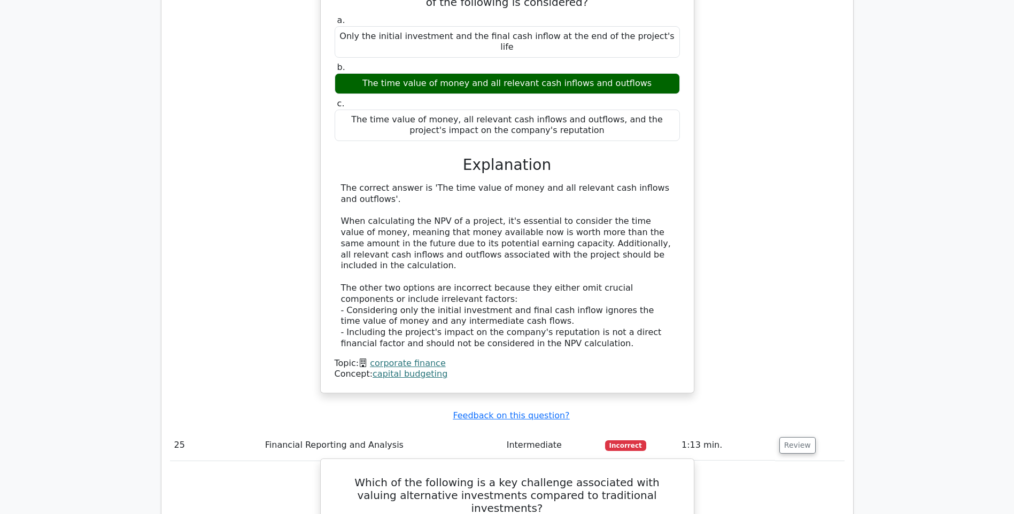
scroll to position [11602, 0]
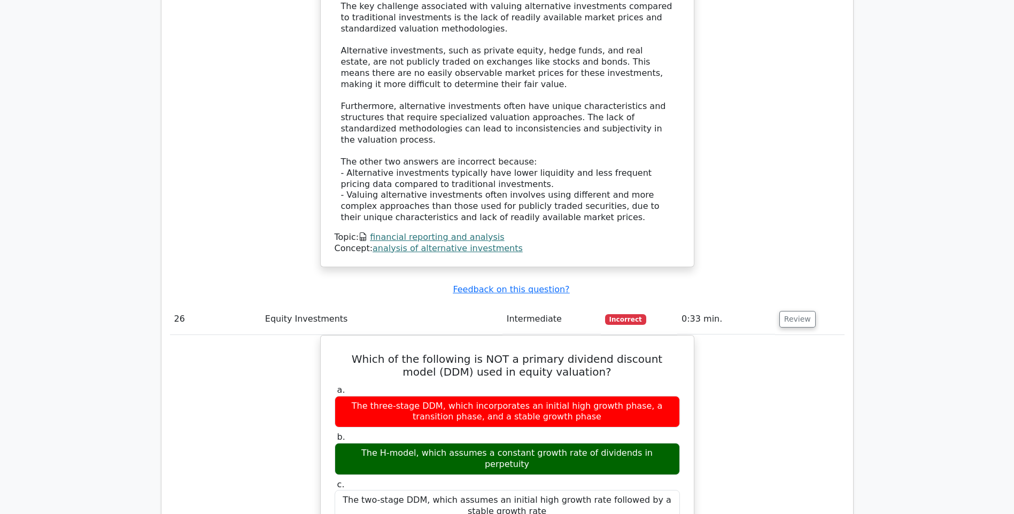
scroll to position [12297, 0]
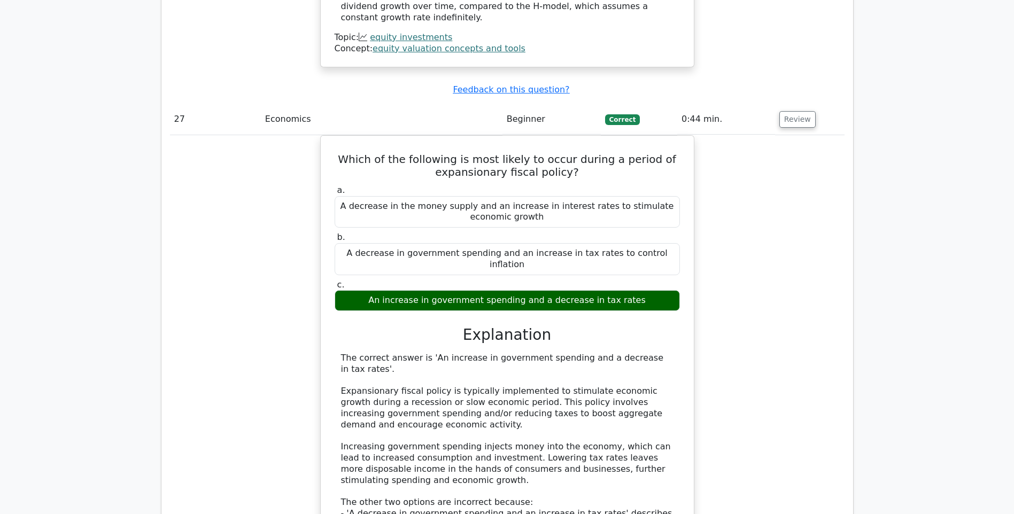
scroll to position [12992, 0]
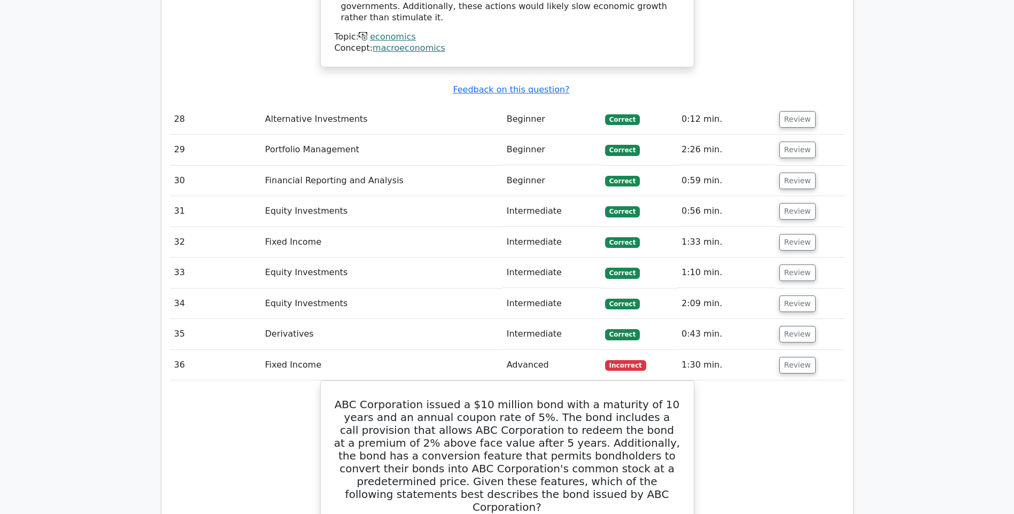
scroll to position [13580, 0]
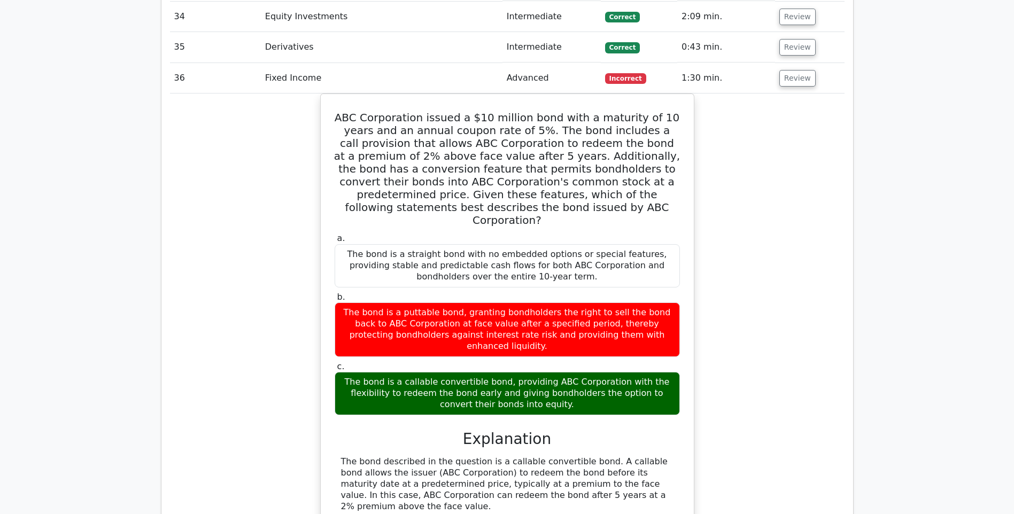
scroll to position [13847, 0]
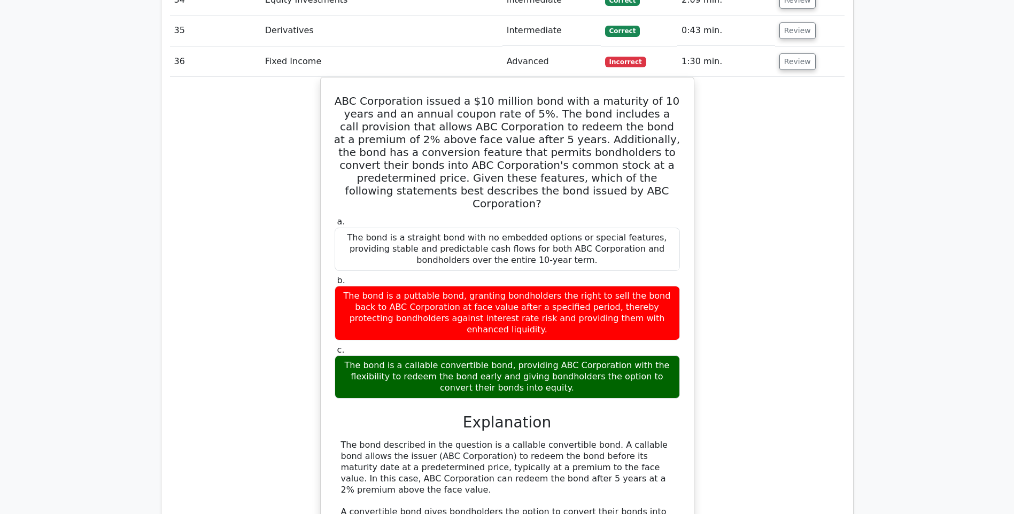
drag, startPoint x: 547, startPoint y: 244, endPoint x: 512, endPoint y: 287, distance: 55.1
drag, startPoint x: 512, startPoint y: 287, endPoint x: 444, endPoint y: 291, distance: 68.1
drag, startPoint x: 461, startPoint y: 290, endPoint x: 427, endPoint y: 305, distance: 37.1
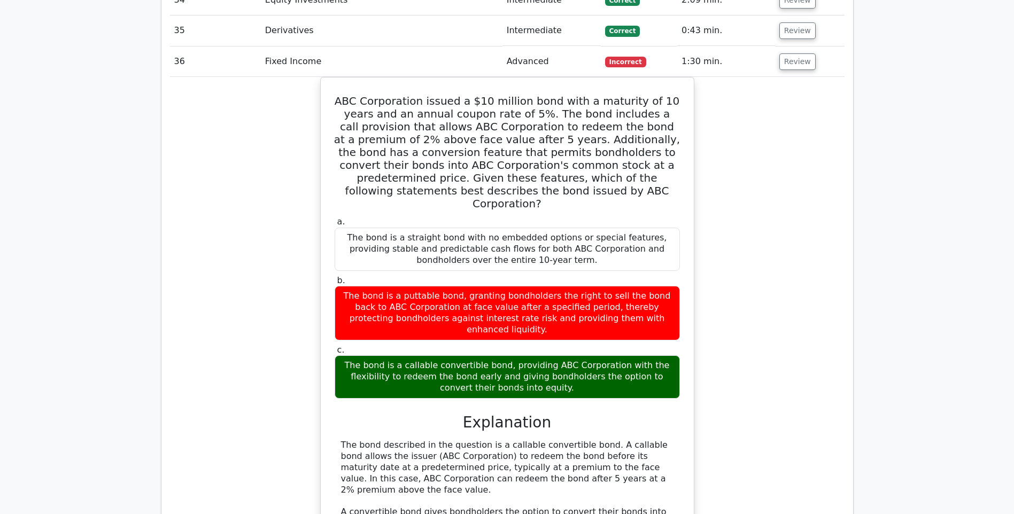
drag, startPoint x: 427, startPoint y: 305, endPoint x: 410, endPoint y: 284, distance: 27.3
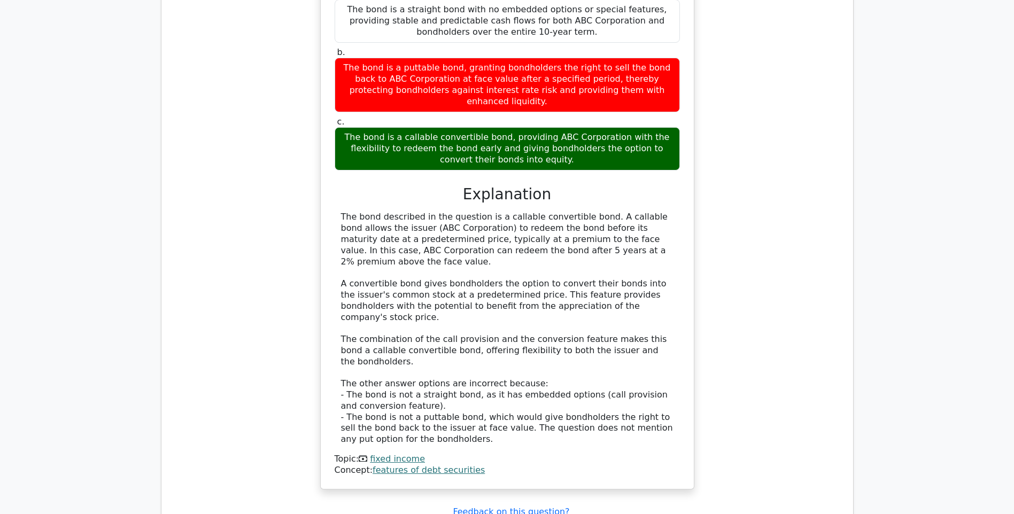
scroll to position [14168, 0]
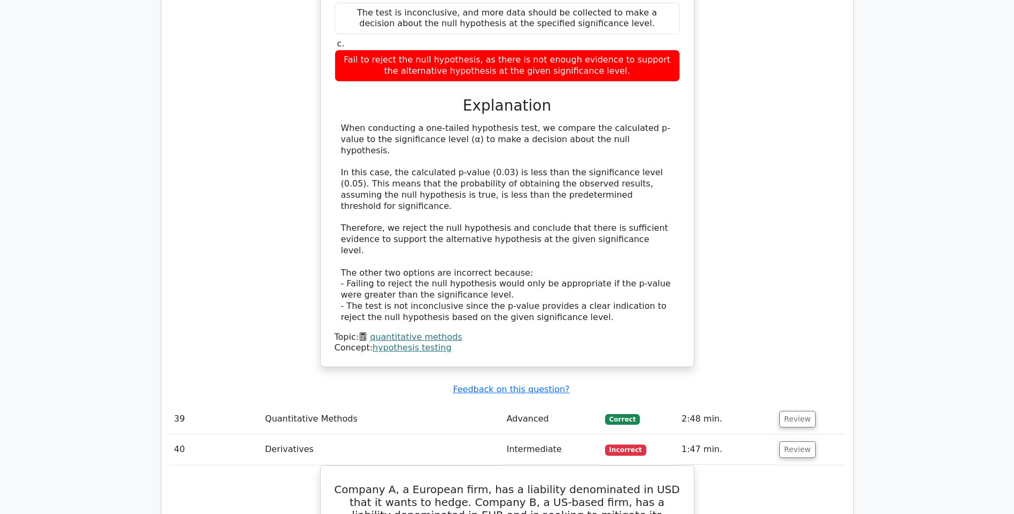
scroll to position [14810, 0]
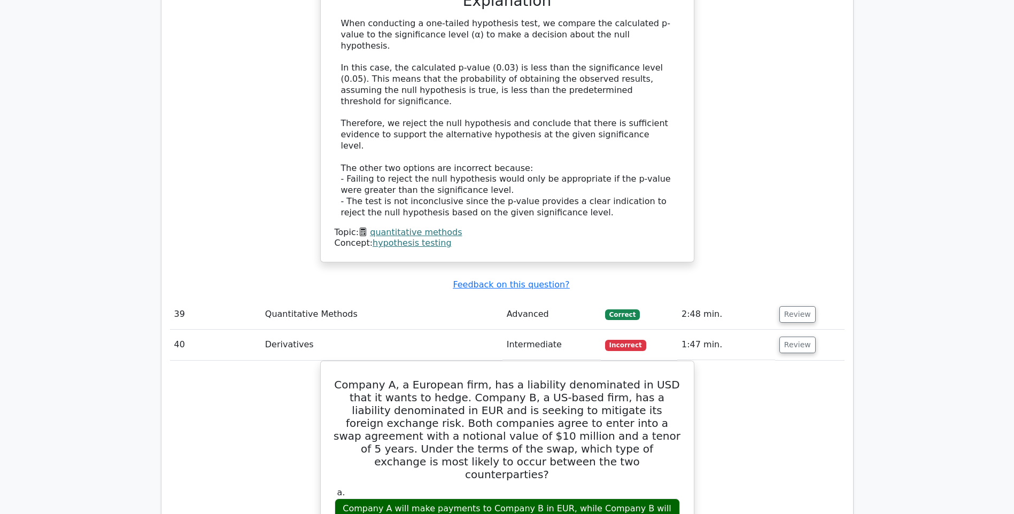
scroll to position [14863, 0]
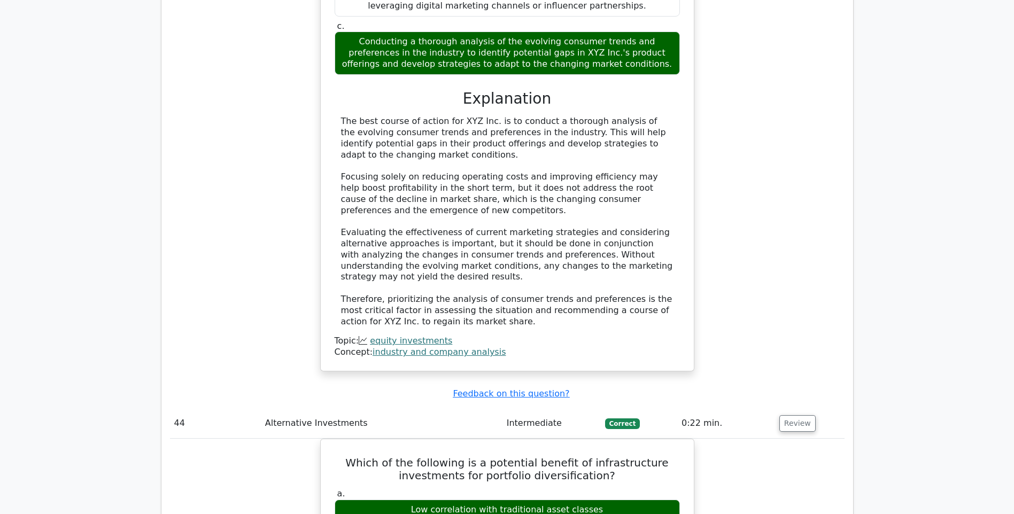
scroll to position [17318, 0]
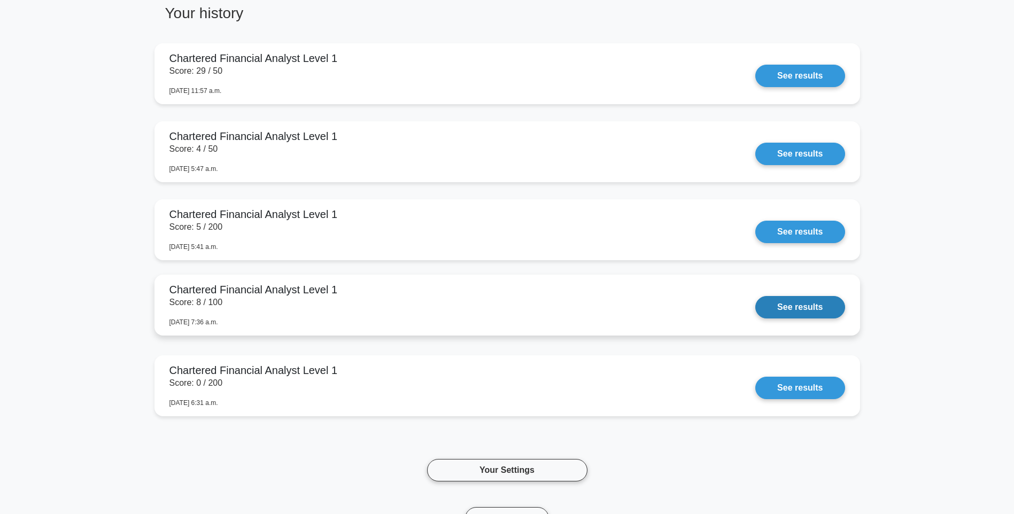
scroll to position [642, 0]
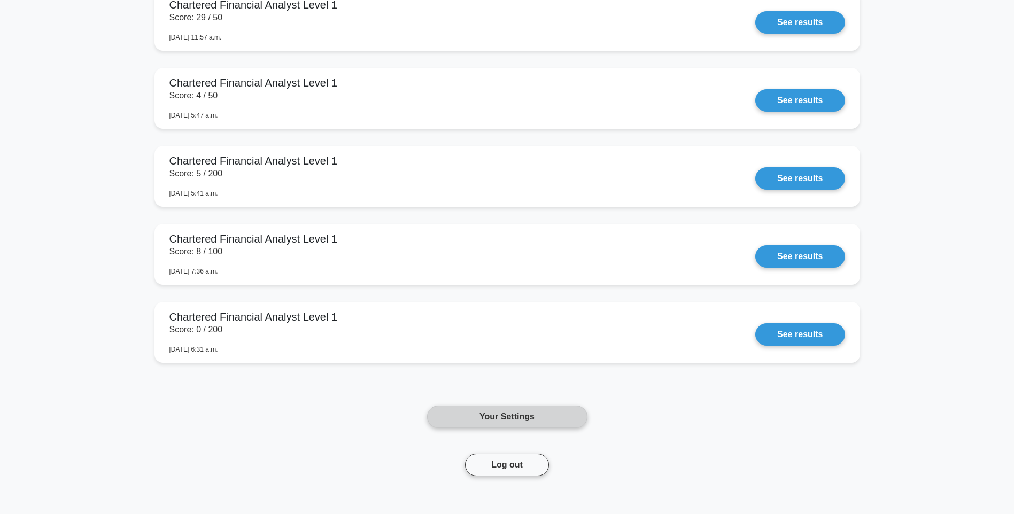
click at [552, 420] on link "Your Settings" at bounding box center [507, 417] width 160 height 22
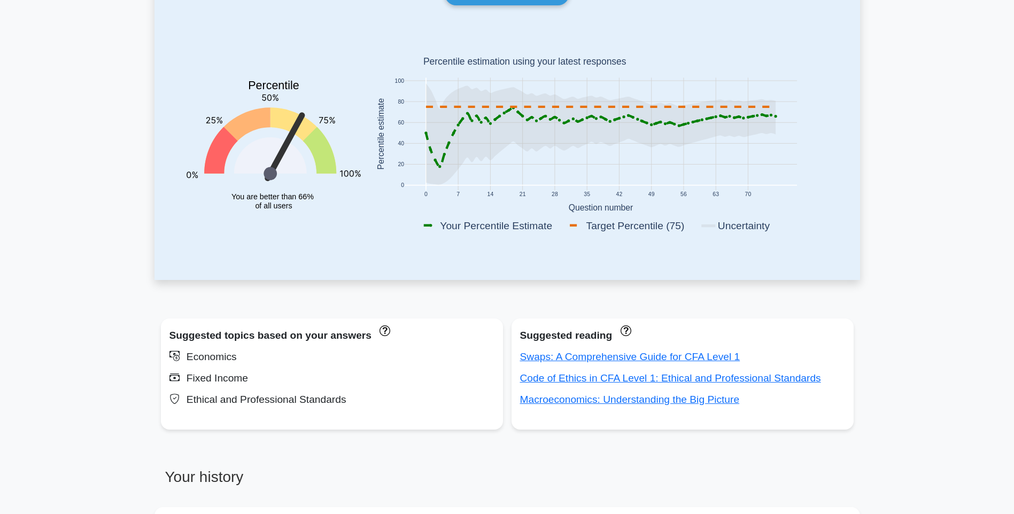
scroll to position [0, 0]
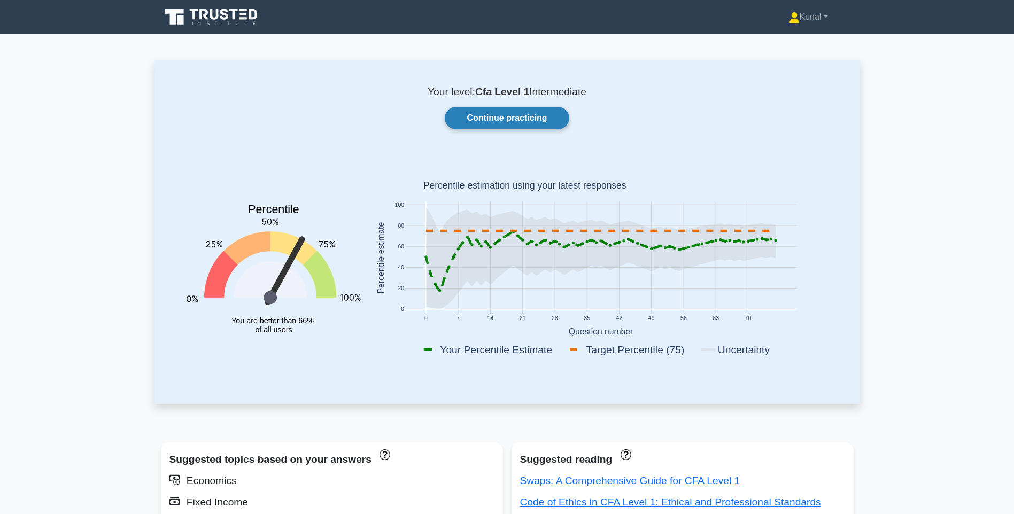
click at [505, 121] on link "Continue practicing" at bounding box center [507, 118] width 124 height 22
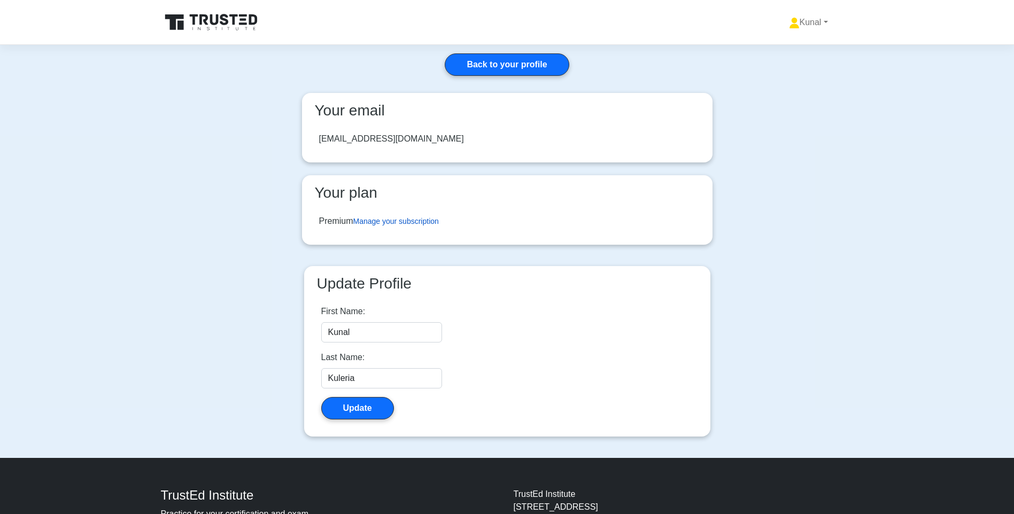
click at [383, 223] on link "Manage your subscription" at bounding box center [396, 221] width 86 height 9
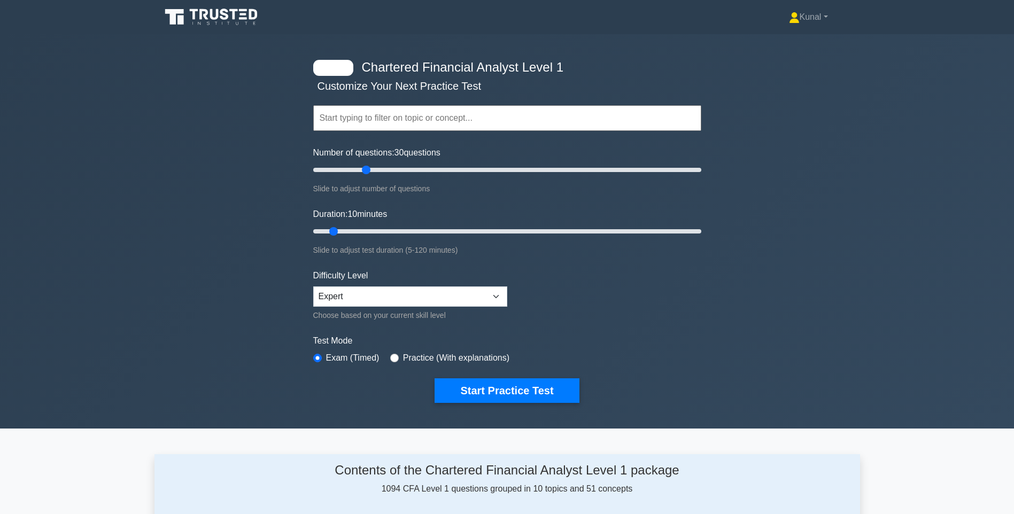
drag, startPoint x: 326, startPoint y: 168, endPoint x: 367, endPoint y: 189, distance: 45.7
type input "30"
click at [367, 176] on input "Number of questions: 30 questions" at bounding box center [507, 170] width 388 height 13
drag, startPoint x: 334, startPoint y: 232, endPoint x: 397, endPoint y: 235, distance: 63.7
type input "30"
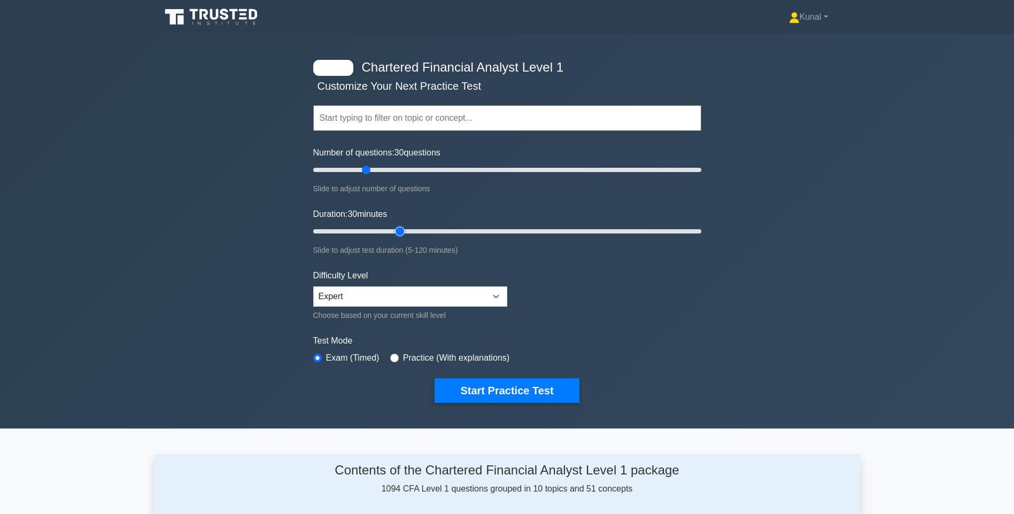
click at [397, 235] on input "Duration: 30 minutes" at bounding box center [507, 231] width 388 height 13
click at [367, 302] on select "Beginner Intermediate Expert" at bounding box center [410, 297] width 194 height 20
click at [367, 301] on select "Beginner Intermediate Expert" at bounding box center [410, 297] width 194 height 20
click at [474, 385] on button "Start Practice Test" at bounding box center [507, 391] width 144 height 25
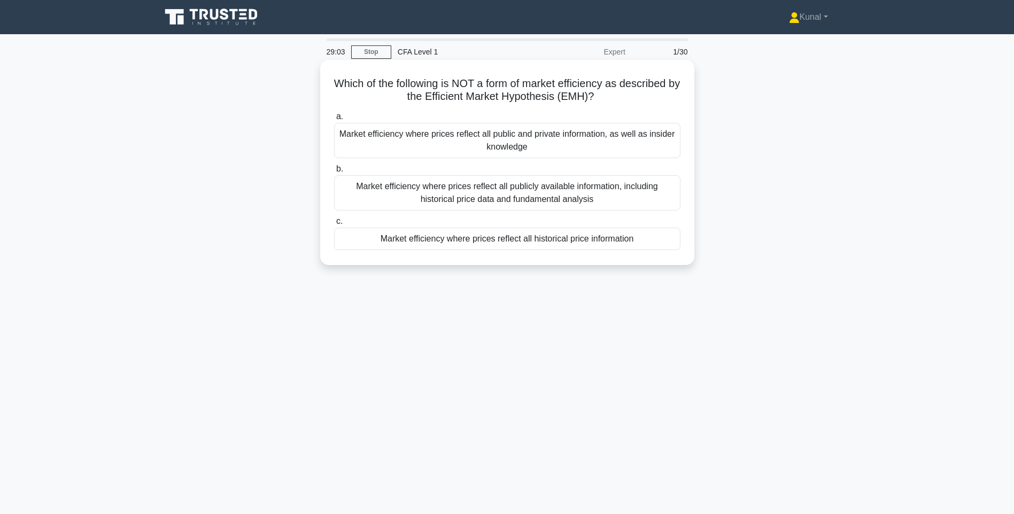
click at [481, 138] on div "Market efficiency where prices reflect all public and private information, as w…" at bounding box center [507, 140] width 346 height 35
click at [334, 120] on input "a. Market efficiency where prices reflect all public and private information, a…" at bounding box center [334, 116] width 0 height 7
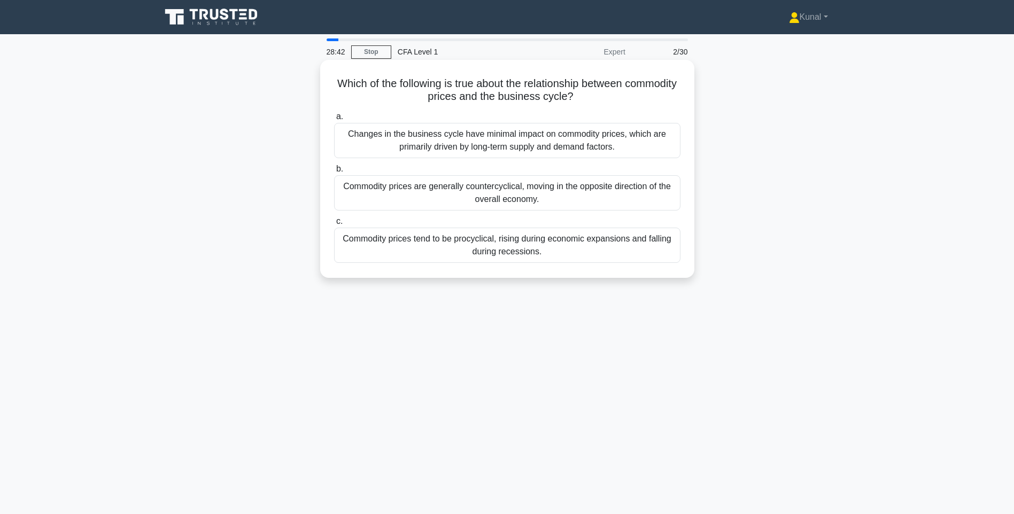
click at [585, 244] on div "Commodity prices tend to be procyclical, rising during economic expansions and …" at bounding box center [507, 245] width 346 height 35
click at [334, 225] on input "c. Commodity prices tend to be procyclical, rising during economic expansions a…" at bounding box center [334, 221] width 0 height 7
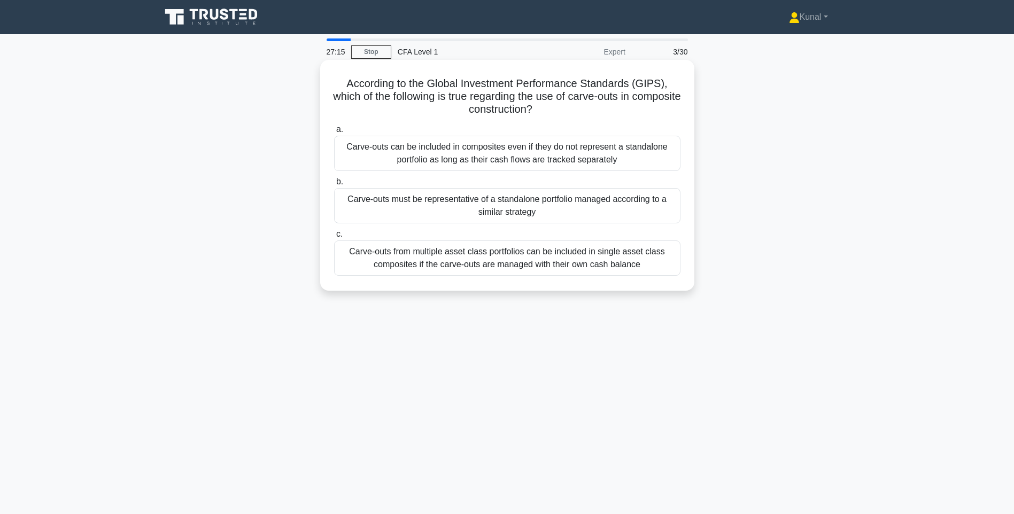
click at [515, 209] on div "Carve-outs must be representative of a standalone portfolio managed according t…" at bounding box center [507, 205] width 346 height 35
click at [334, 186] on input "b. Carve-outs must be representative of a standalone portfolio managed accordin…" at bounding box center [334, 182] width 0 height 7
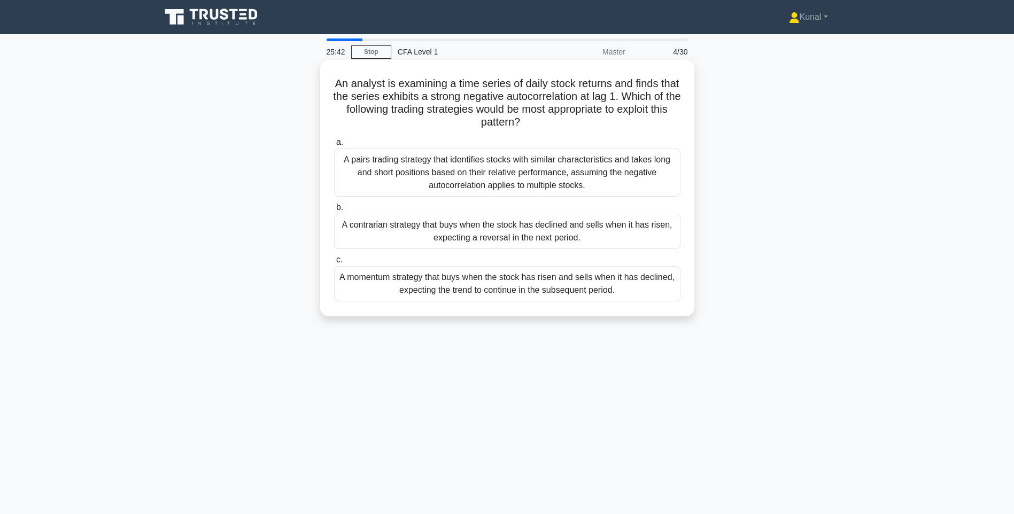
click at [489, 237] on div "A contrarian strategy that buys when the stock has declined and sells when it h…" at bounding box center [507, 231] width 346 height 35
click at [334, 211] on input "b. A contrarian strategy that buys when the stock has declined and sells when i…" at bounding box center [334, 207] width 0 height 7
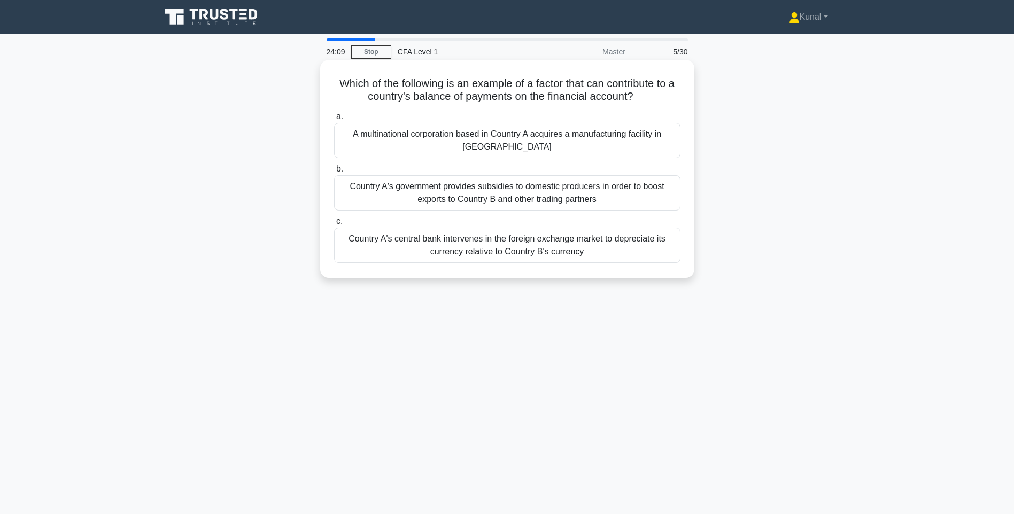
click at [501, 198] on div "Country A's government provides subsidies to domestic producers in order to boo…" at bounding box center [507, 192] width 346 height 35
click at [334, 173] on input "b. Country A's government provides subsidies to domestic producers in order to …" at bounding box center [334, 169] width 0 height 7
click at [590, 243] on div "Short-term capital gains are taxed at the same rate as ordinary income, while l…" at bounding box center [507, 245] width 346 height 35
click at [334, 225] on input "c. Short-term capital gains are taxed at the same rate as ordinary income, whil…" at bounding box center [334, 221] width 0 height 7
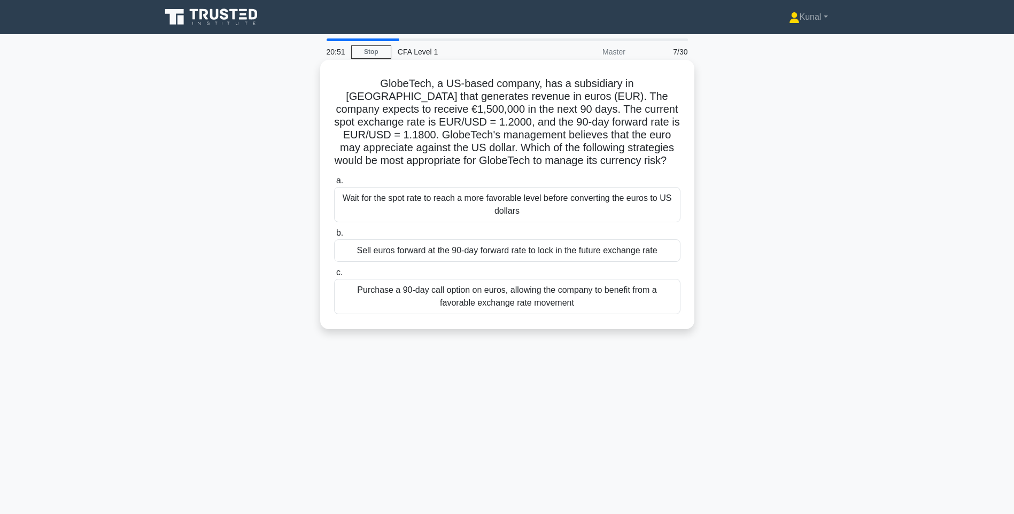
click at [445, 301] on div "Purchase a 90-day call option on euros, allowing the company to benefit from a …" at bounding box center [507, 296] width 346 height 35
click at [334, 276] on input "c. Purchase a 90-day call option on euros, allowing the company to benefit from…" at bounding box center [334, 272] width 0 height 7
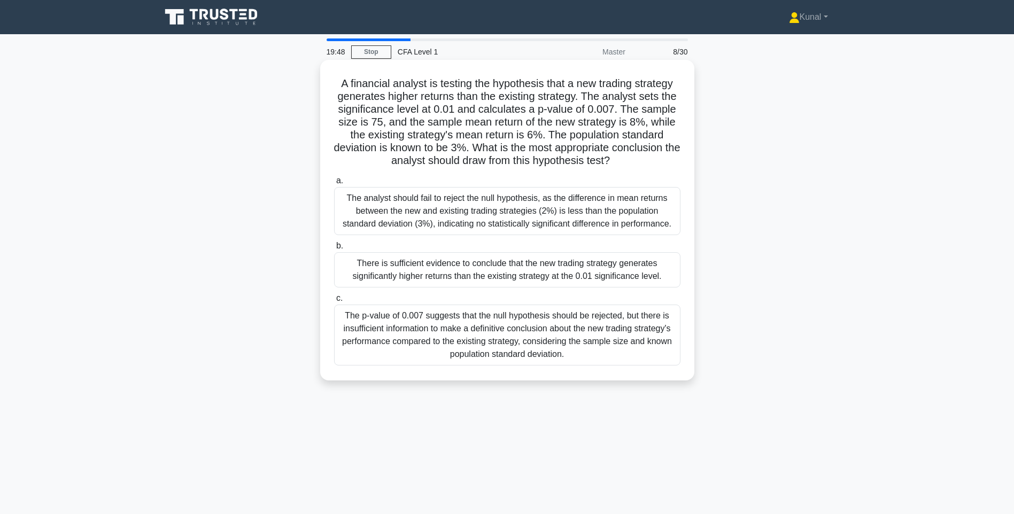
click at [513, 275] on div "There is sufficient evidence to conclude that the new trading strategy generate…" at bounding box center [507, 269] width 346 height 35
click at [334, 250] on input "b. There is sufficient evidence to conclude that the new trading strategy gener…" at bounding box center [334, 246] width 0 height 7
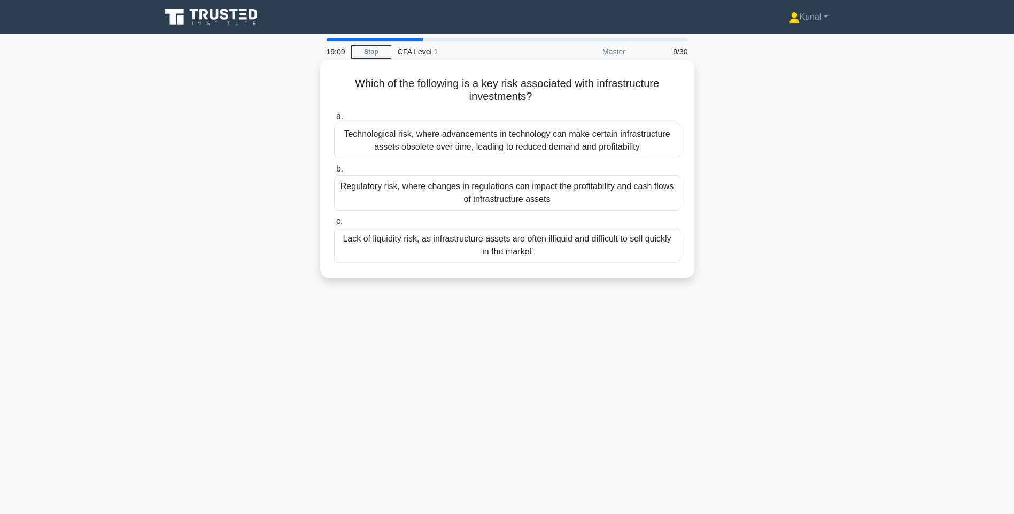
click at [434, 144] on div "Technological risk, where advancements in technology can make certain infrastru…" at bounding box center [507, 140] width 346 height 35
click at [334, 120] on input "a. Technological risk, where advancements in technology can make certain infras…" at bounding box center [334, 116] width 0 height 7
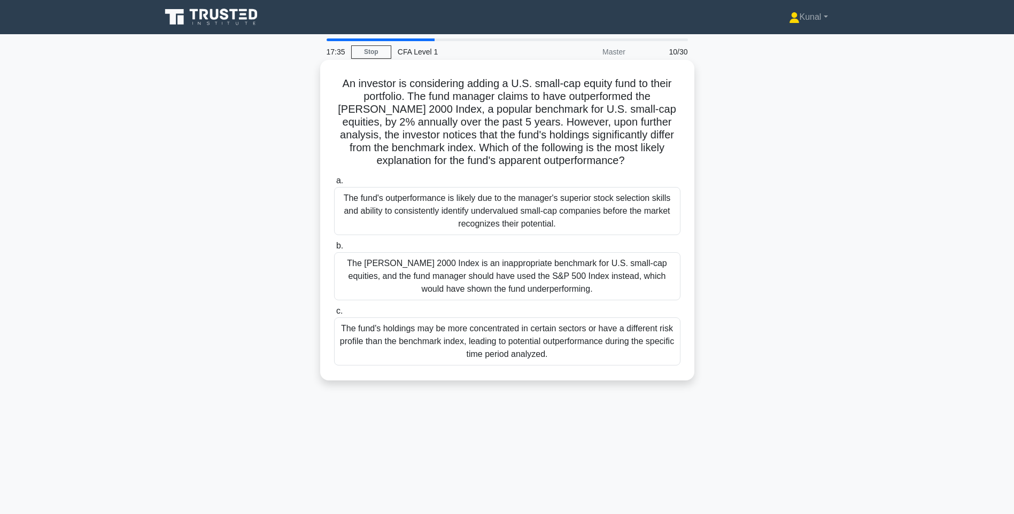
click at [543, 339] on div "The fund's holdings may be more concentrated in certain sectors or have a diffe…" at bounding box center [507, 342] width 346 height 48
click at [334, 315] on input "c. The fund's holdings may be more concentrated in certain sectors or have a di…" at bounding box center [334, 311] width 0 height 7
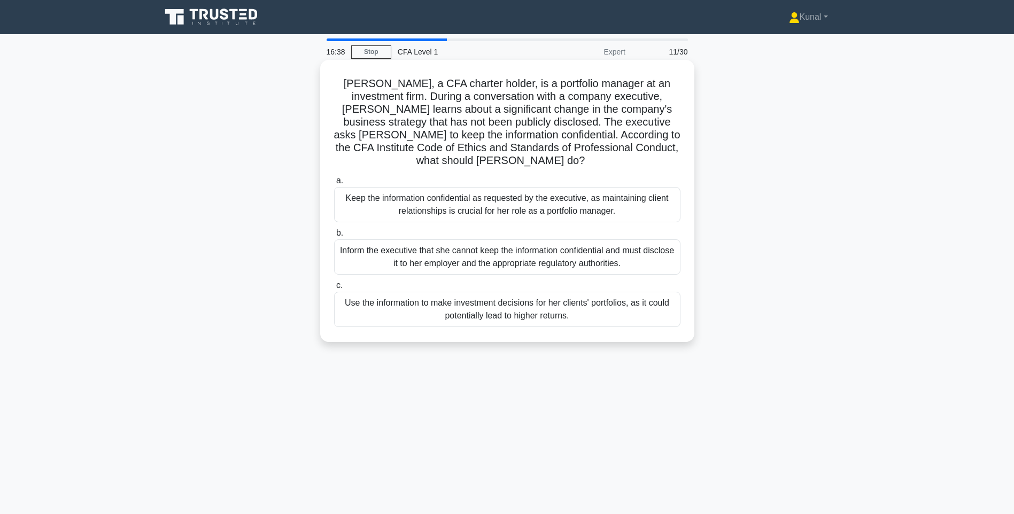
click at [464, 240] on div "Inform the executive that she cannot keep the information confidential and must…" at bounding box center [507, 257] width 346 height 35
click at [334, 236] on input "b. Inform the executive that she cannot keep the information confidential and m…" at bounding box center [334, 233] width 0 height 7
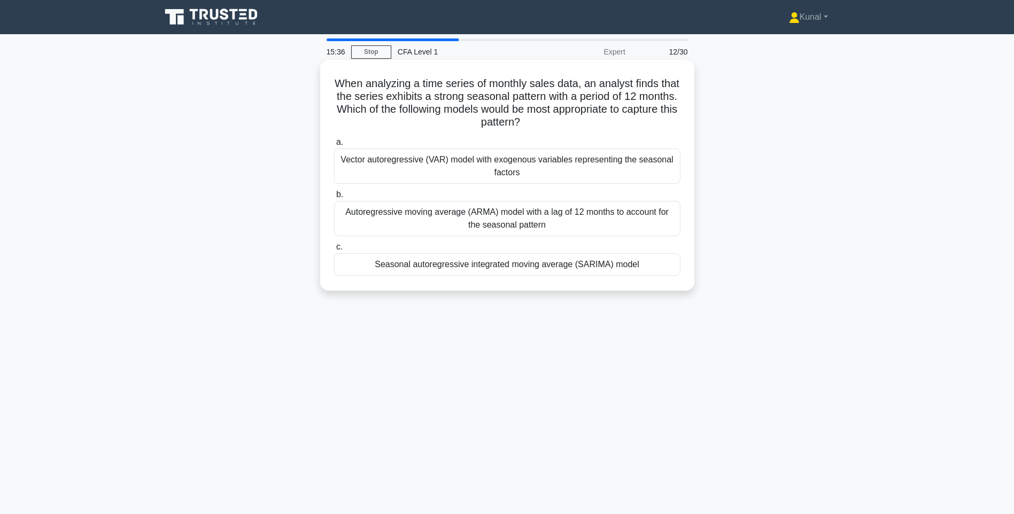
click at [493, 214] on div "Autoregressive moving average (ARMA) model with a lag of 12 months to account f…" at bounding box center [507, 218] width 346 height 35
click at [334, 198] on input "b. Autoregressive moving average (ARMA) model with a lag of 12 months to accoun…" at bounding box center [334, 194] width 0 height 7
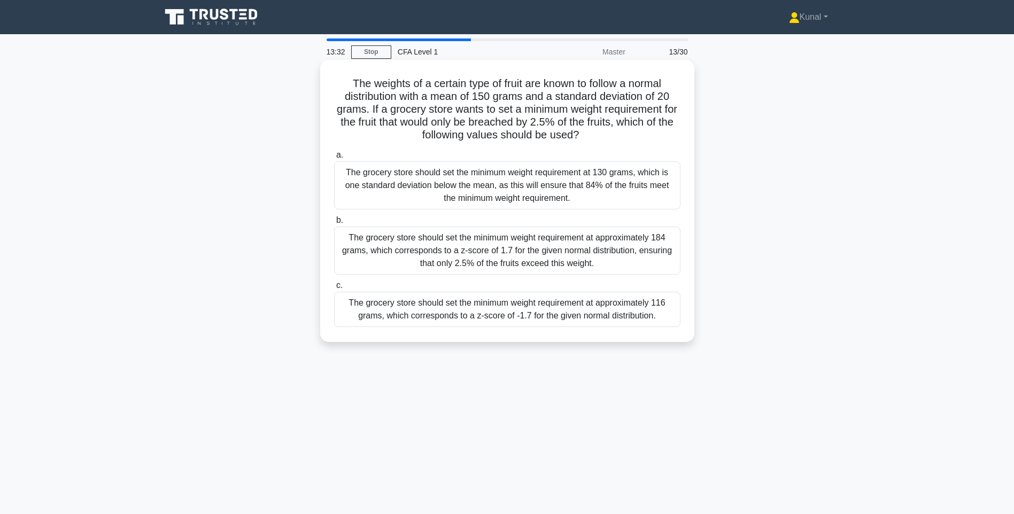
click at [490, 240] on div "The grocery store should set the minimum weight requirement at approximately 18…" at bounding box center [507, 251] width 346 height 48
click at [334, 224] on input "b. The grocery store should set the minimum weight requirement at approximately…" at bounding box center [334, 220] width 0 height 7
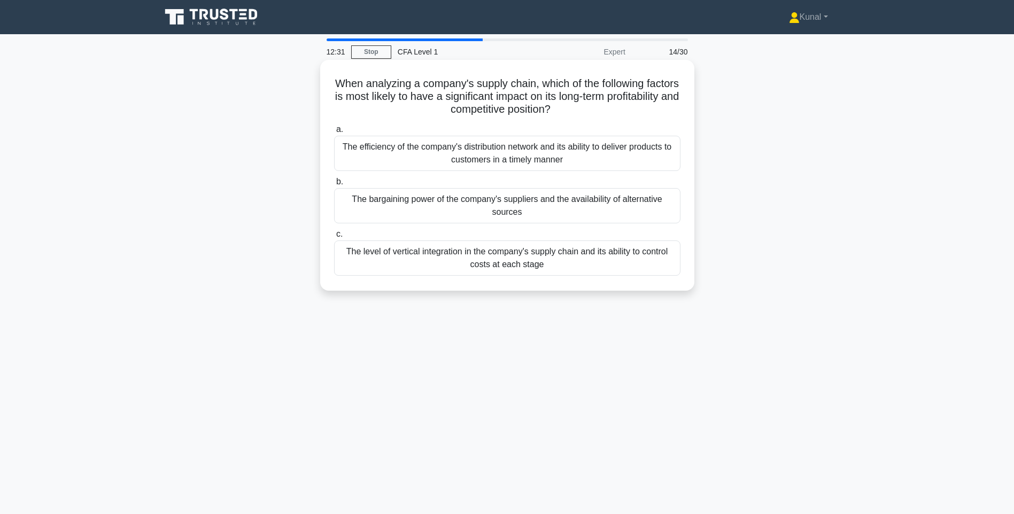
click at [572, 157] on div "The efficiency of the company's distribution network and its ability to deliver…" at bounding box center [507, 153] width 346 height 35
click at [334, 133] on input "a. The efficiency of the company's distribution network and its ability to deli…" at bounding box center [334, 129] width 0 height 7
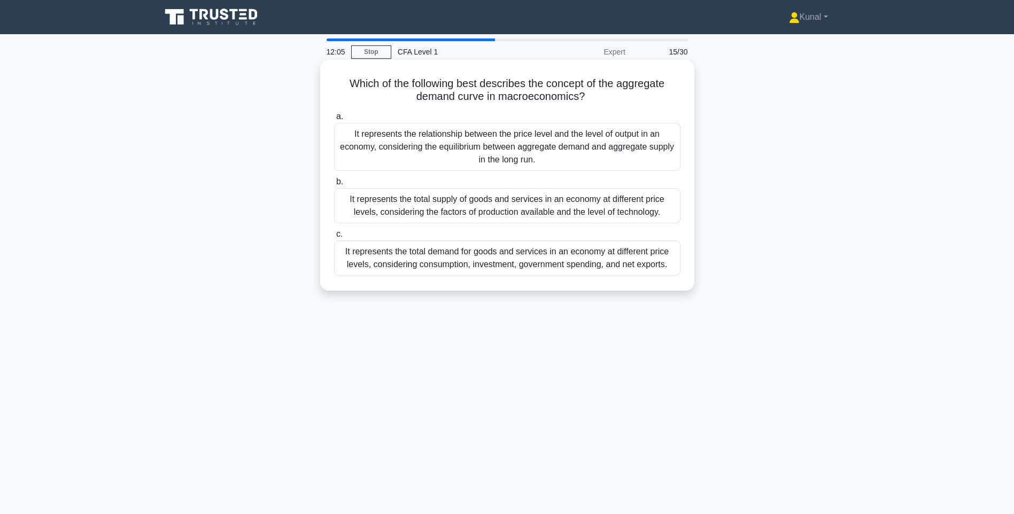
click at [584, 141] on div "It represents the relationship between the price level and the level of output …" at bounding box center [507, 147] width 346 height 48
click at [334, 120] on input "a. It represents the relationship between the price level and the level of outp…" at bounding box center [334, 116] width 0 height 7
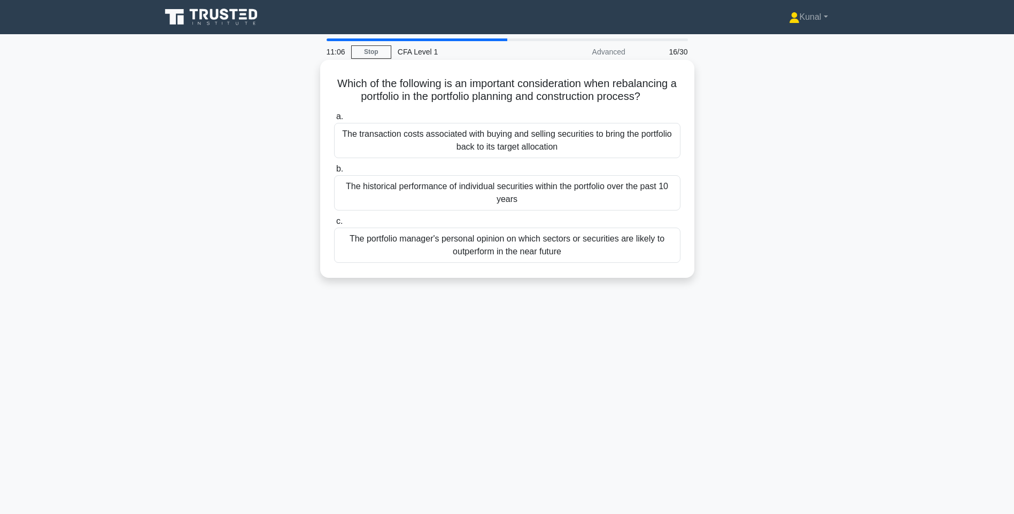
click at [611, 147] on div "The transaction costs associated with buying and selling securities to bring th…" at bounding box center [507, 140] width 346 height 35
click at [334, 120] on input "a. The transaction costs associated with buying and selling securities to bring…" at bounding box center [334, 116] width 0 height 7
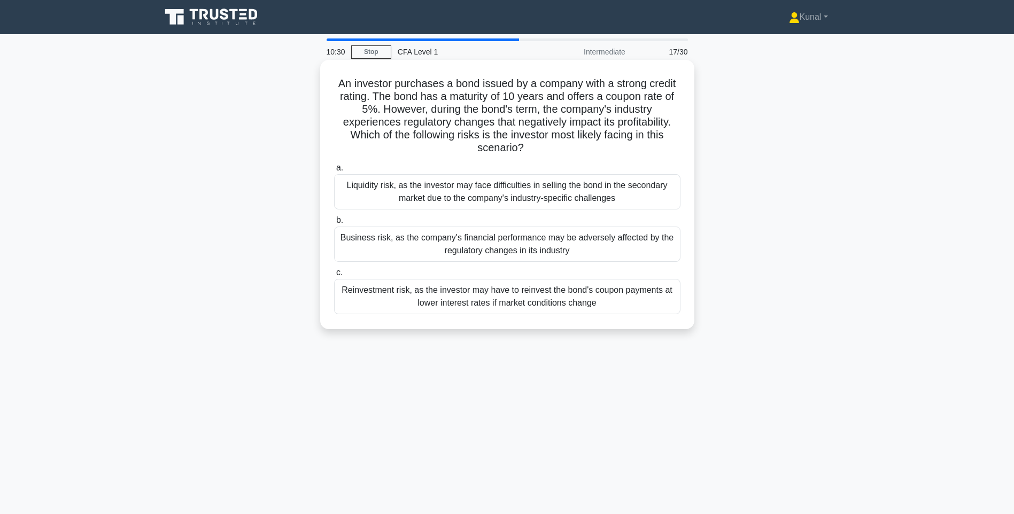
click at [536, 249] on div "Business risk, as the company's financial performance may be adversely affected…" at bounding box center [507, 244] width 346 height 35
click at [334, 224] on input "b. Business risk, as the company's financial performance may be adversely affec…" at bounding box center [334, 220] width 0 height 7
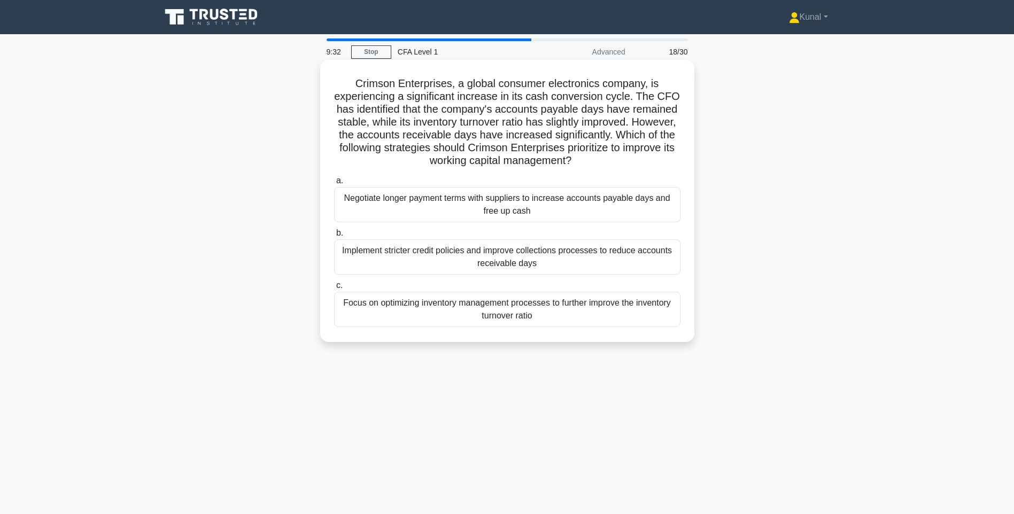
click at [535, 263] on div "Implement stricter credit policies and improve collections processes to reduce …" at bounding box center [507, 257] width 346 height 35
click at [334, 237] on input "b. Implement stricter credit policies and improve collections processes to redu…" at bounding box center [334, 233] width 0 height 7
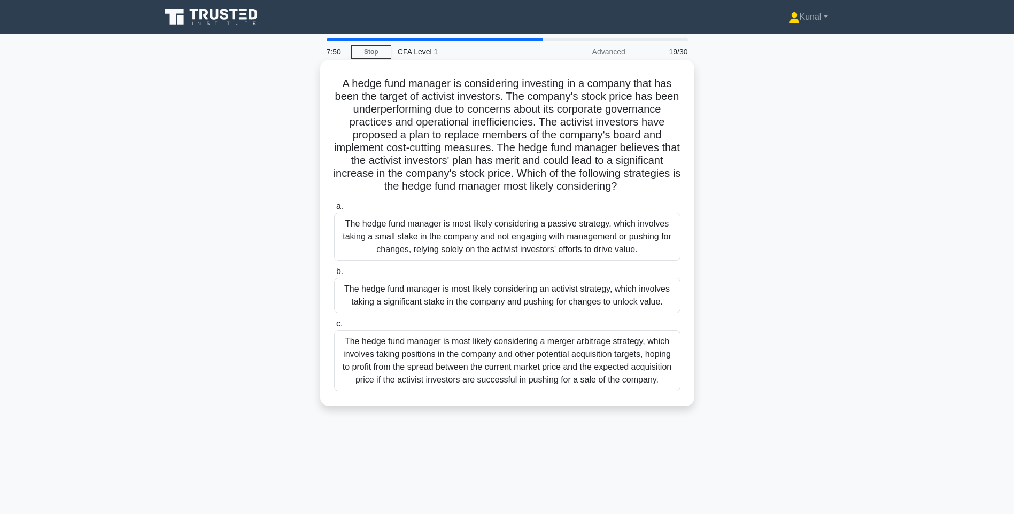
click at [520, 373] on div "The hedge fund manager is most likely considering a merger arbitrage strategy, …" at bounding box center [507, 360] width 346 height 61
click at [334, 328] on input "c. The hedge fund manager is most likely considering a merger arbitrage strateg…" at bounding box center [334, 324] width 0 height 7
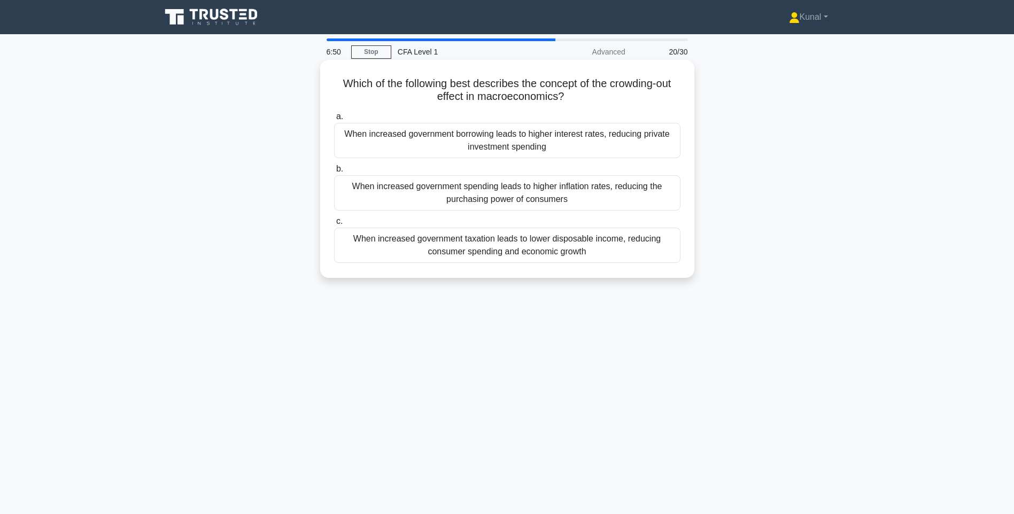
click at [564, 141] on div "When increased government borrowing leads to higher interest rates, reducing pr…" at bounding box center [507, 140] width 346 height 35
click at [334, 120] on input "a. When increased government borrowing leads to higher interest rates, reducing…" at bounding box center [334, 116] width 0 height 7
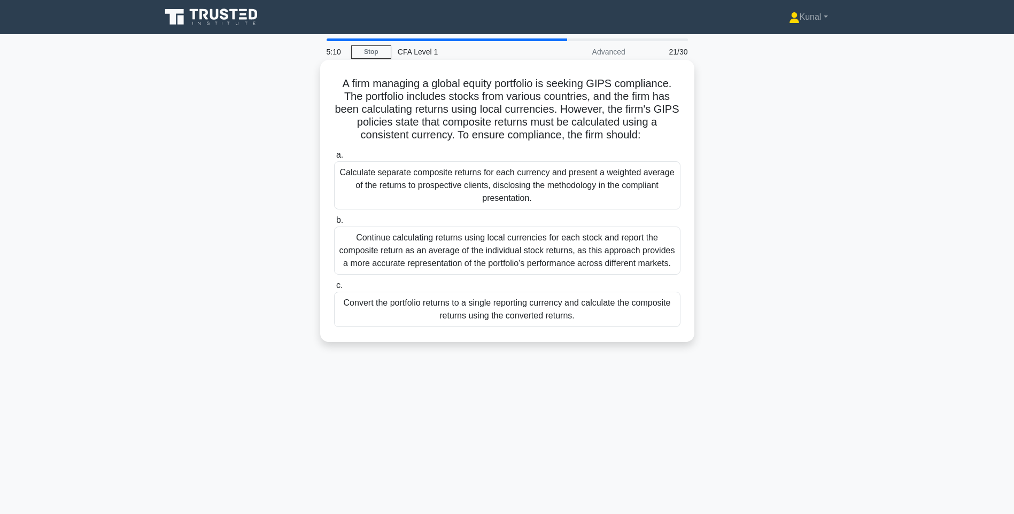
click at [480, 304] on div "Convert the portfolio returns to a single reporting currency and calculate the …" at bounding box center [507, 309] width 346 height 35
click at [334, 289] on input "c. Convert the portfolio returns to a single reporting currency and calculate t…" at bounding box center [334, 285] width 0 height 7
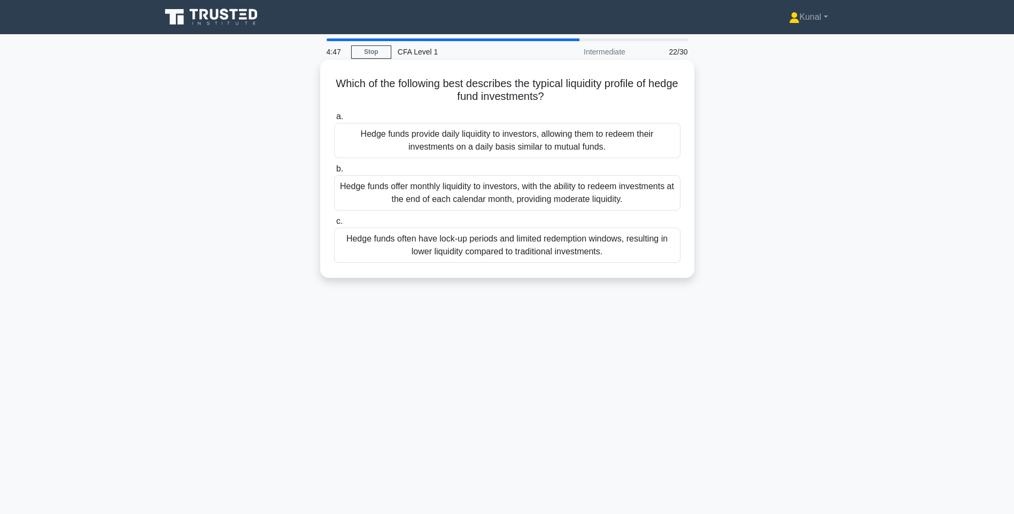
click at [462, 251] on div "Hedge funds often have lock-up periods and limited redemption windows, resultin…" at bounding box center [507, 245] width 346 height 35
click at [334, 225] on input "c. Hedge funds often have lock-up periods and limited redemption windows, resul…" at bounding box center [334, 221] width 0 height 7
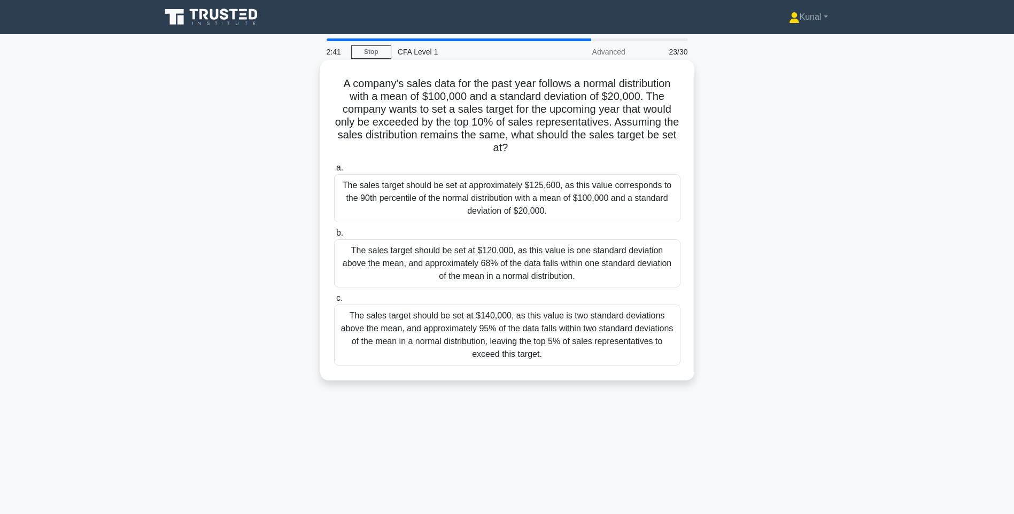
click at [467, 209] on div "The sales target should be set at approximately $125,600, as this value corresp…" at bounding box center [507, 198] width 346 height 48
click at [334, 172] on input "a. The sales target should be set at approximately $125,600, as this value corr…" at bounding box center [334, 168] width 0 height 7
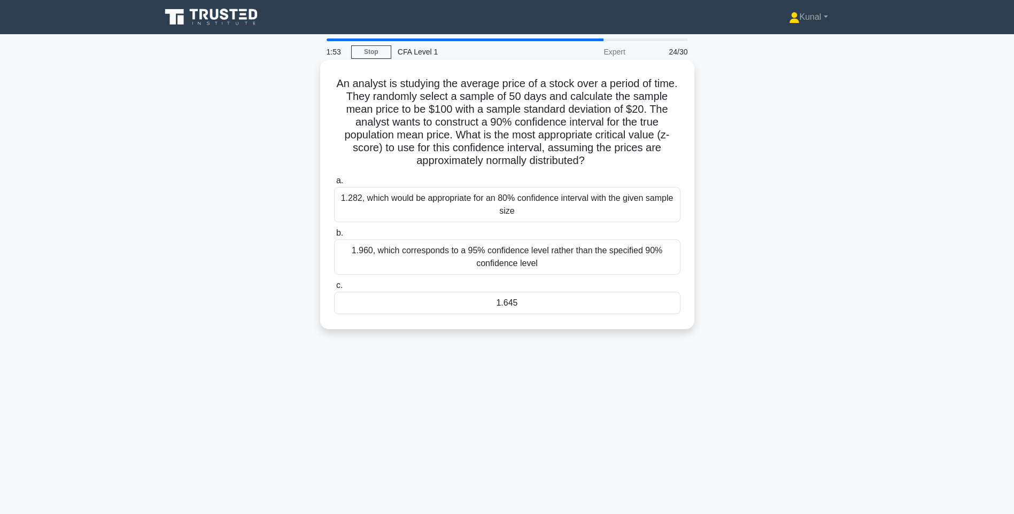
click at [541, 306] on div "1.645" at bounding box center [507, 303] width 346 height 22
click at [334, 289] on input "c. 1.645" at bounding box center [334, 285] width 0 height 7
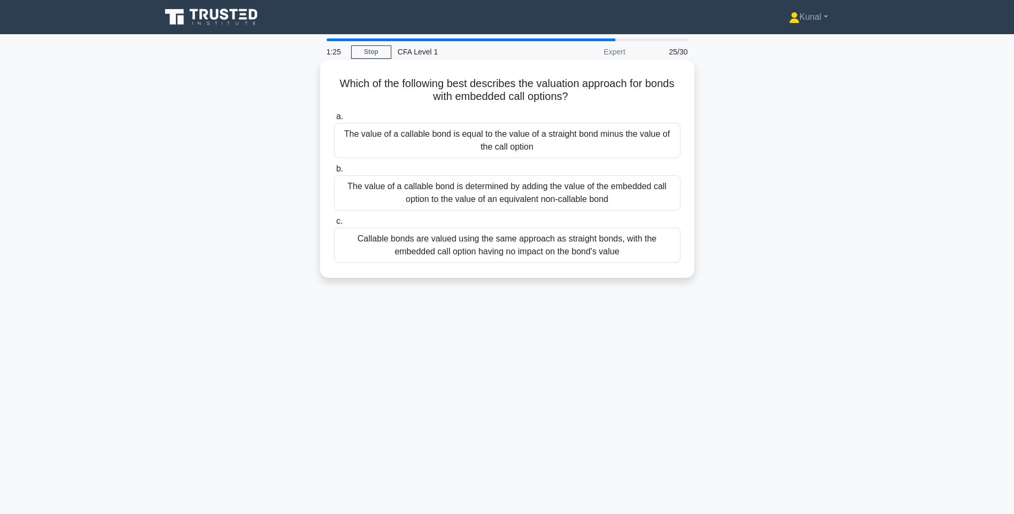
click at [466, 148] on div "The value of a callable bond is equal to the value of a straight bond minus the…" at bounding box center [507, 140] width 346 height 35
click at [334, 120] on input "a. The value of a callable bond is equal to the value of a straight bond minus …" at bounding box center [334, 116] width 0 height 7
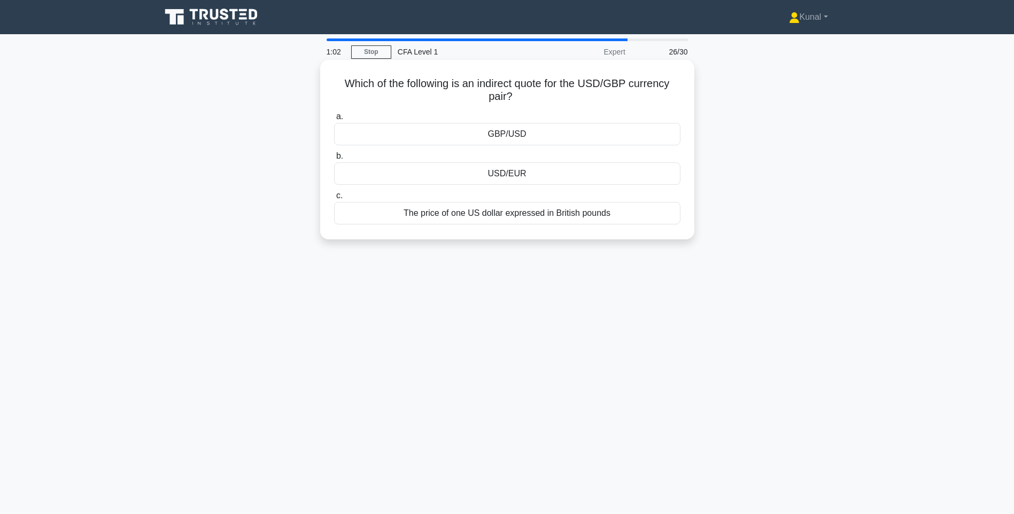
click at [510, 134] on div "GBP/USD" at bounding box center [507, 134] width 346 height 22
click at [334, 120] on input "a. GBP/USD" at bounding box center [334, 116] width 0 height 7
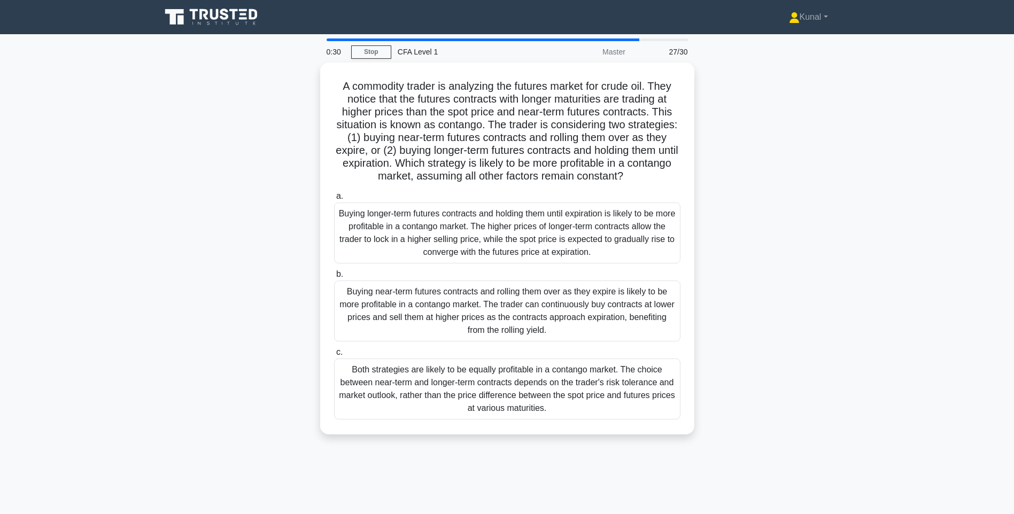
click at [384, 308] on div "Buying near-term futures contracts and rolling them over as they expire is like…" at bounding box center [507, 311] width 346 height 61
click at [334, 278] on input "b. Buying near-term futures contracts and rolling them over as they expire is l…" at bounding box center [334, 274] width 0 height 7
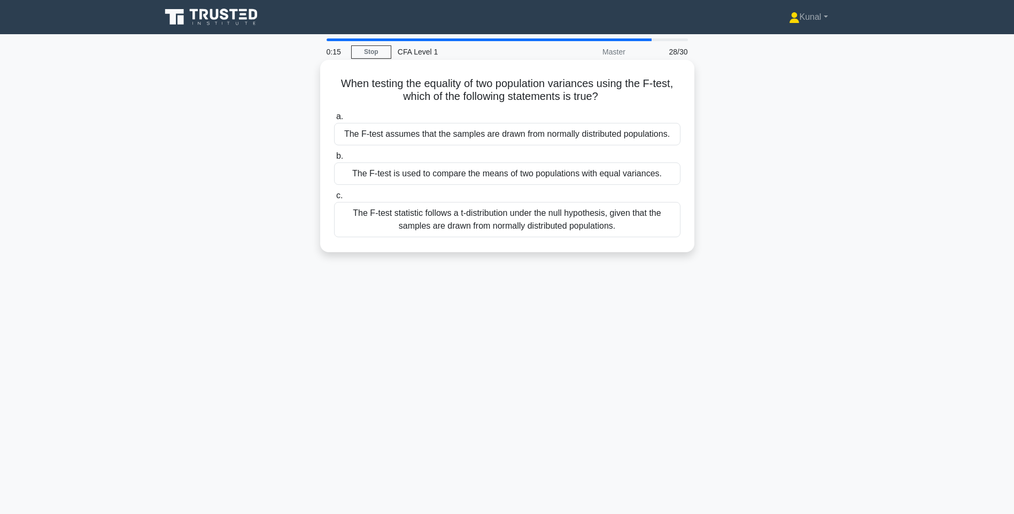
click at [560, 172] on div "The F-test is used to compare the means of two populations with equal variances." at bounding box center [507, 174] width 346 height 22
click at [334, 160] on input "b. The F-test is used to compare the means of two populations with equal varian…" at bounding box center [334, 156] width 0 height 7
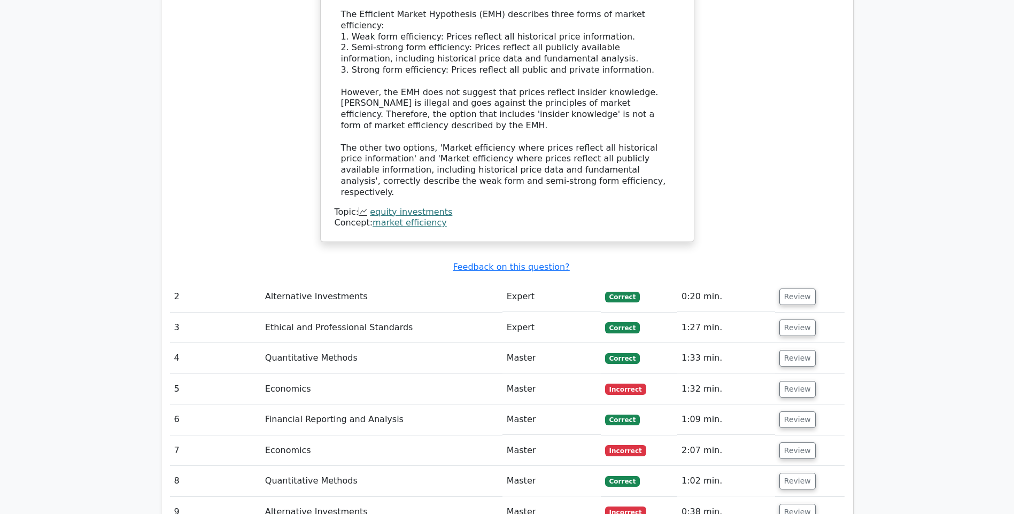
scroll to position [962, 0]
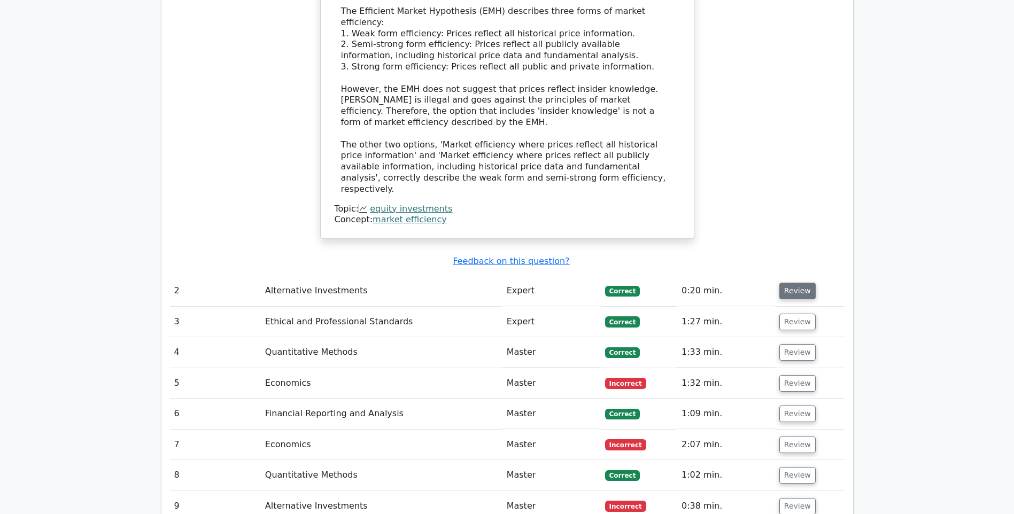
click at [805, 283] on button "Review" at bounding box center [798, 291] width 36 height 17
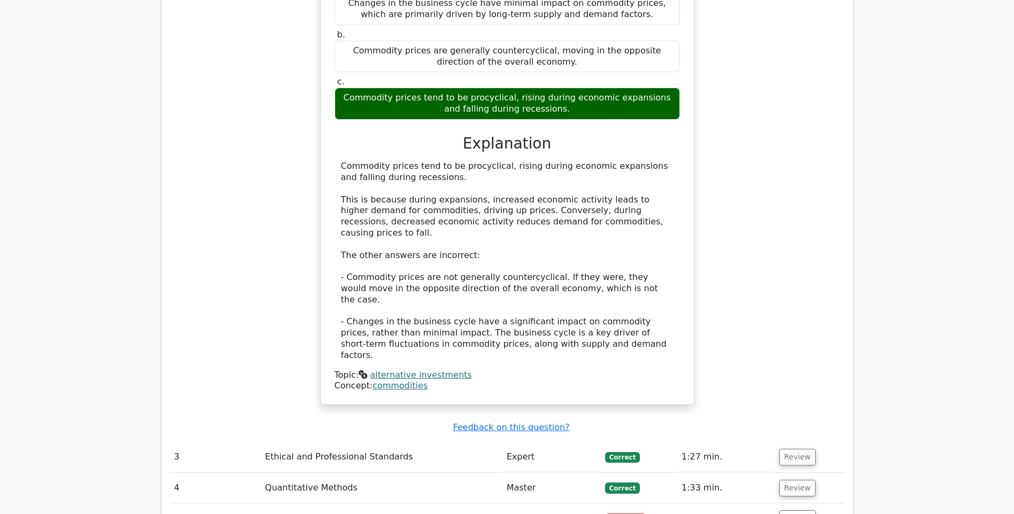
scroll to position [1604, 0]
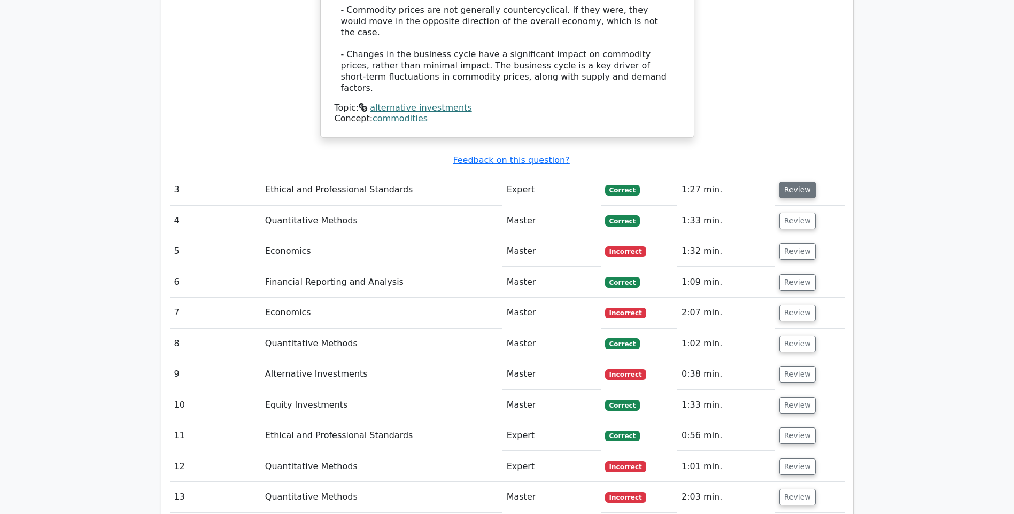
click at [792, 182] on button "Review" at bounding box center [798, 190] width 36 height 17
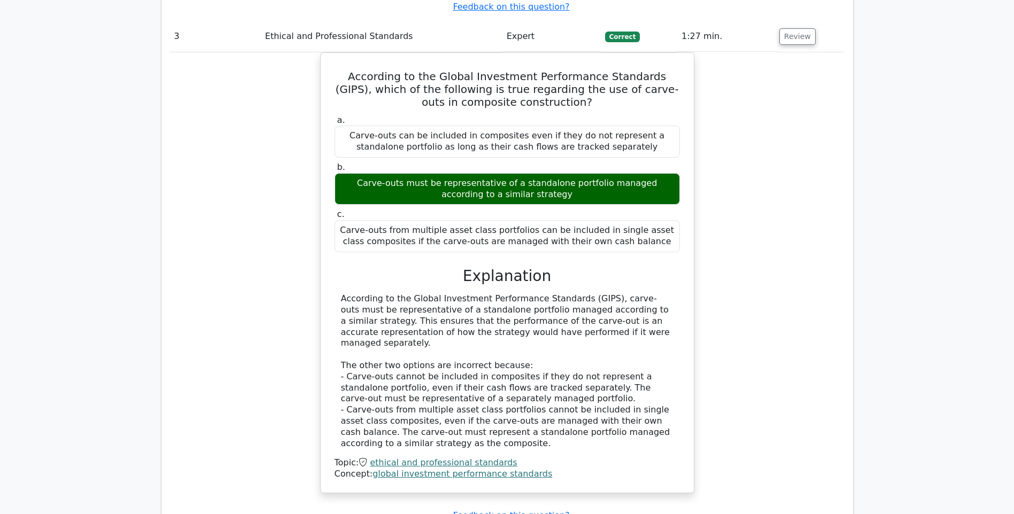
scroll to position [1764, 0]
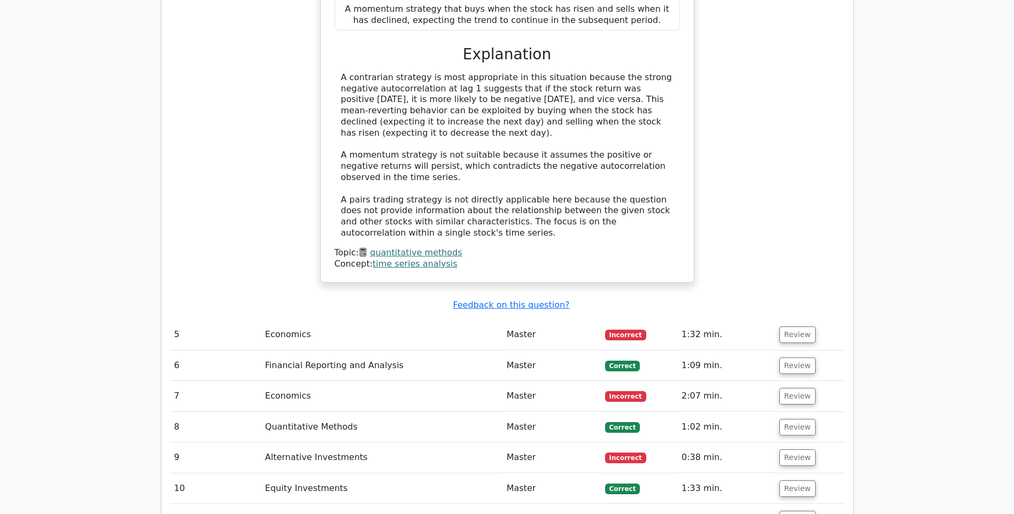
scroll to position [2513, 0]
click at [796, 326] on button "Review" at bounding box center [798, 334] width 36 height 17
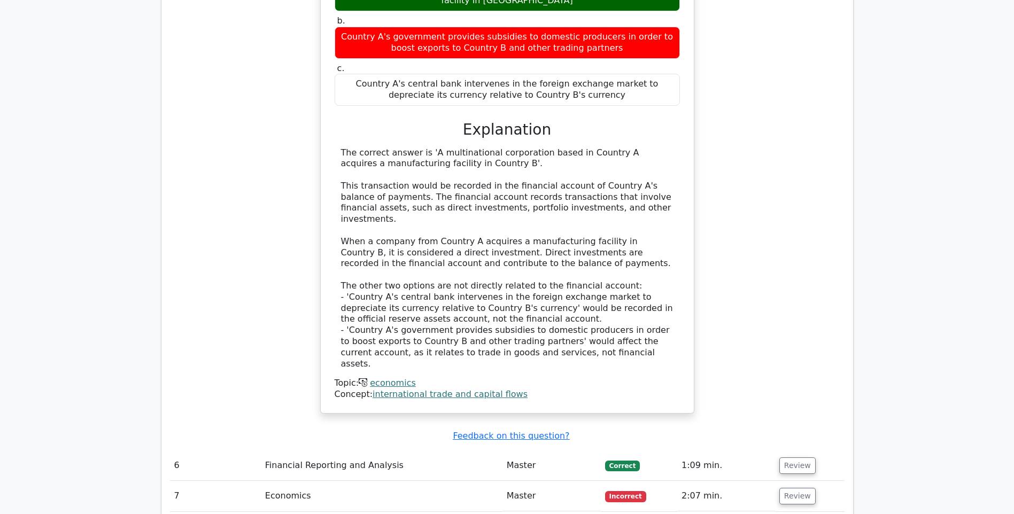
scroll to position [3101, 0]
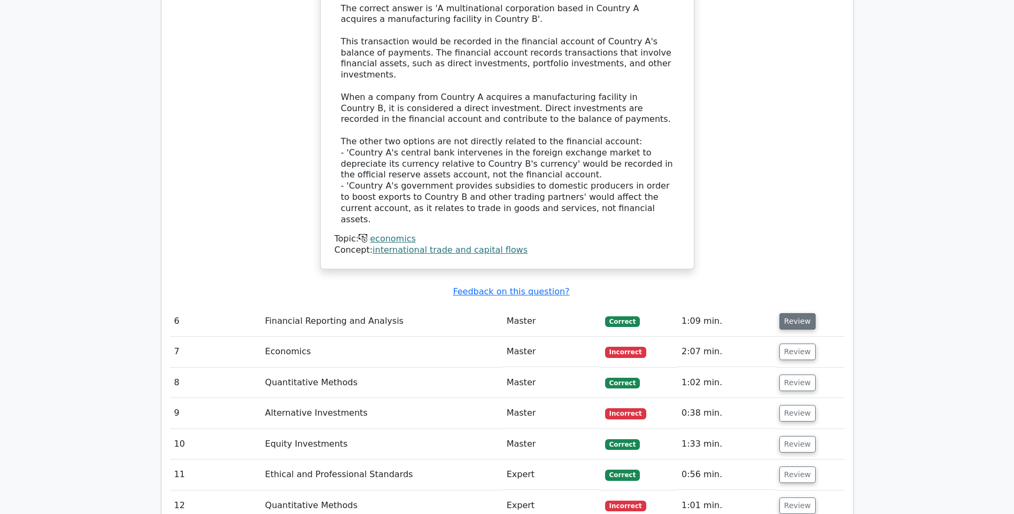
click at [799, 313] on button "Review" at bounding box center [798, 321] width 36 height 17
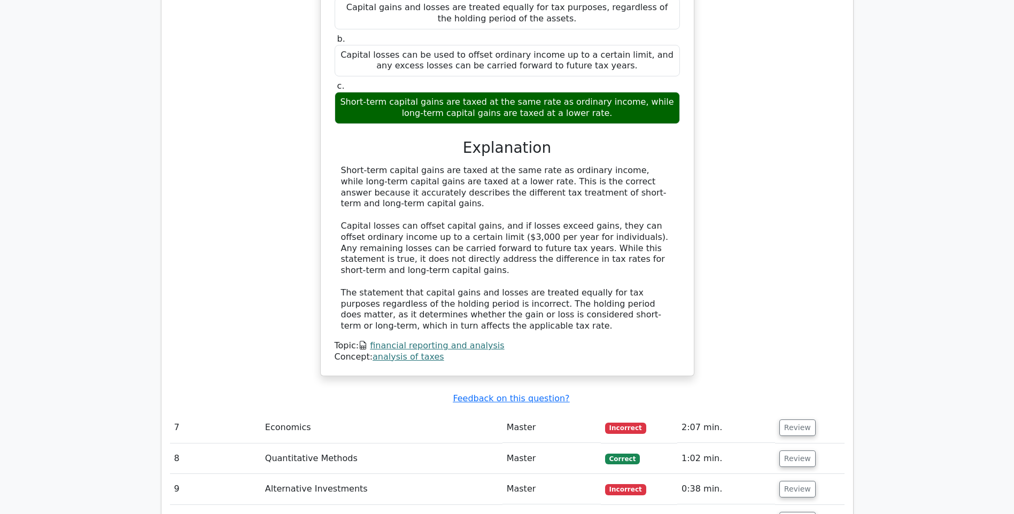
scroll to position [3582, 0]
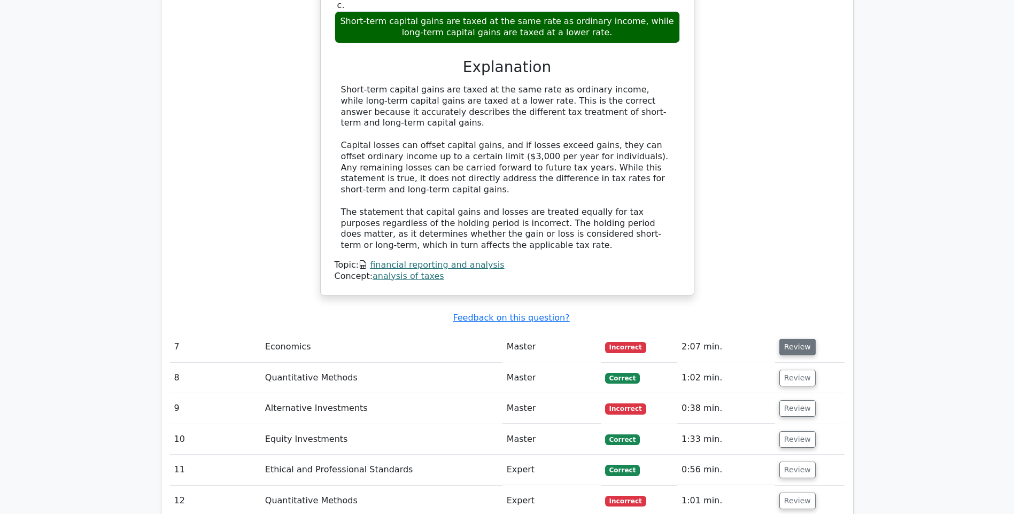
click at [789, 339] on button "Review" at bounding box center [798, 347] width 36 height 17
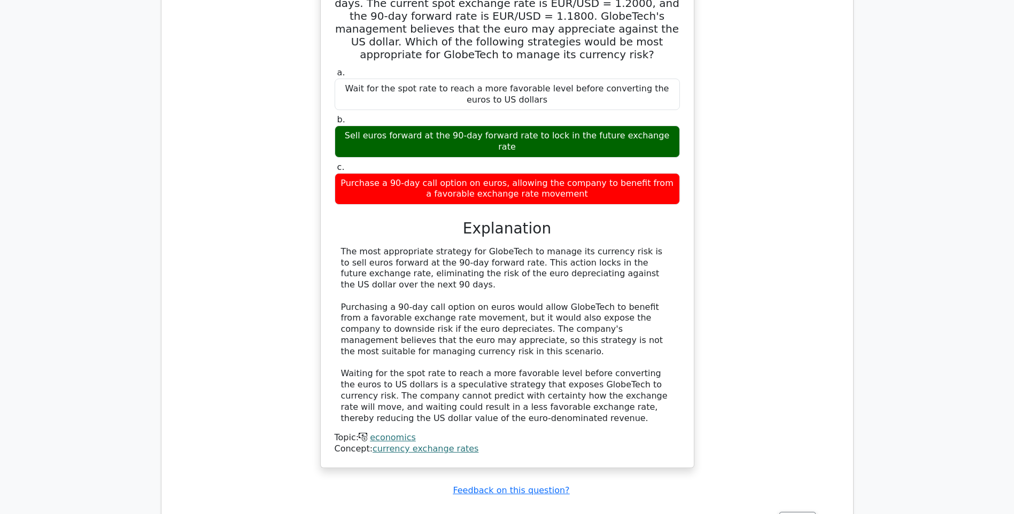
scroll to position [4063, 0]
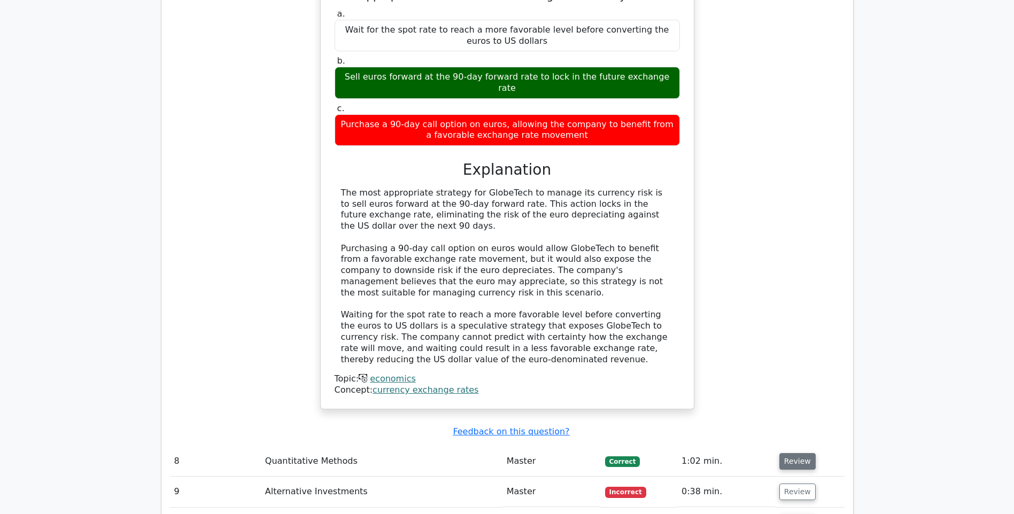
click at [800, 453] on button "Review" at bounding box center [798, 461] width 36 height 17
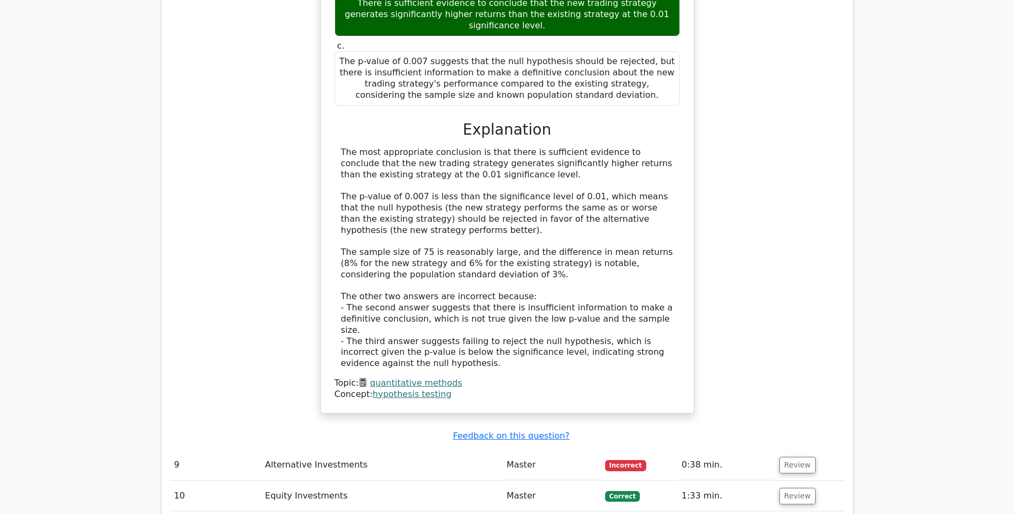
scroll to position [4758, 0]
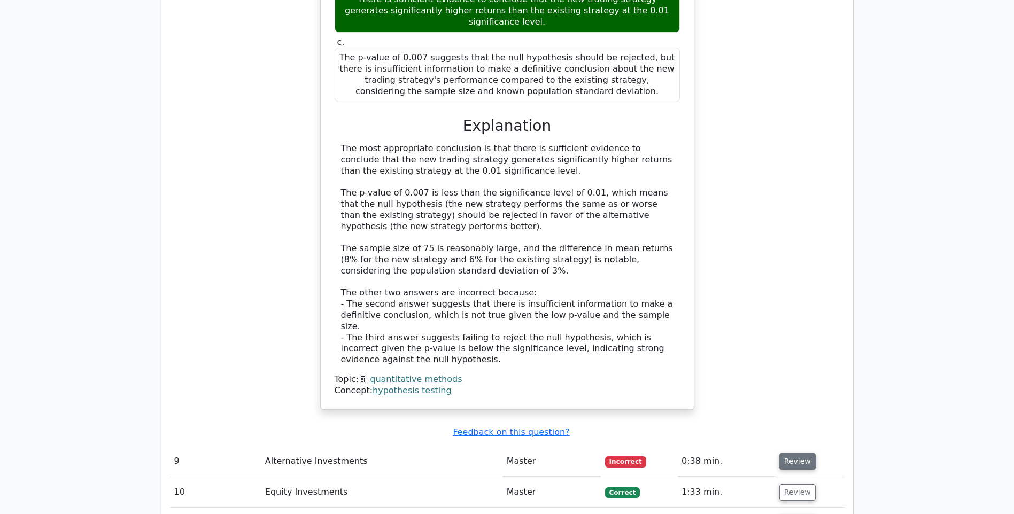
click at [789, 453] on button "Review" at bounding box center [798, 461] width 36 height 17
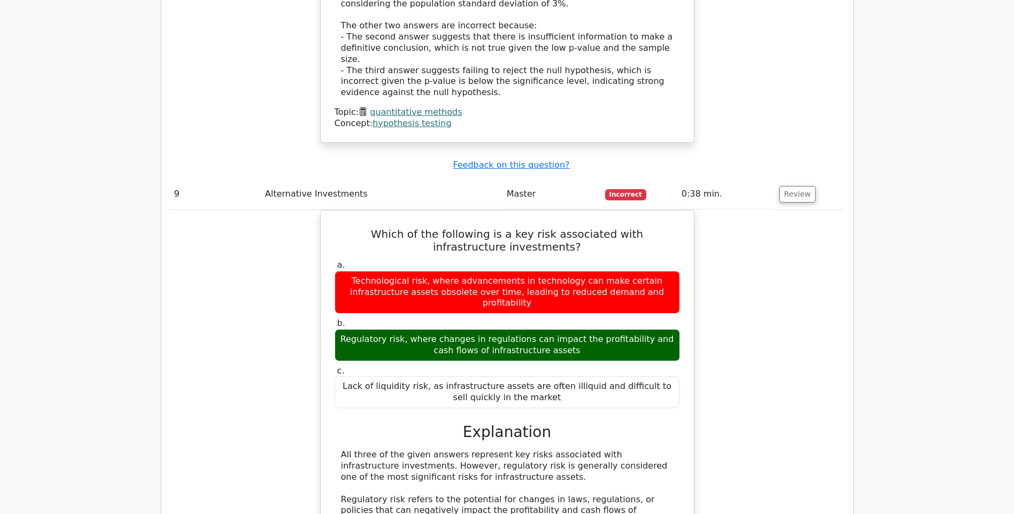
scroll to position [5186, 0]
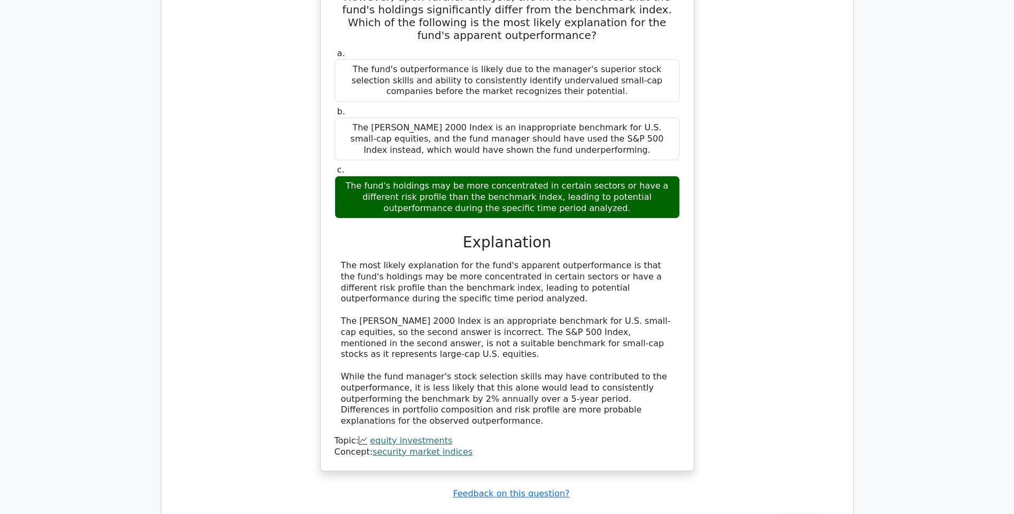
scroll to position [5881, 0]
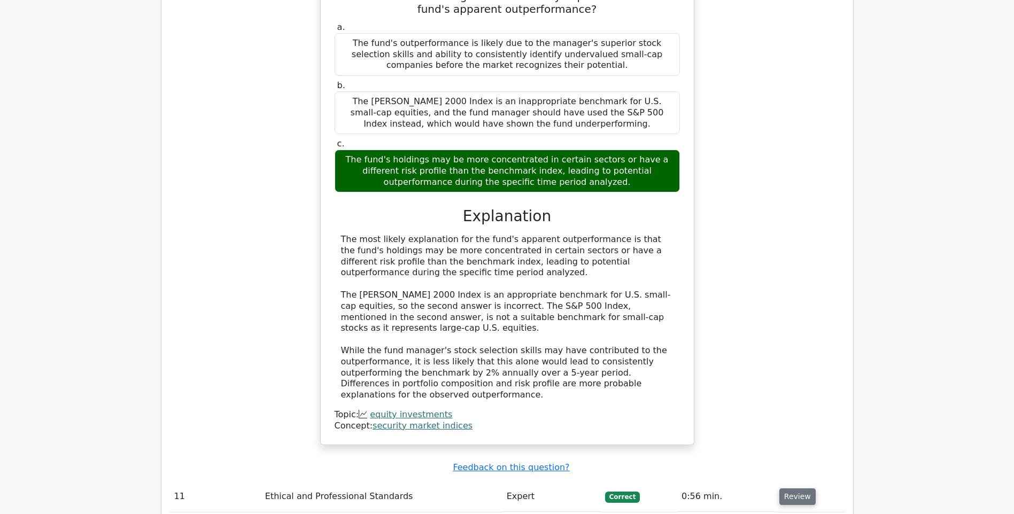
click at [801, 489] on button "Review" at bounding box center [798, 497] width 36 height 17
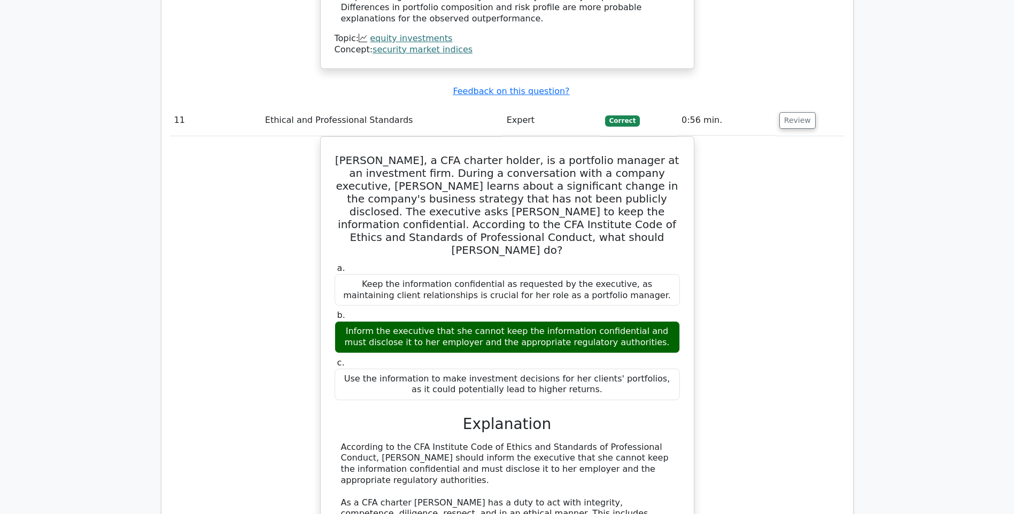
scroll to position [6416, 0]
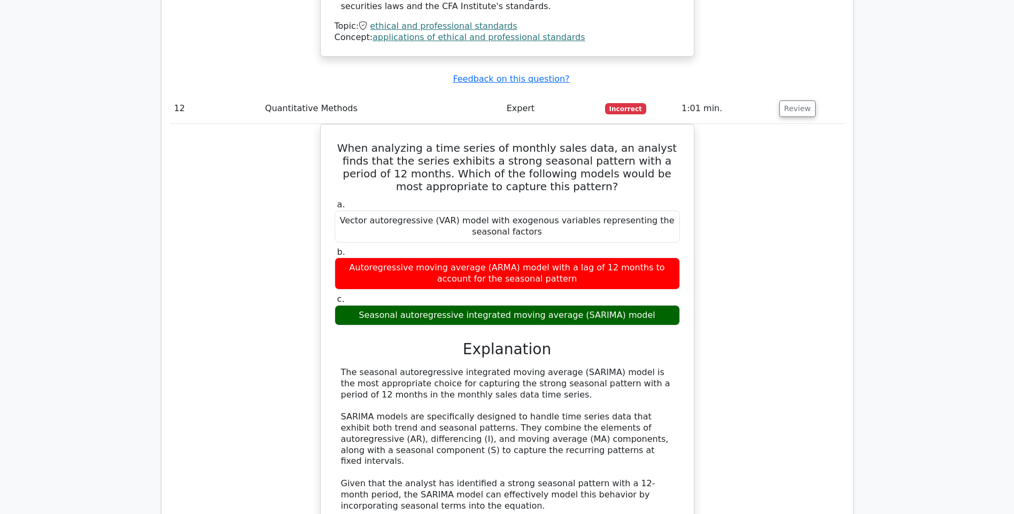
scroll to position [6950, 0]
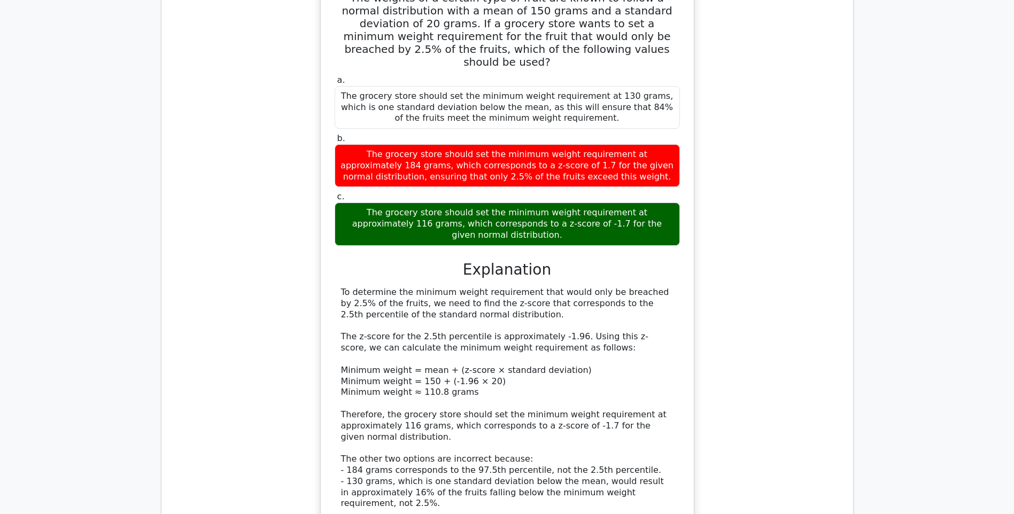
scroll to position [7699, 0]
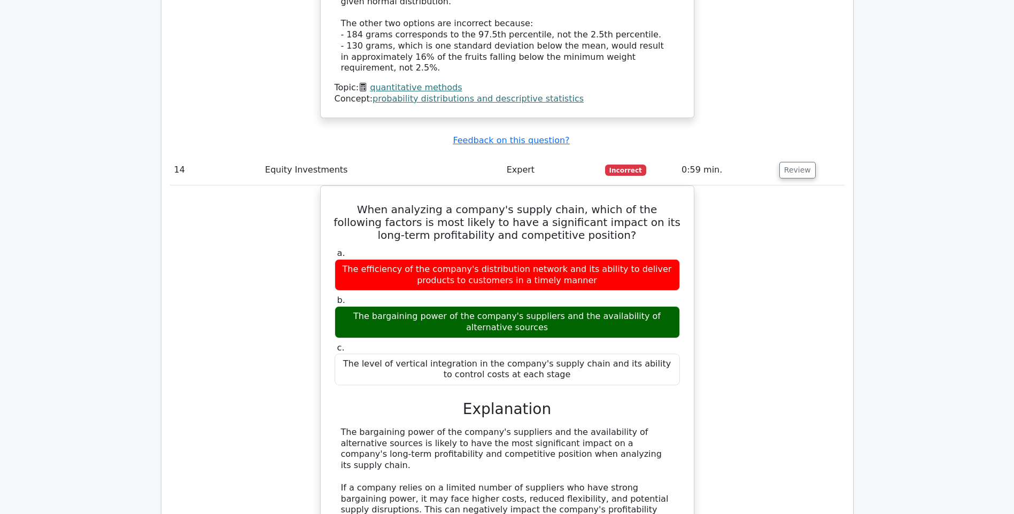
scroll to position [8180, 0]
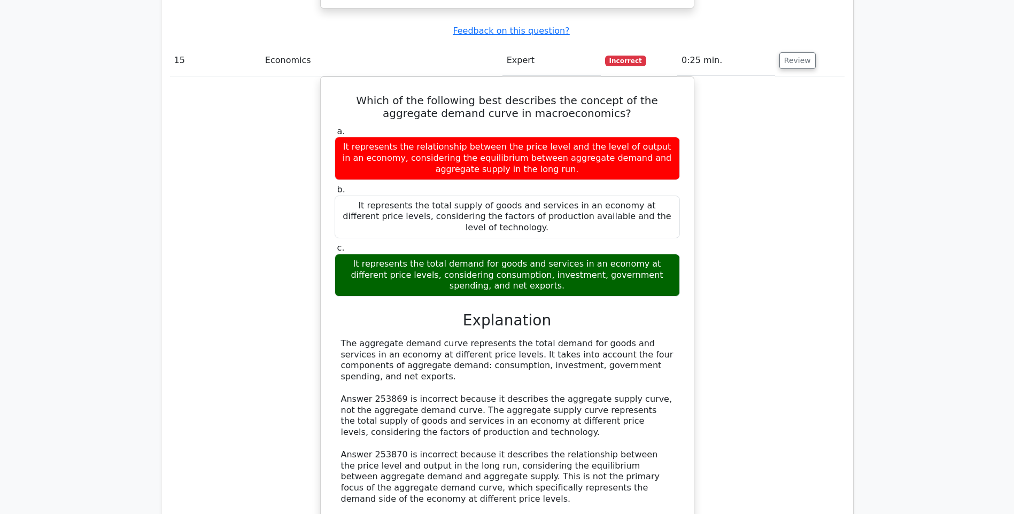
scroll to position [8982, 0]
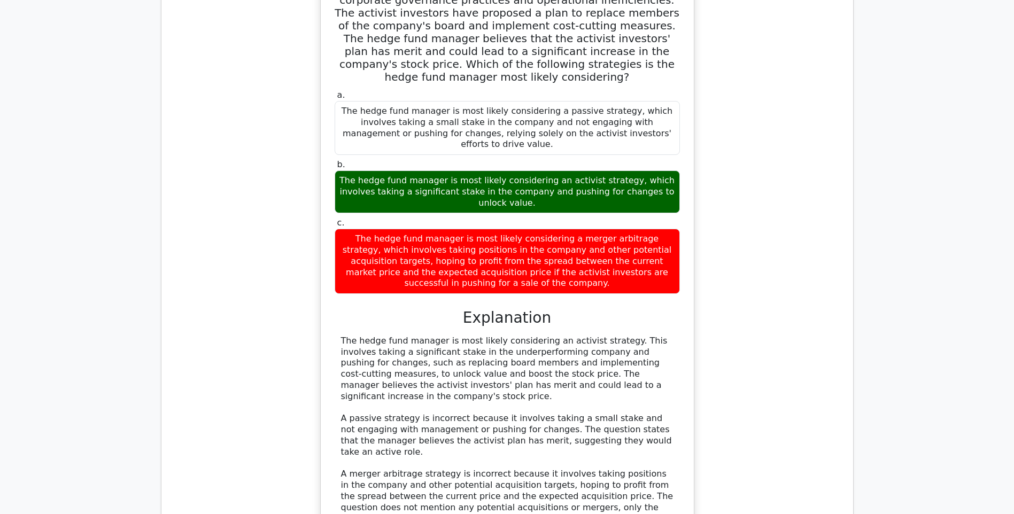
scroll to position [9677, 0]
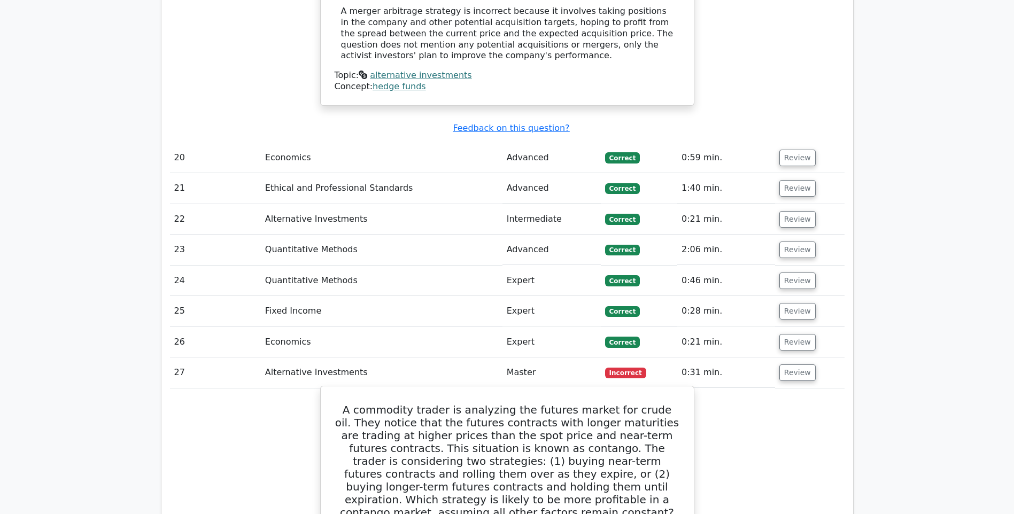
scroll to position [10105, 0]
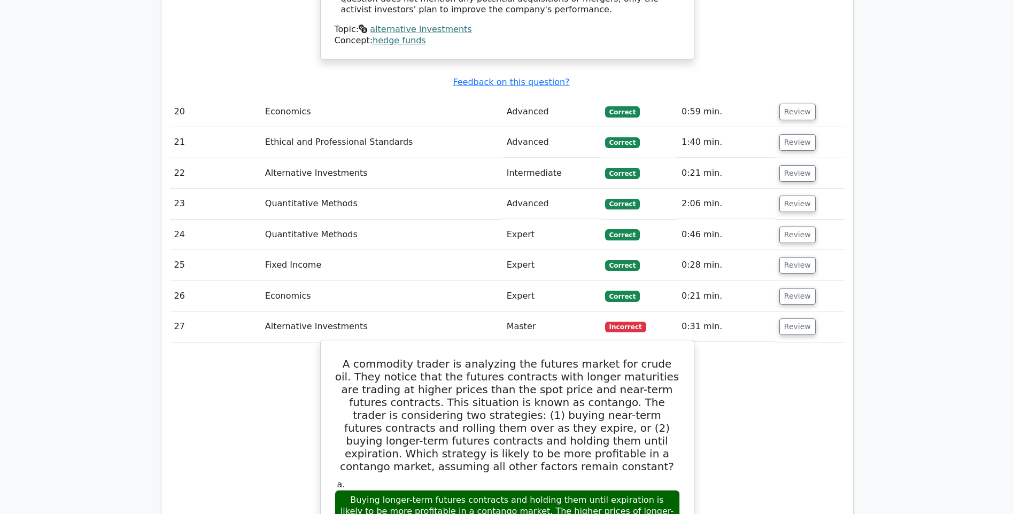
drag, startPoint x: 387, startPoint y: 339, endPoint x: 536, endPoint y: 357, distance: 150.7
drag, startPoint x: 536, startPoint y: 357, endPoint x: 458, endPoint y: 351, distance: 78.8
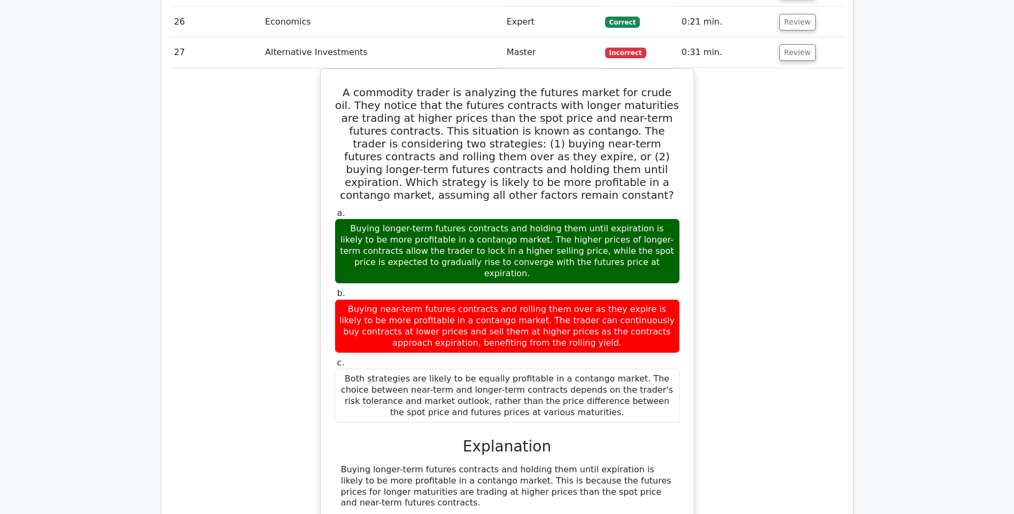
scroll to position [10387, 0]
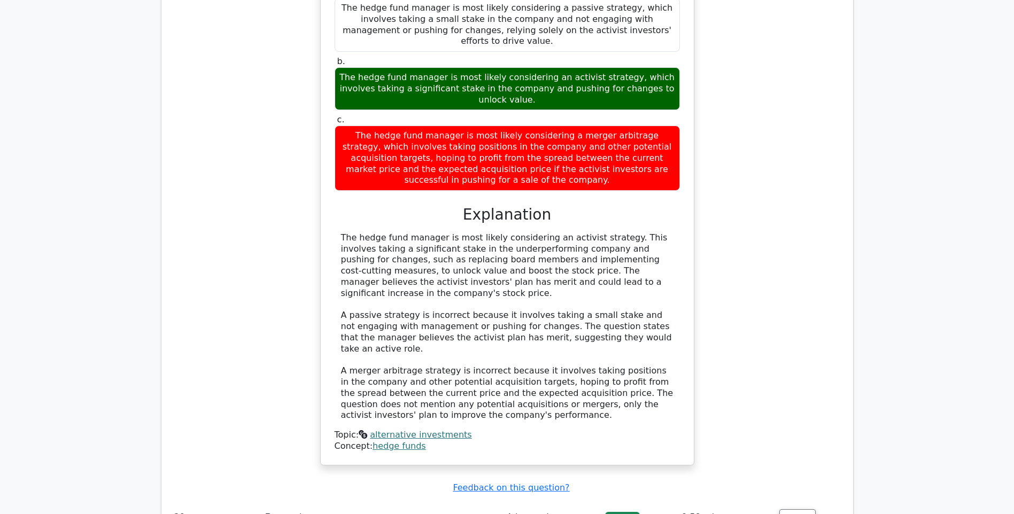
scroll to position [9585, 0]
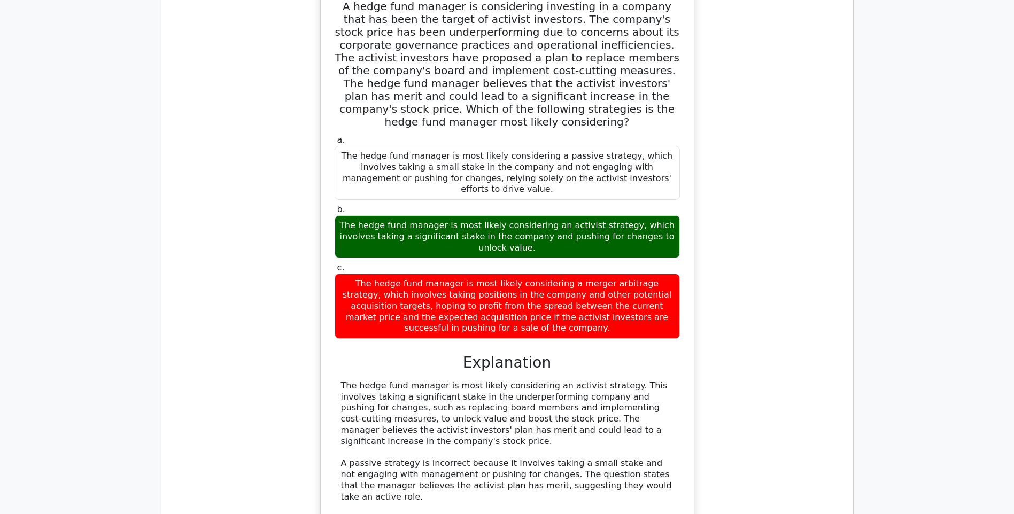
scroll to position [9532, 0]
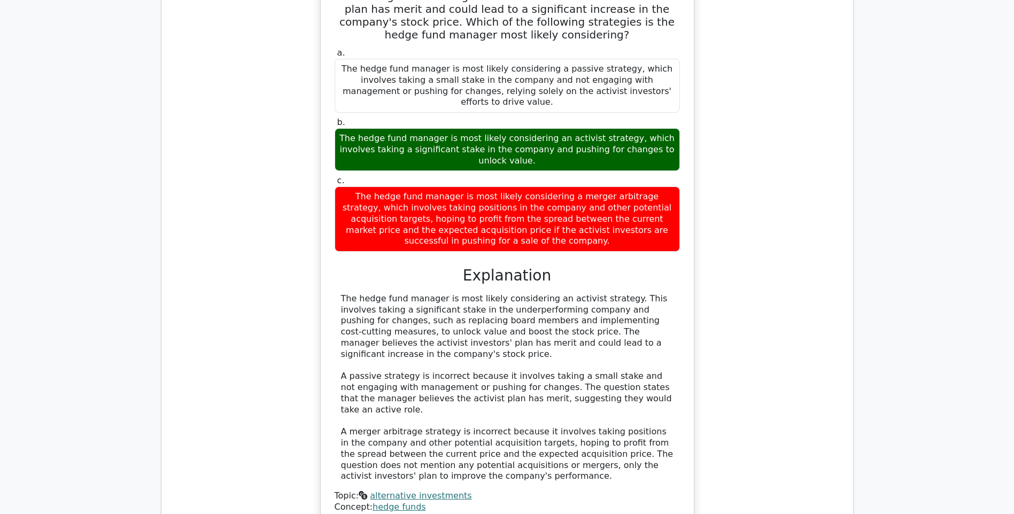
scroll to position [9638, 0]
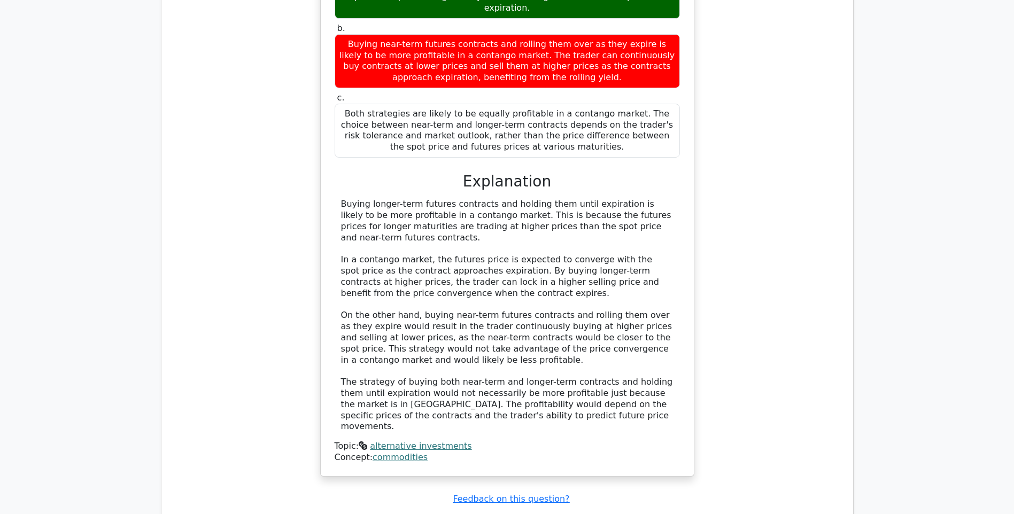
scroll to position [13602, 0]
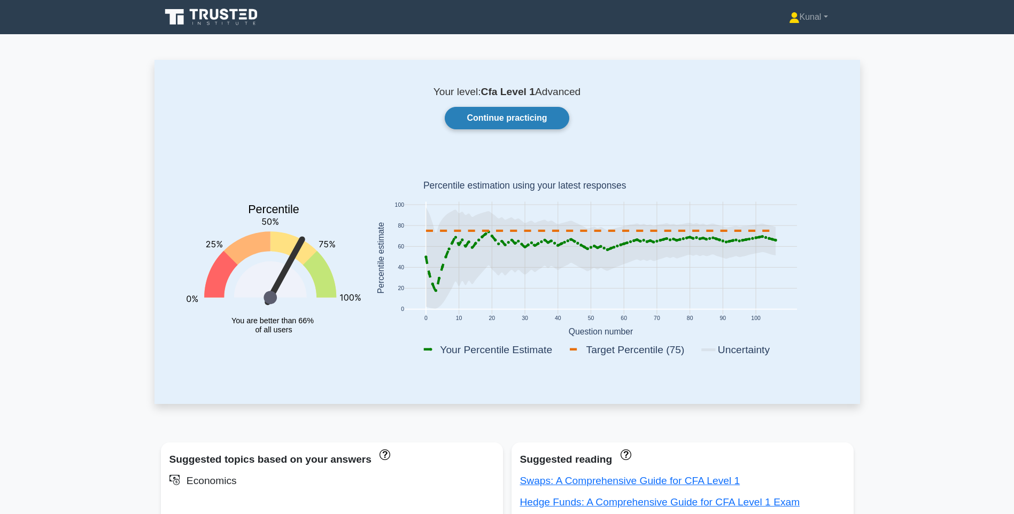
click at [483, 122] on link "Continue practicing" at bounding box center [507, 118] width 124 height 22
